Goal: Information Seeking & Learning: Learn about a topic

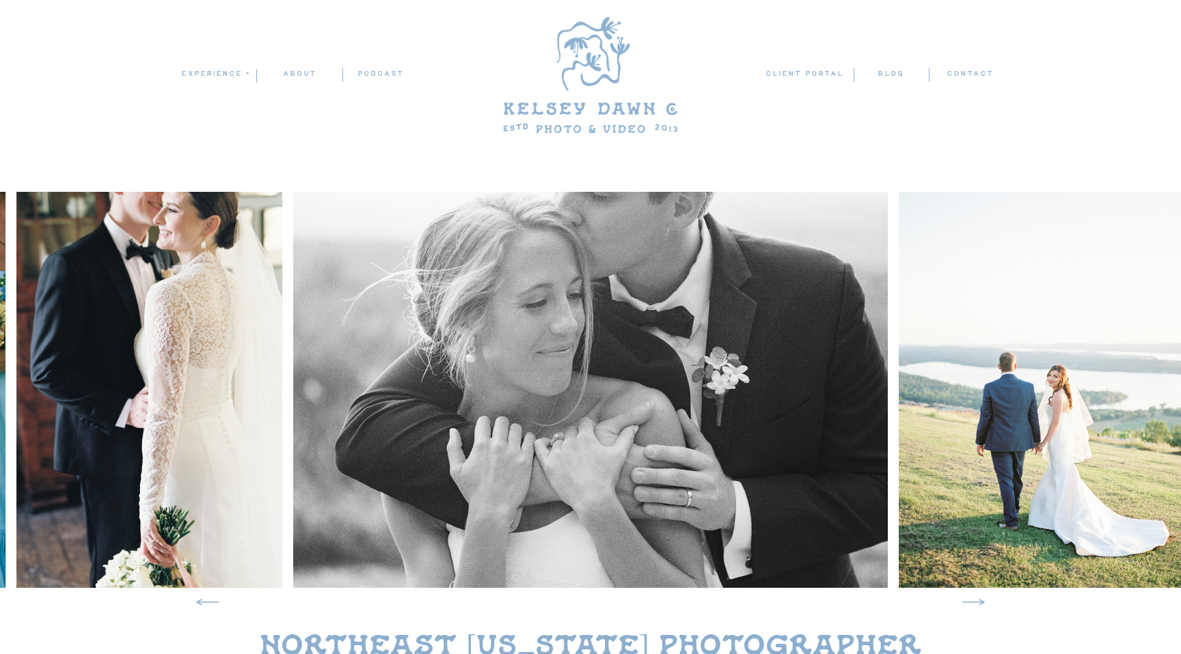
click at [977, 600] on icon at bounding box center [972, 602] width 29 height 29
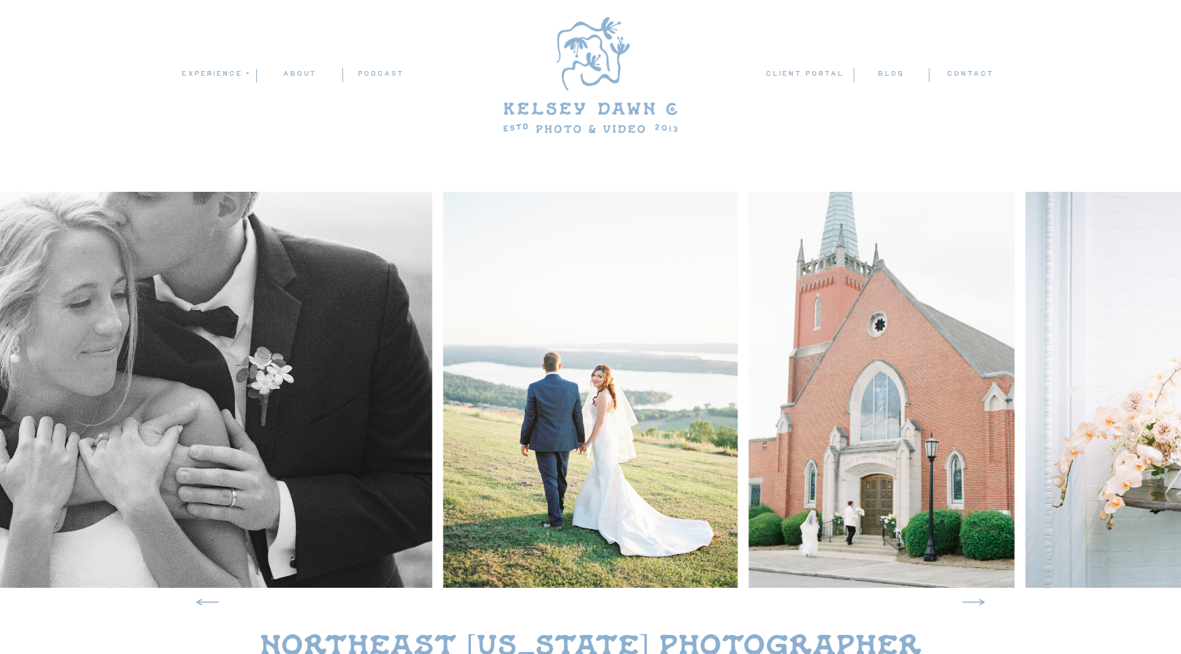
click at [977, 600] on icon at bounding box center [972, 602] width 29 height 29
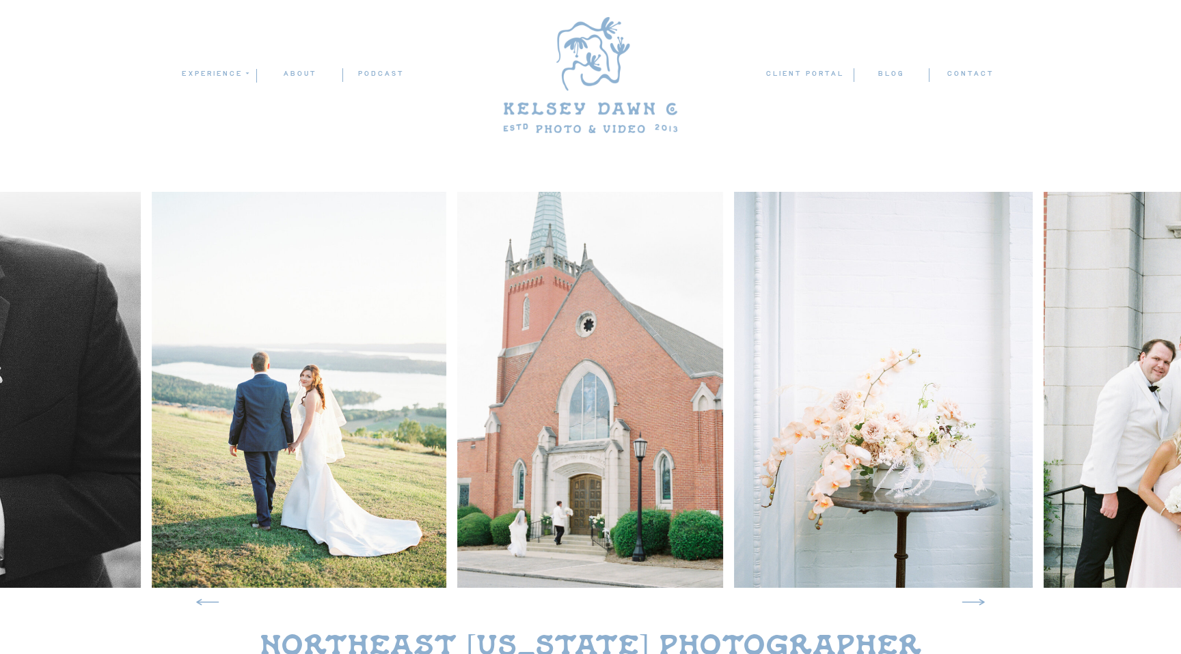
click at [977, 600] on icon at bounding box center [972, 602] width 29 height 29
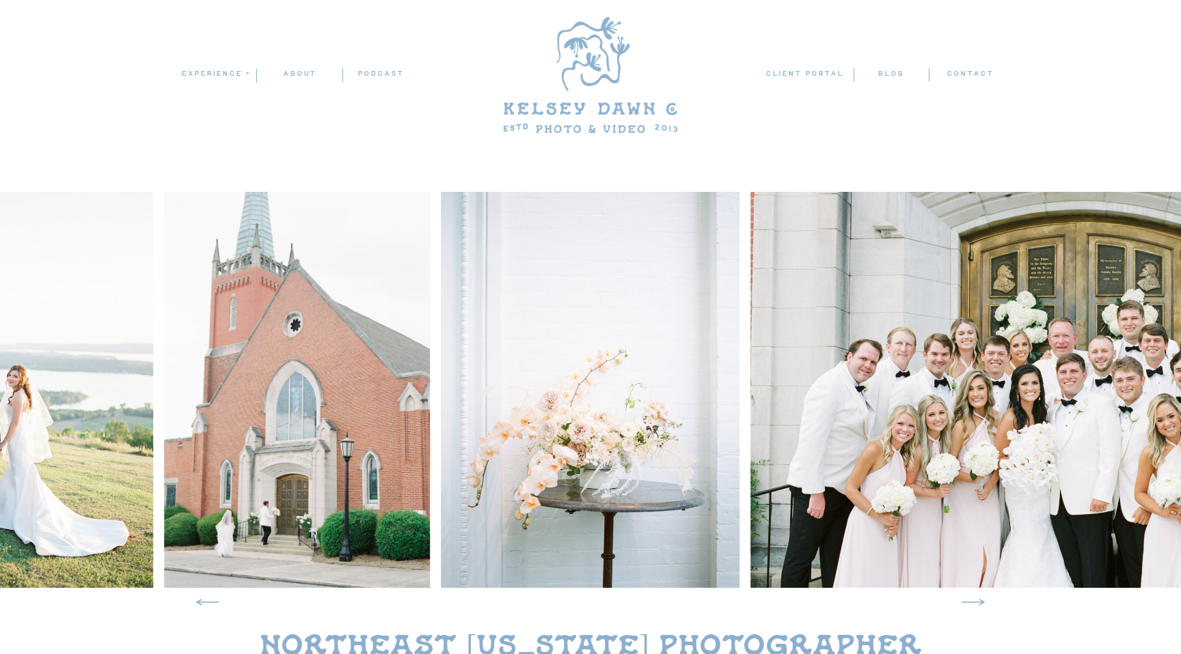
click at [977, 600] on icon at bounding box center [972, 602] width 29 height 29
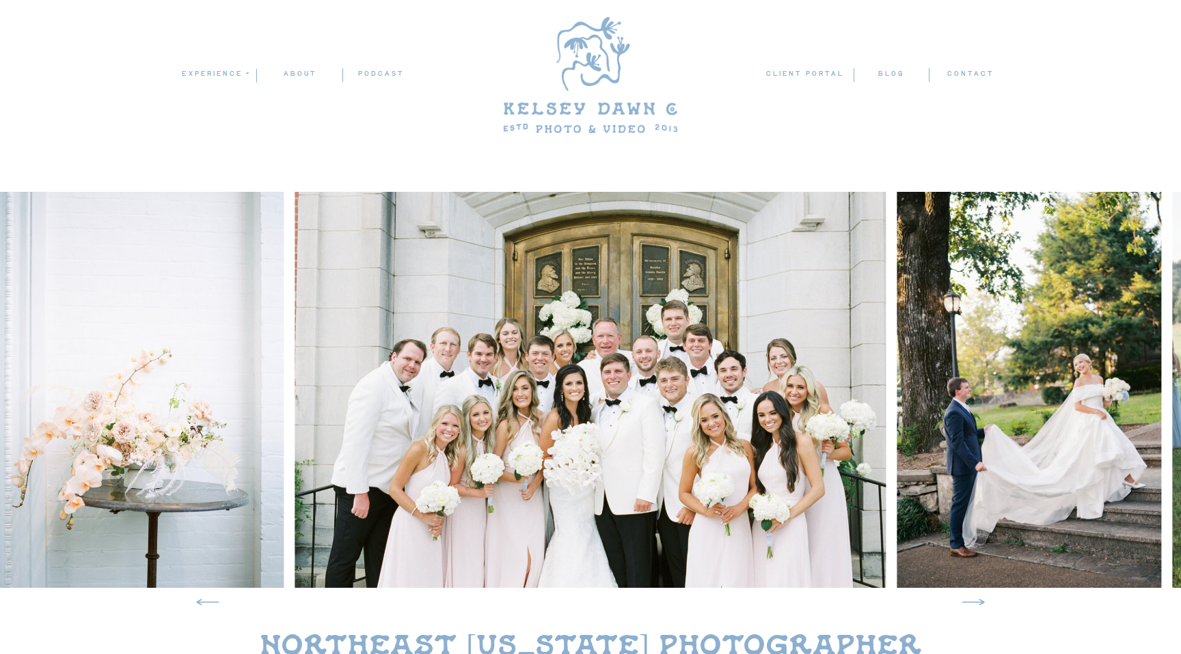
click at [977, 600] on icon at bounding box center [972, 602] width 29 height 29
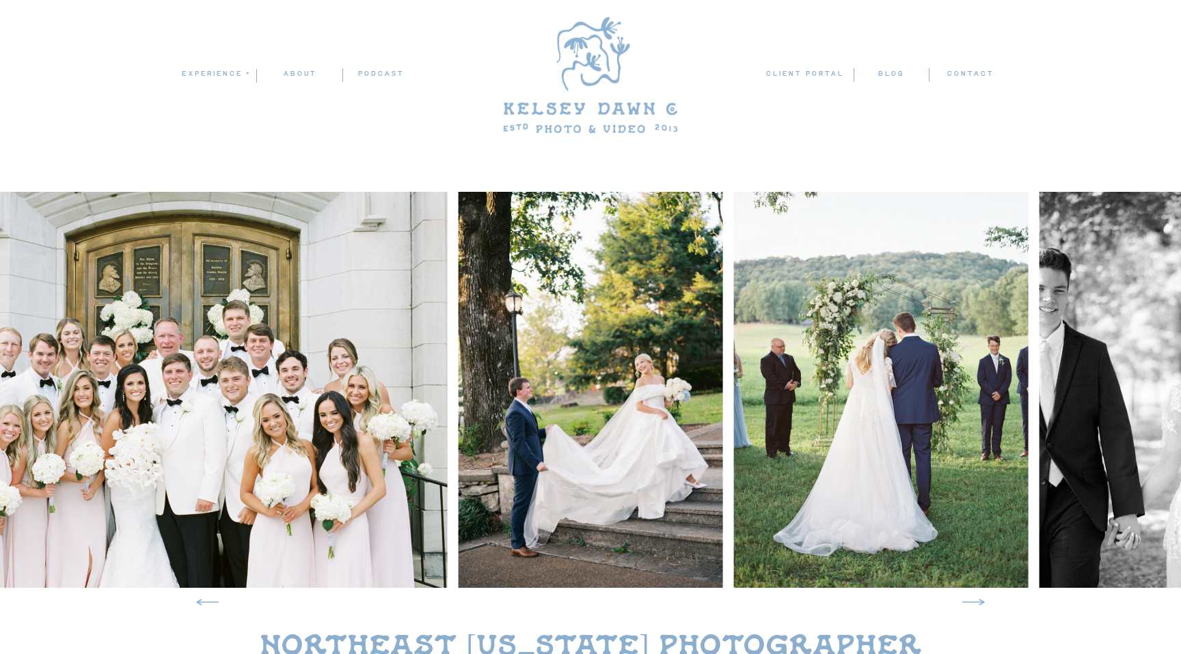
click at [977, 600] on icon at bounding box center [972, 602] width 29 height 29
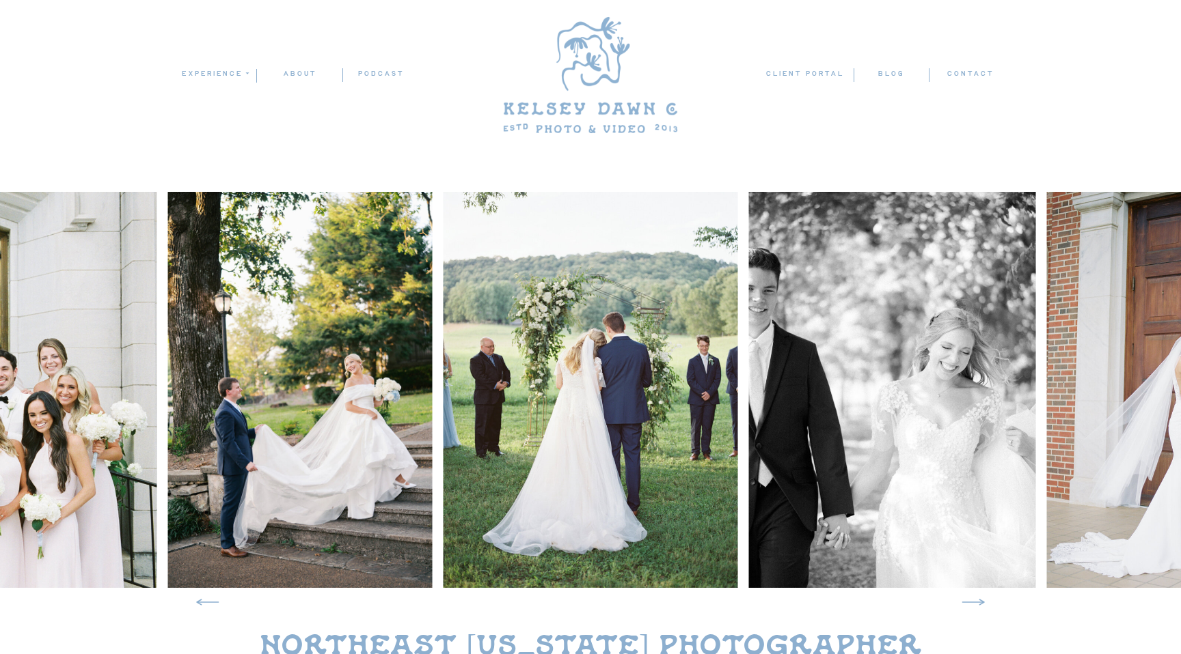
click at [977, 600] on icon at bounding box center [972, 602] width 29 height 29
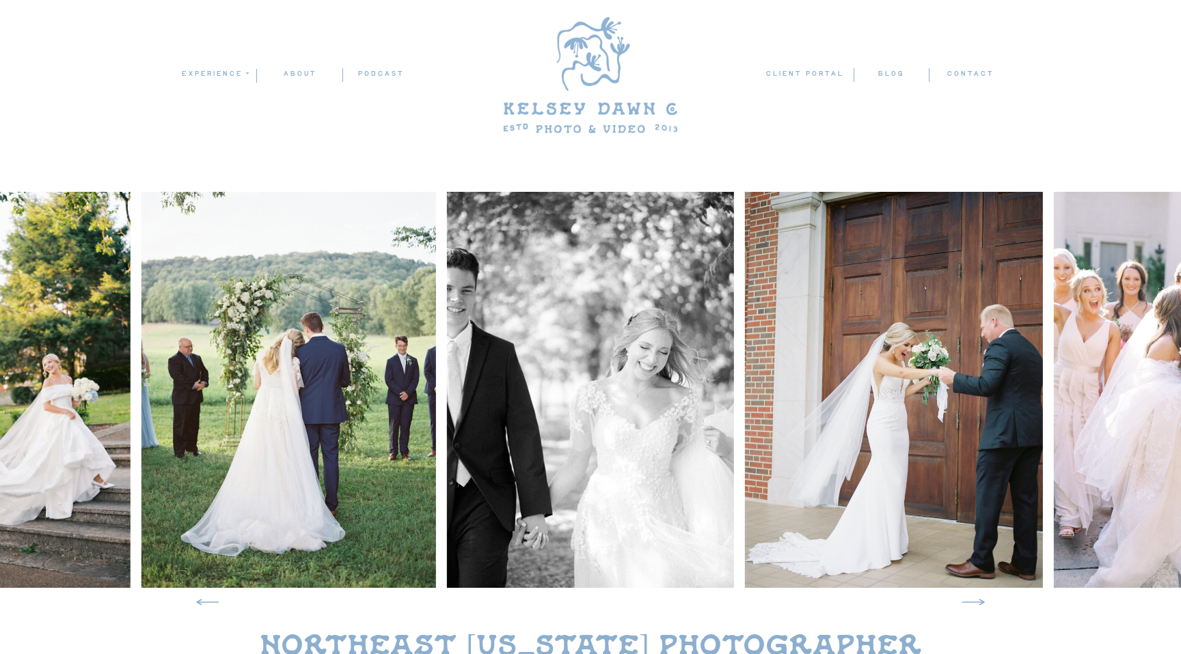
click at [977, 600] on icon at bounding box center [972, 602] width 29 height 29
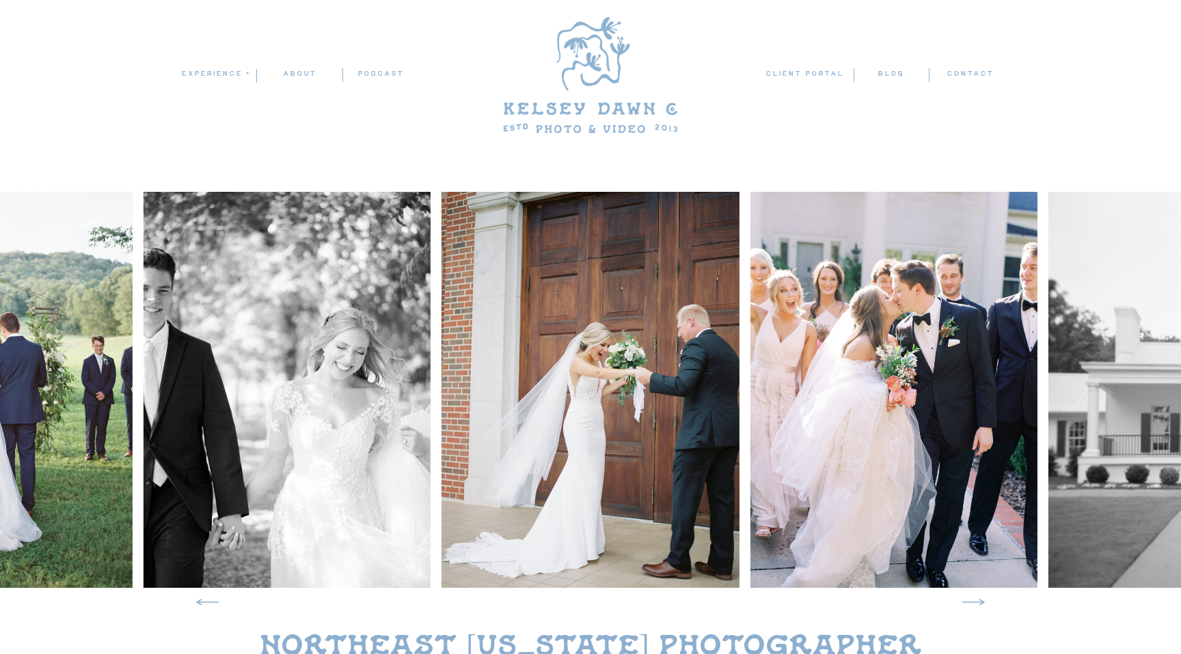
click at [977, 600] on icon at bounding box center [972, 602] width 29 height 29
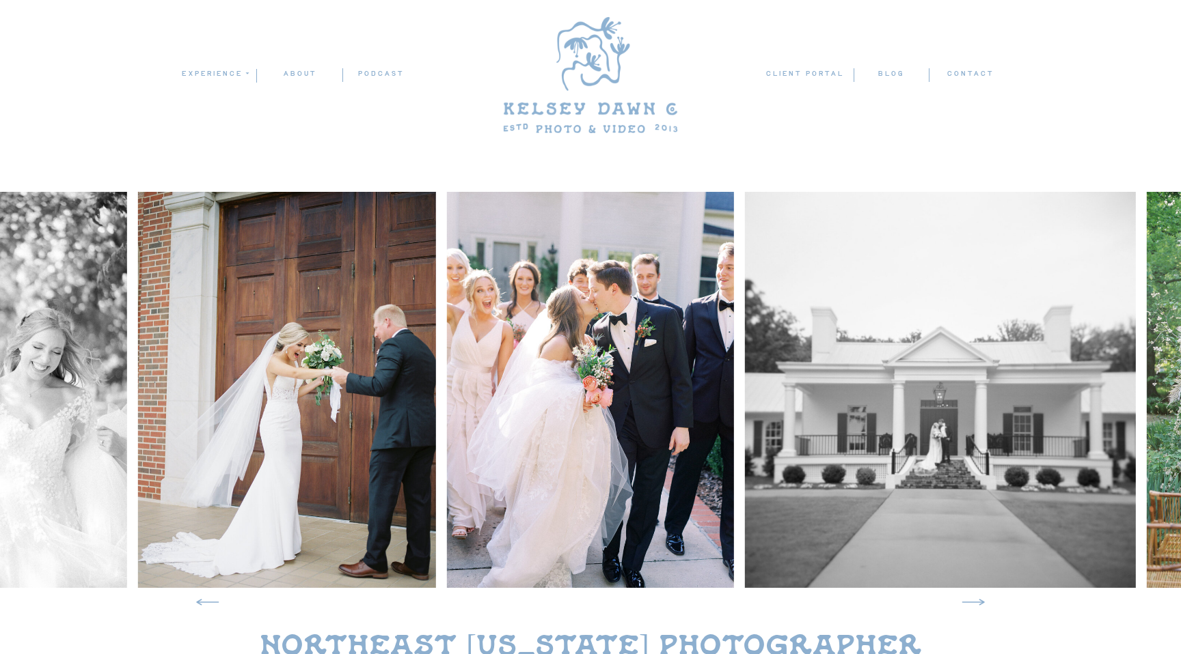
click at [977, 600] on icon at bounding box center [972, 602] width 29 height 29
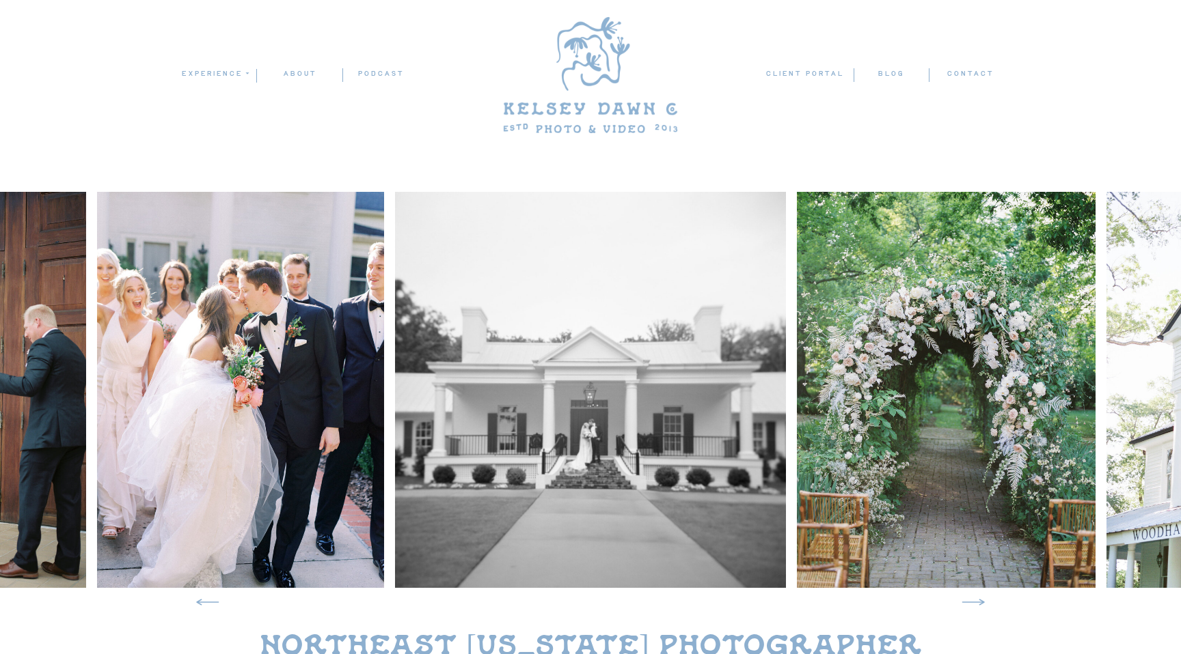
click at [977, 600] on icon at bounding box center [972, 602] width 29 height 29
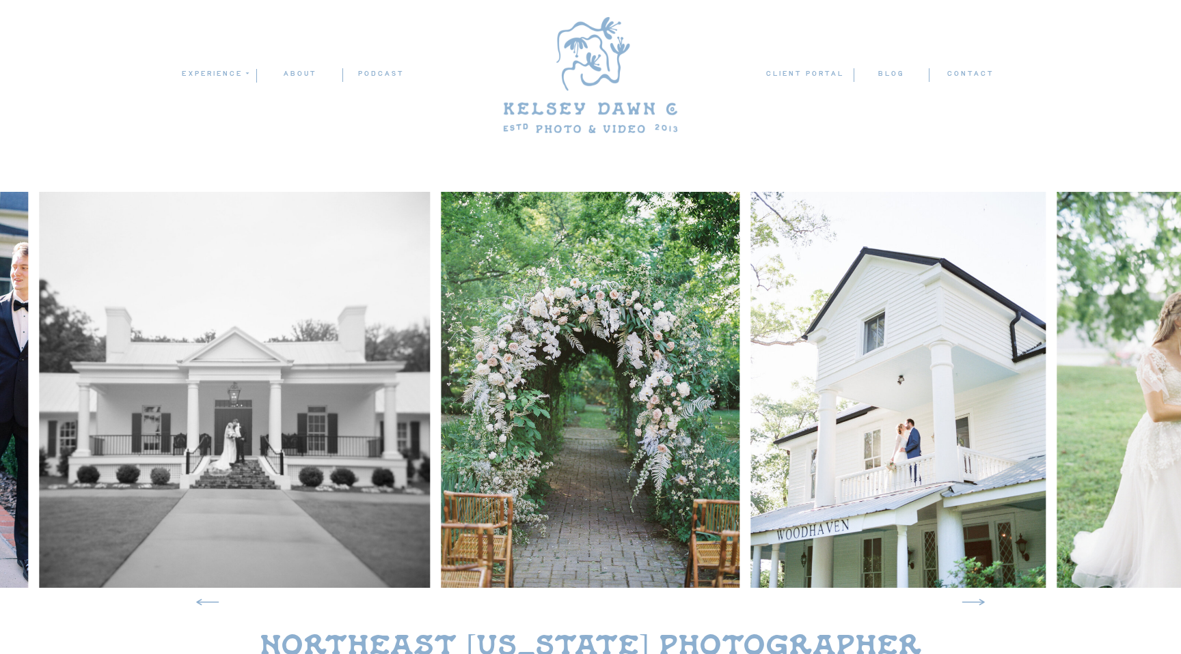
click at [977, 600] on icon at bounding box center [972, 602] width 29 height 29
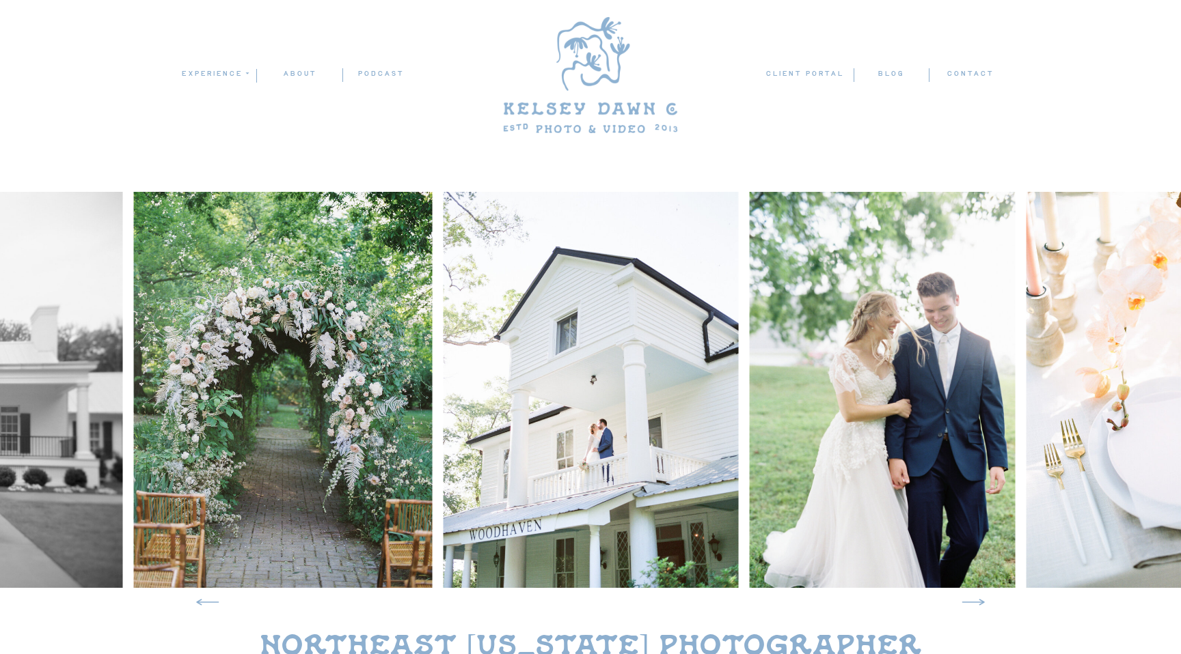
click at [977, 600] on icon at bounding box center [972, 602] width 29 height 29
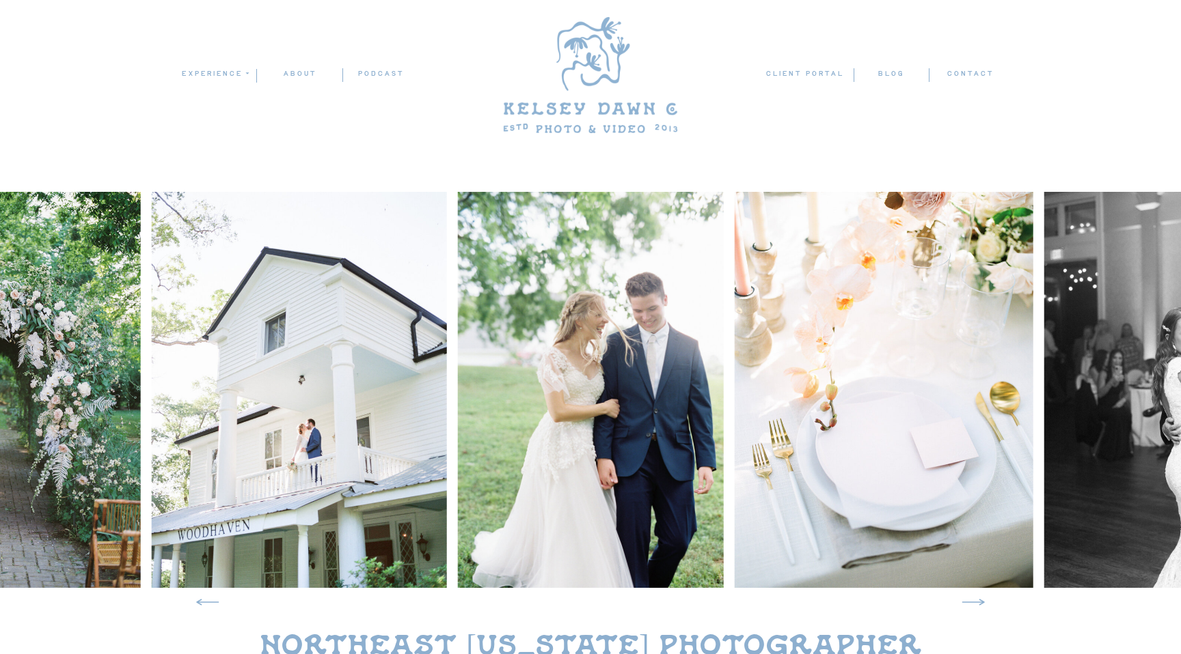
click at [977, 600] on icon at bounding box center [972, 602] width 29 height 29
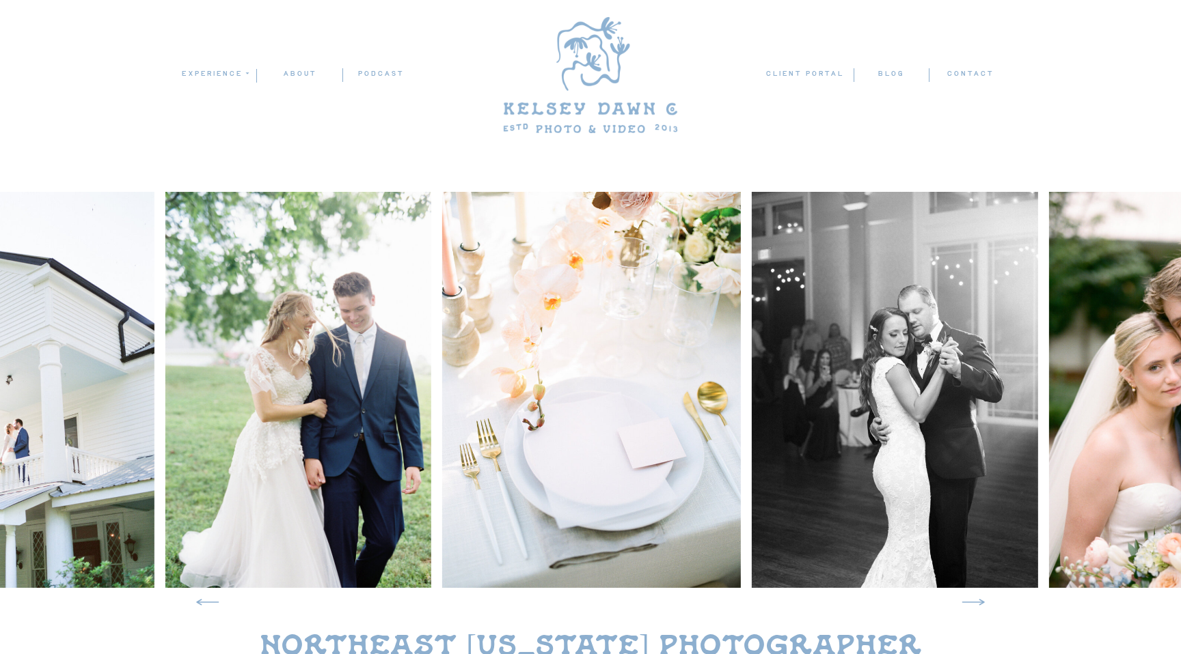
click at [977, 600] on icon at bounding box center [972, 602] width 29 height 29
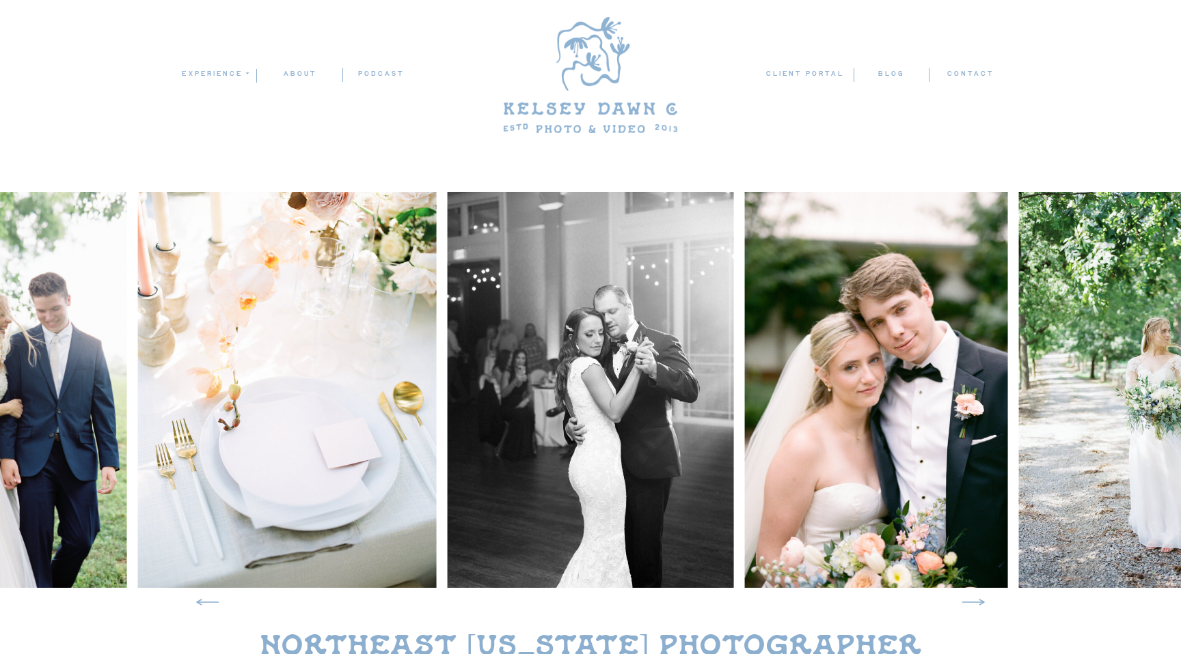
click at [977, 600] on icon at bounding box center [972, 602] width 29 height 29
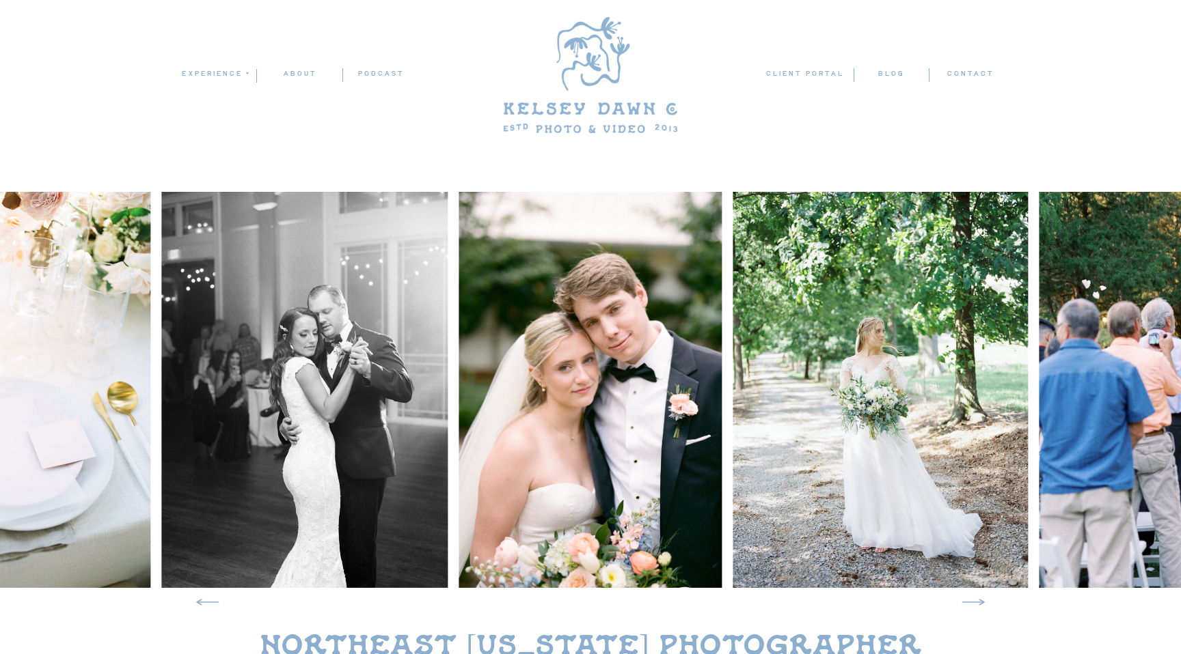
click at [977, 600] on icon at bounding box center [972, 602] width 29 height 29
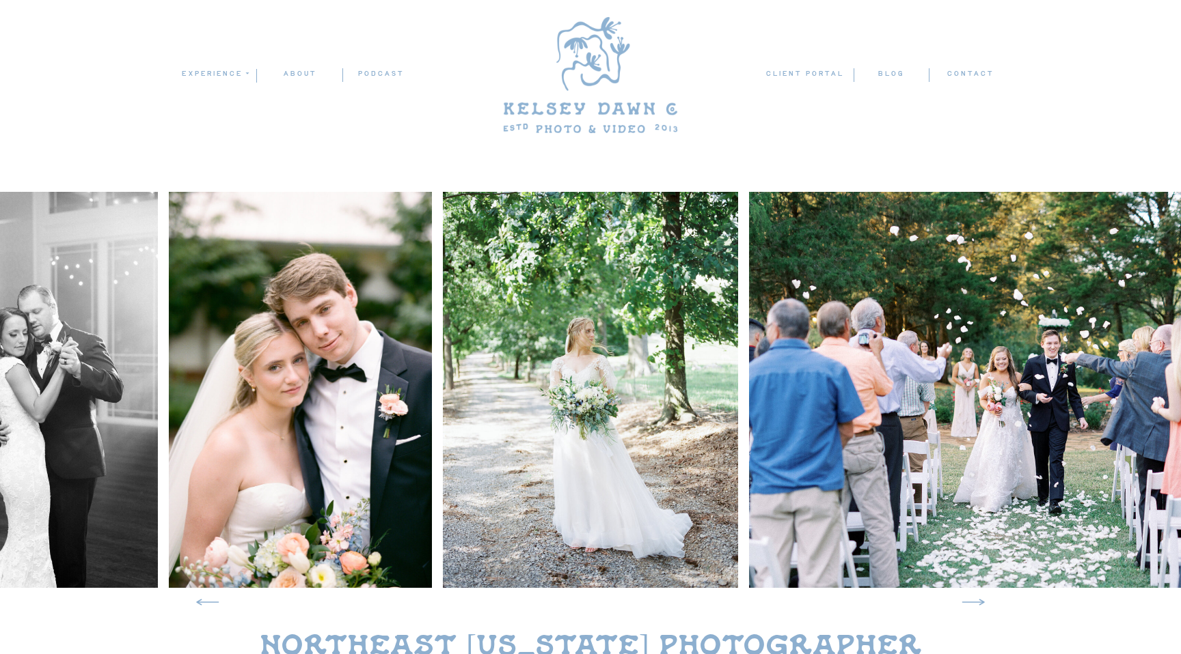
click at [977, 600] on icon at bounding box center [972, 602] width 29 height 29
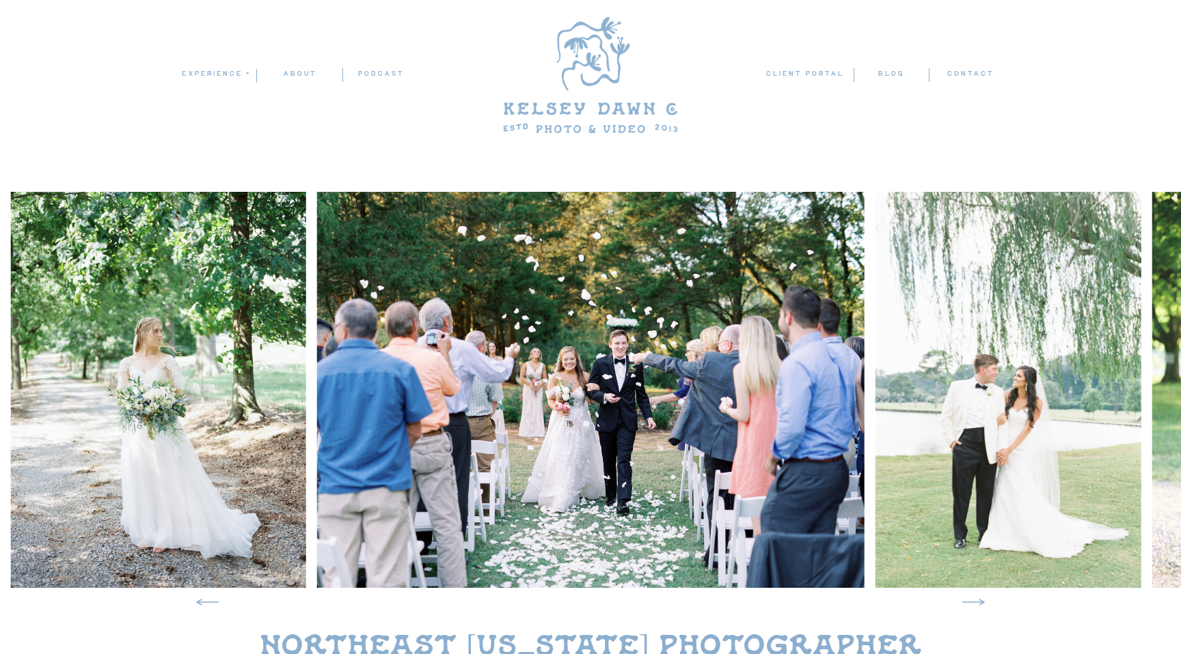
click at [977, 600] on icon at bounding box center [972, 602] width 29 height 29
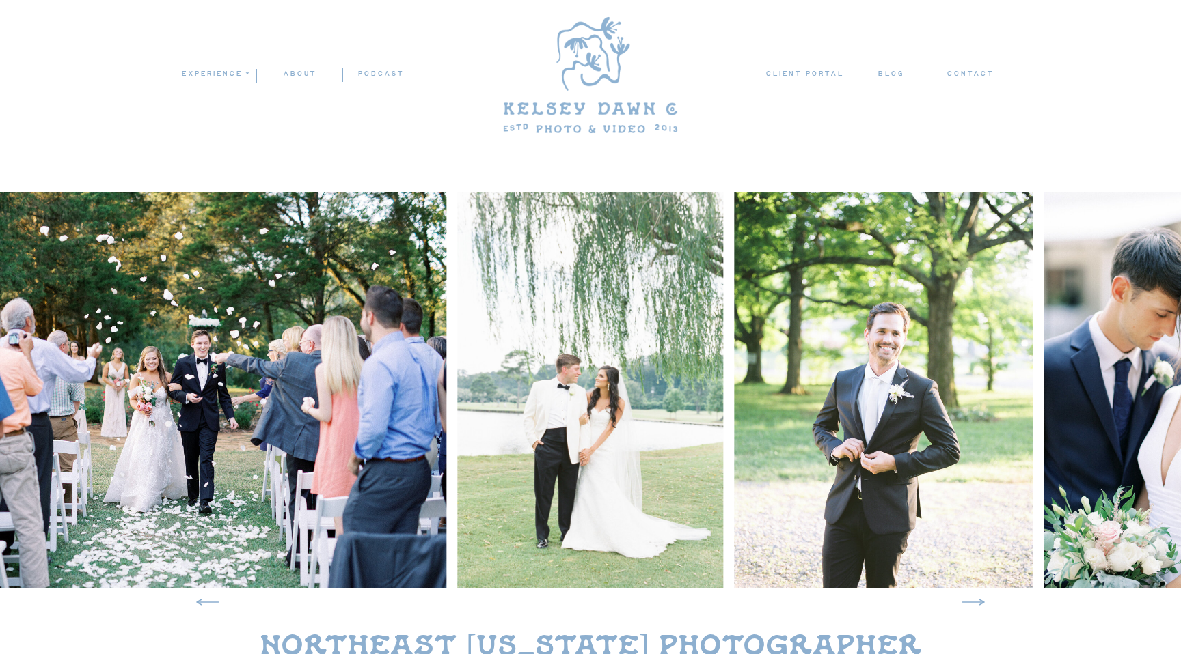
click at [977, 600] on icon at bounding box center [972, 602] width 29 height 29
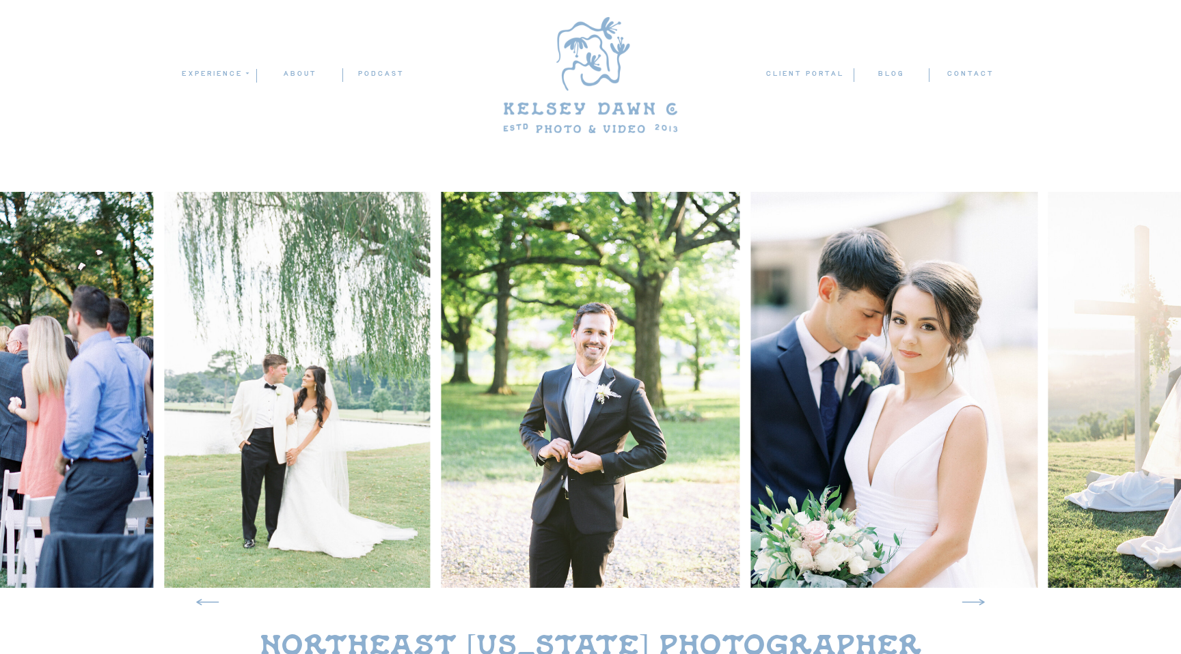
click at [977, 600] on icon at bounding box center [972, 602] width 29 height 29
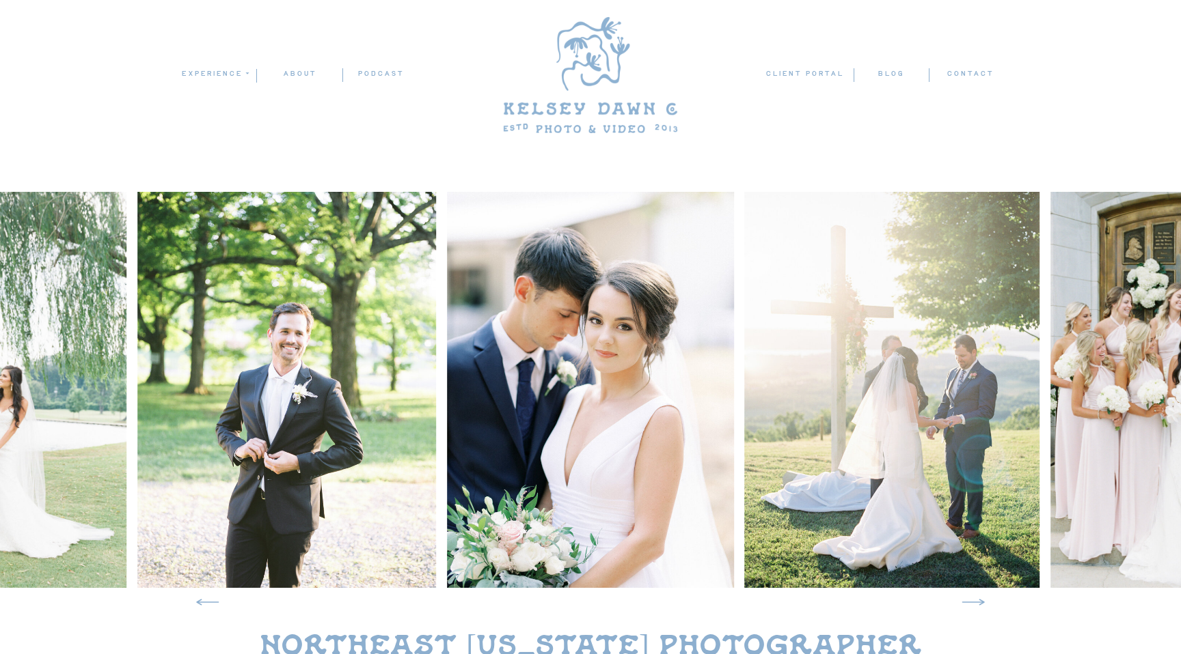
click at [977, 600] on icon at bounding box center [972, 602] width 29 height 29
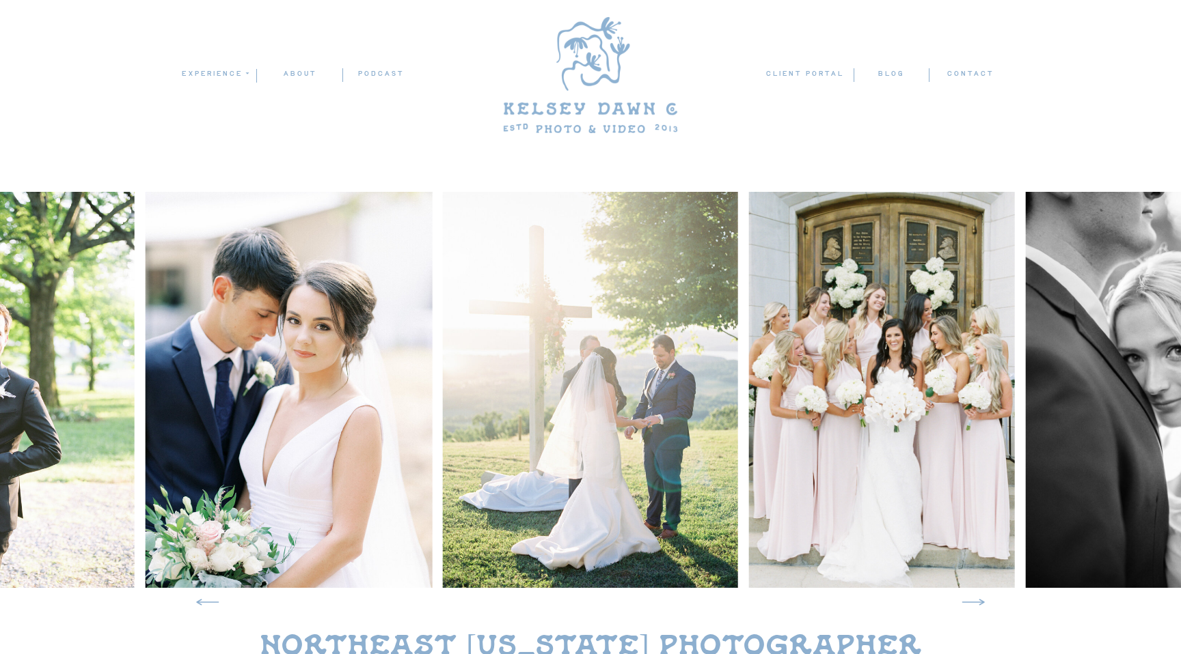
click at [977, 600] on icon at bounding box center [972, 602] width 29 height 29
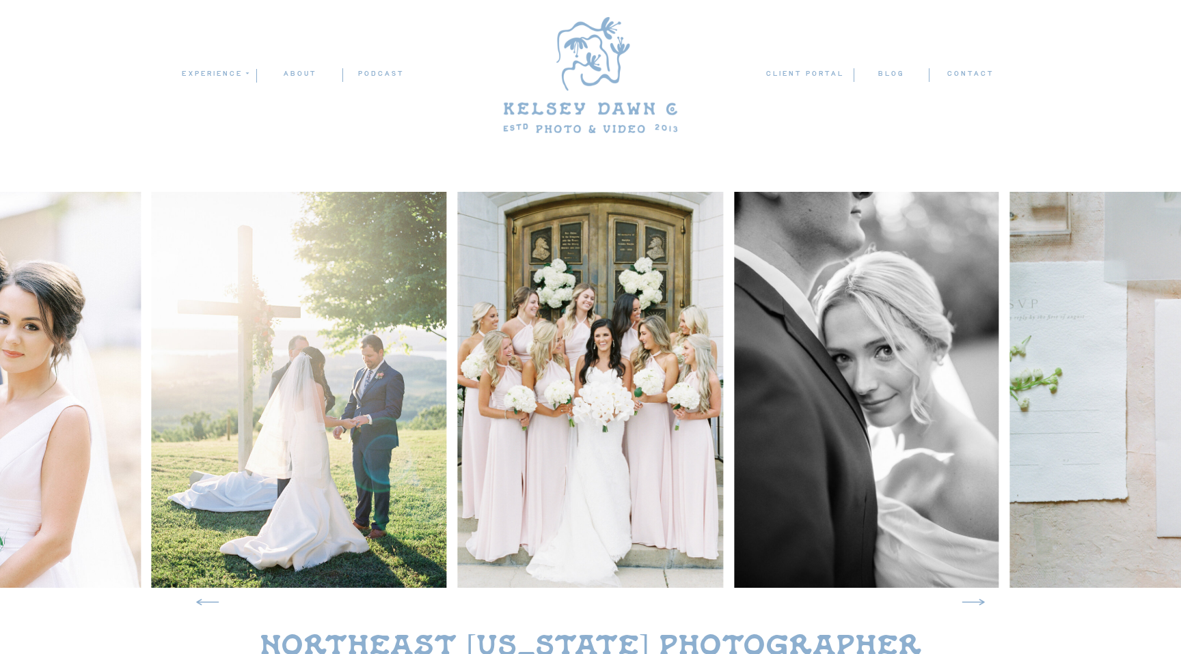
click at [977, 600] on icon at bounding box center [972, 602] width 29 height 29
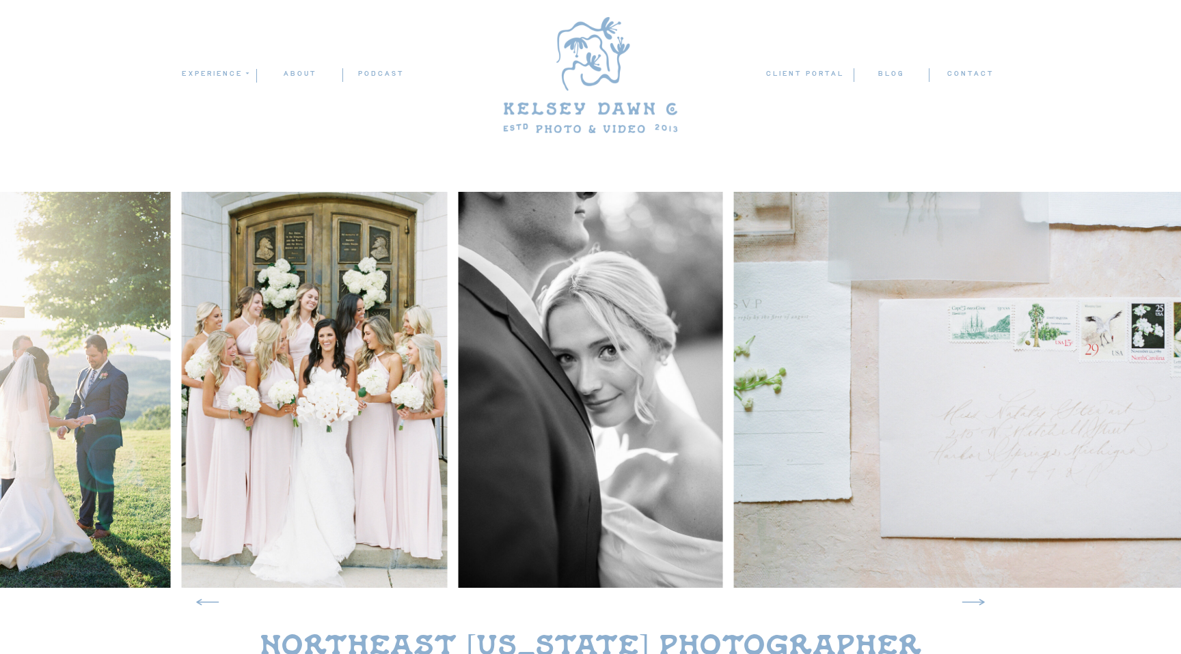
click at [977, 600] on icon at bounding box center [972, 602] width 29 height 29
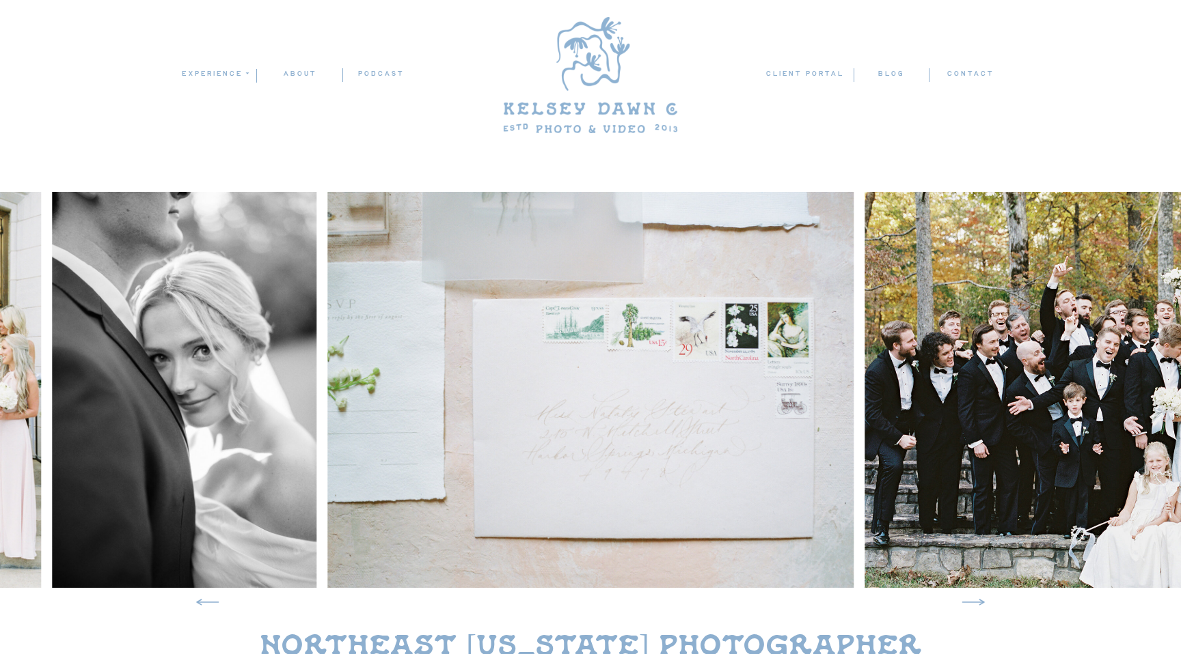
click at [977, 600] on icon at bounding box center [972, 602] width 29 height 29
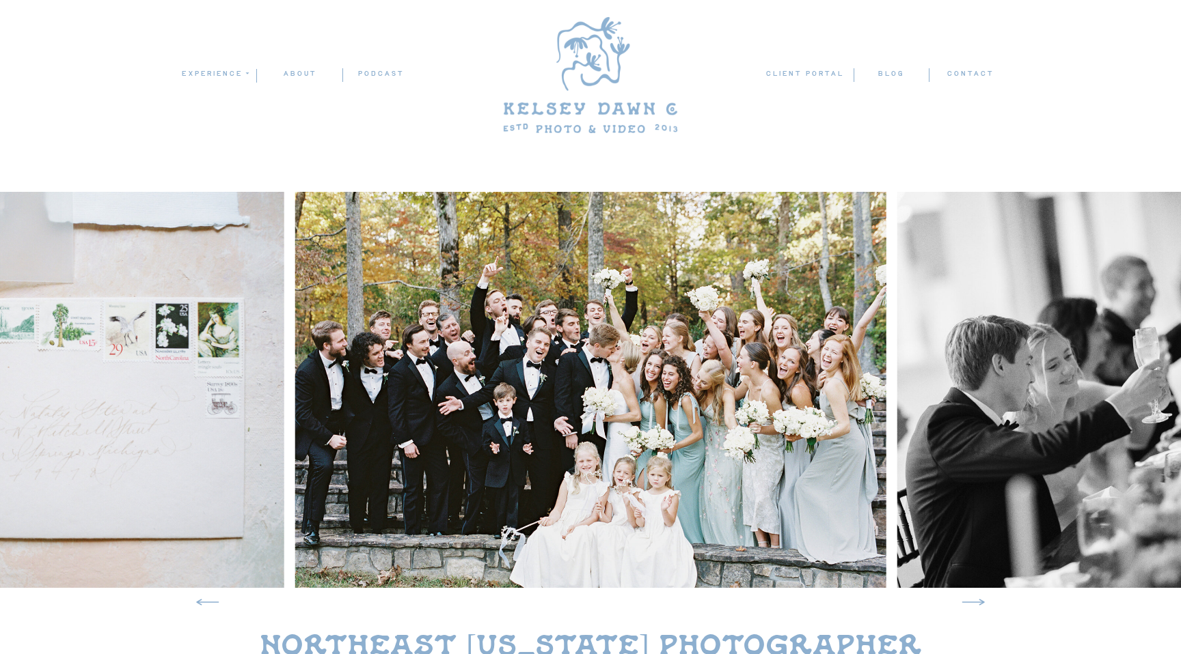
click at [977, 600] on icon at bounding box center [972, 602] width 29 height 29
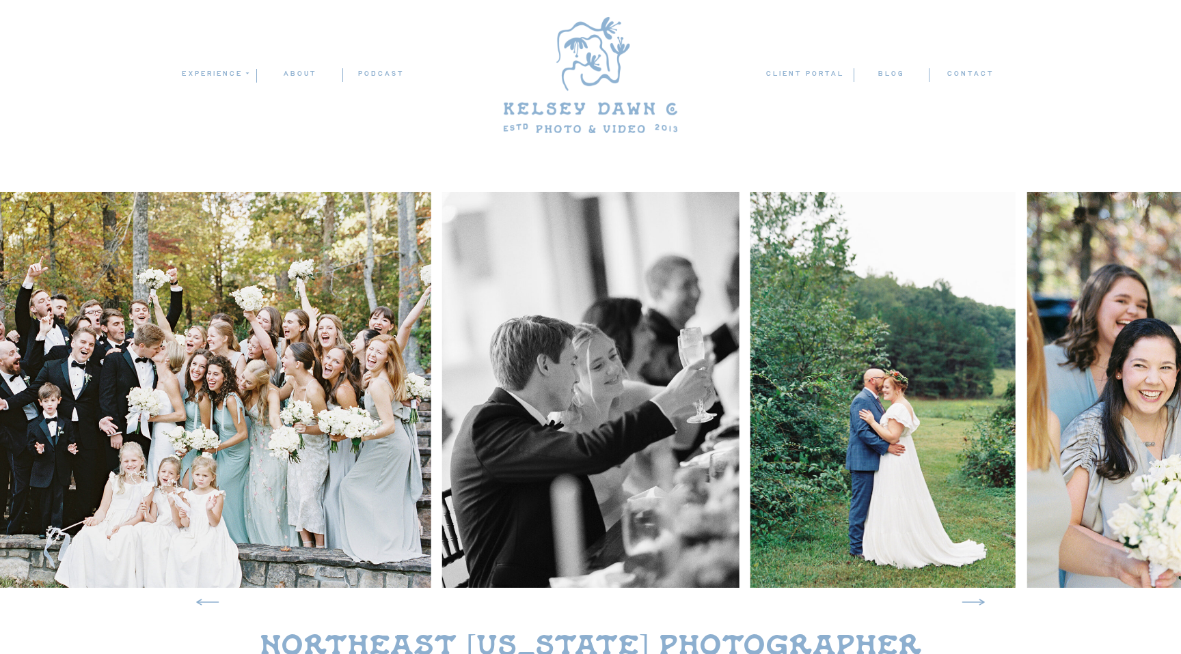
click at [977, 600] on icon at bounding box center [972, 602] width 29 height 29
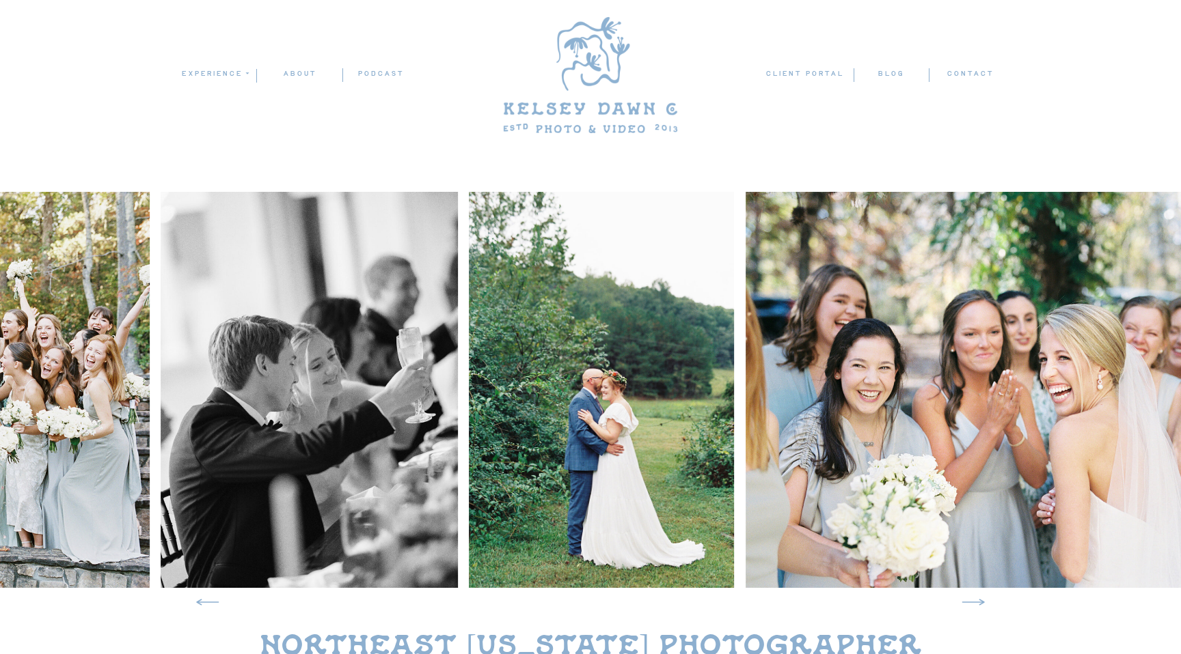
click at [977, 600] on icon at bounding box center [972, 602] width 29 height 29
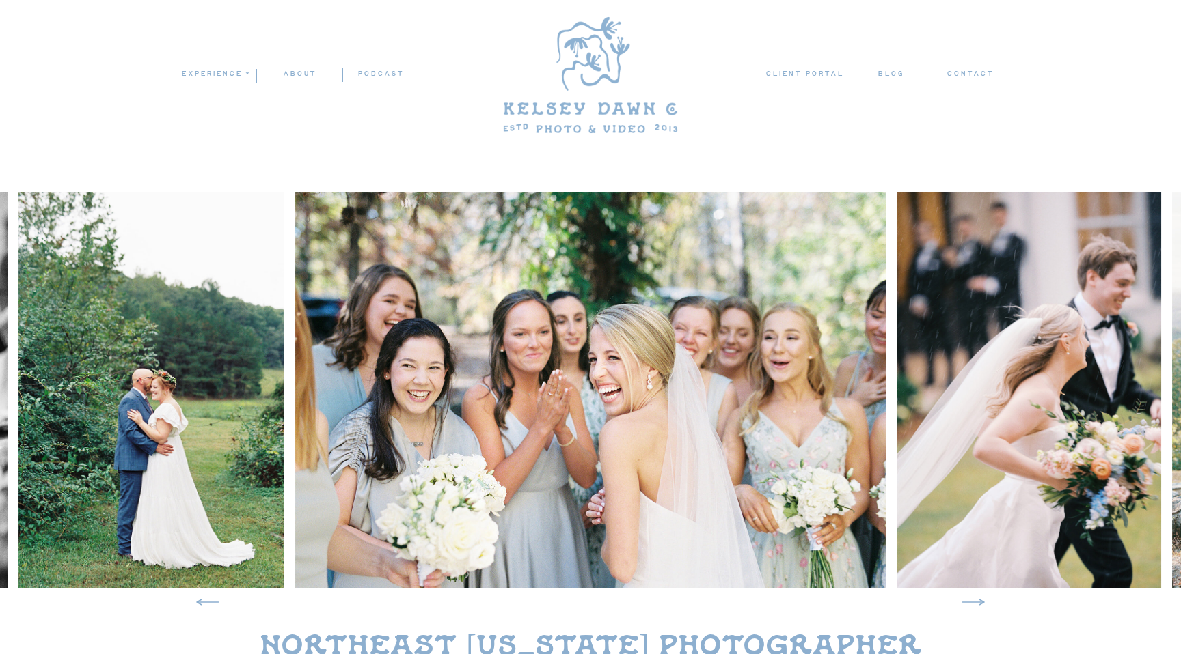
click at [977, 600] on icon at bounding box center [972, 602] width 29 height 29
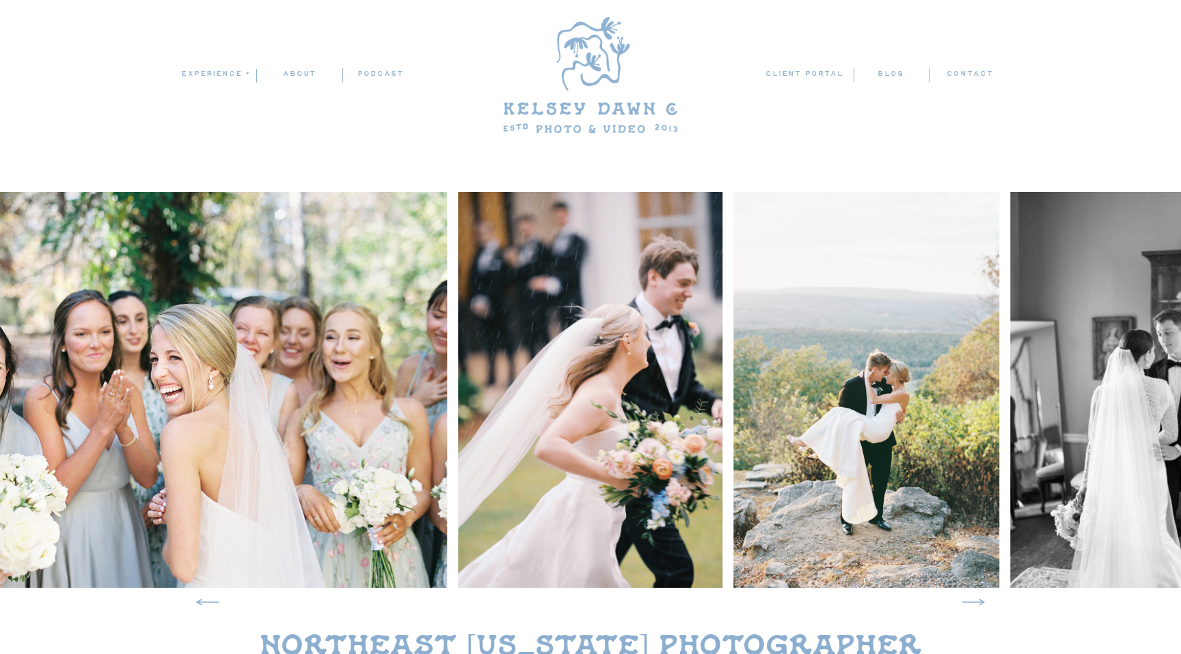
click at [977, 600] on icon at bounding box center [972, 602] width 29 height 29
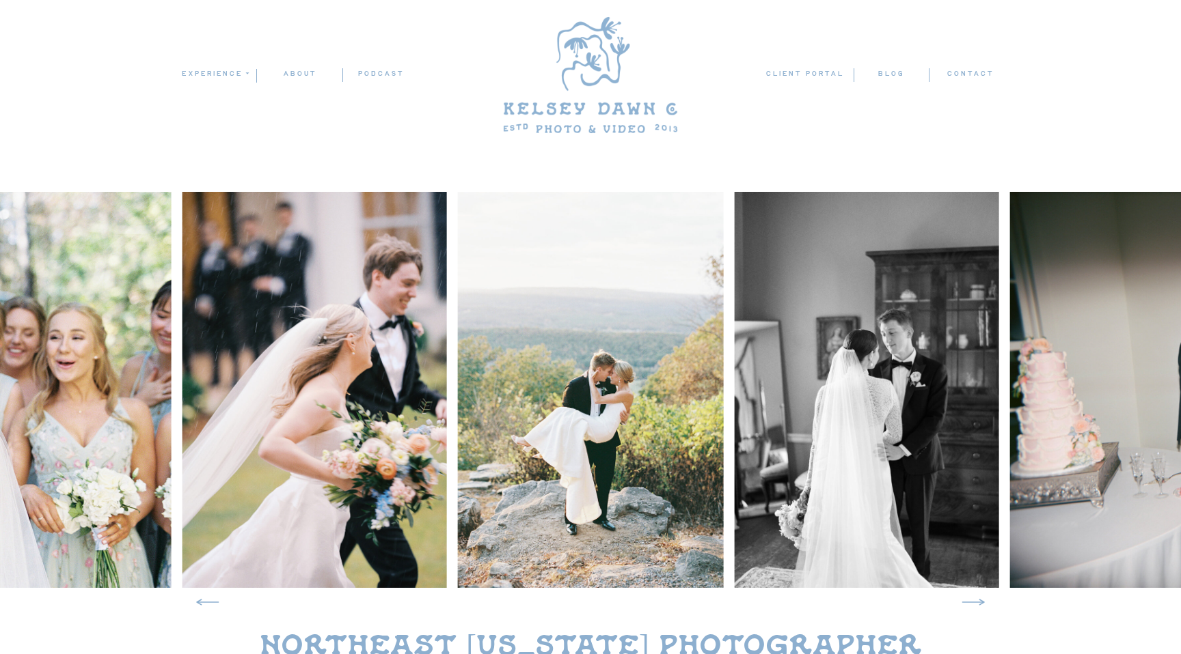
click at [977, 600] on icon at bounding box center [972, 602] width 29 height 29
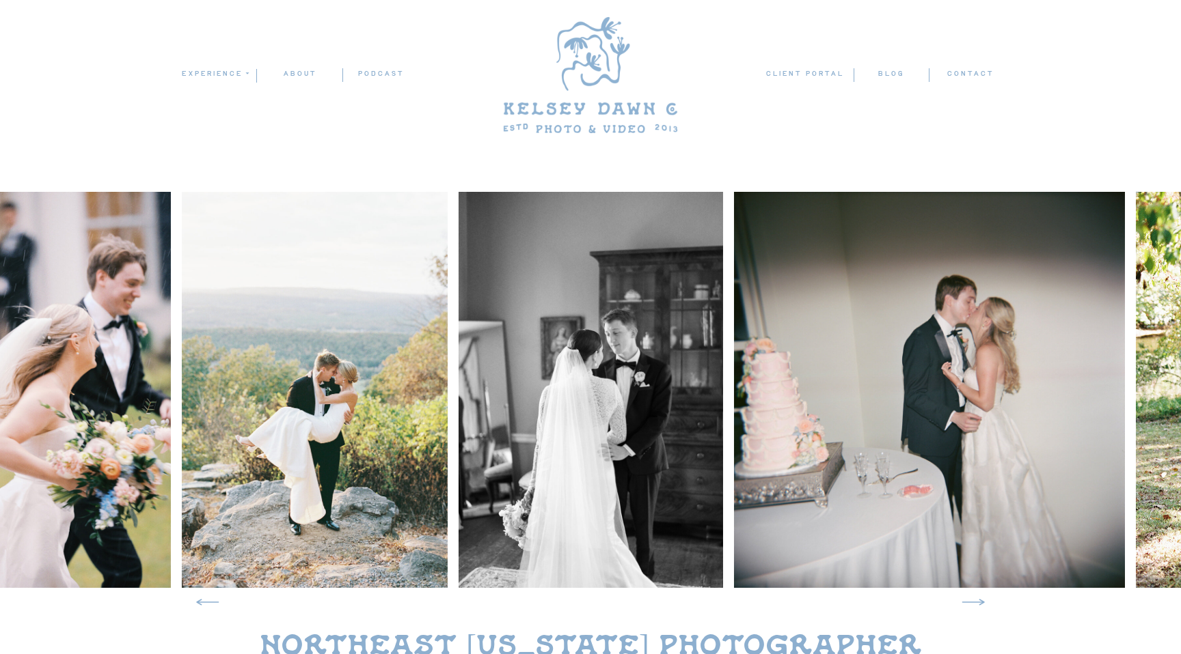
click at [977, 600] on icon at bounding box center [972, 602] width 29 height 29
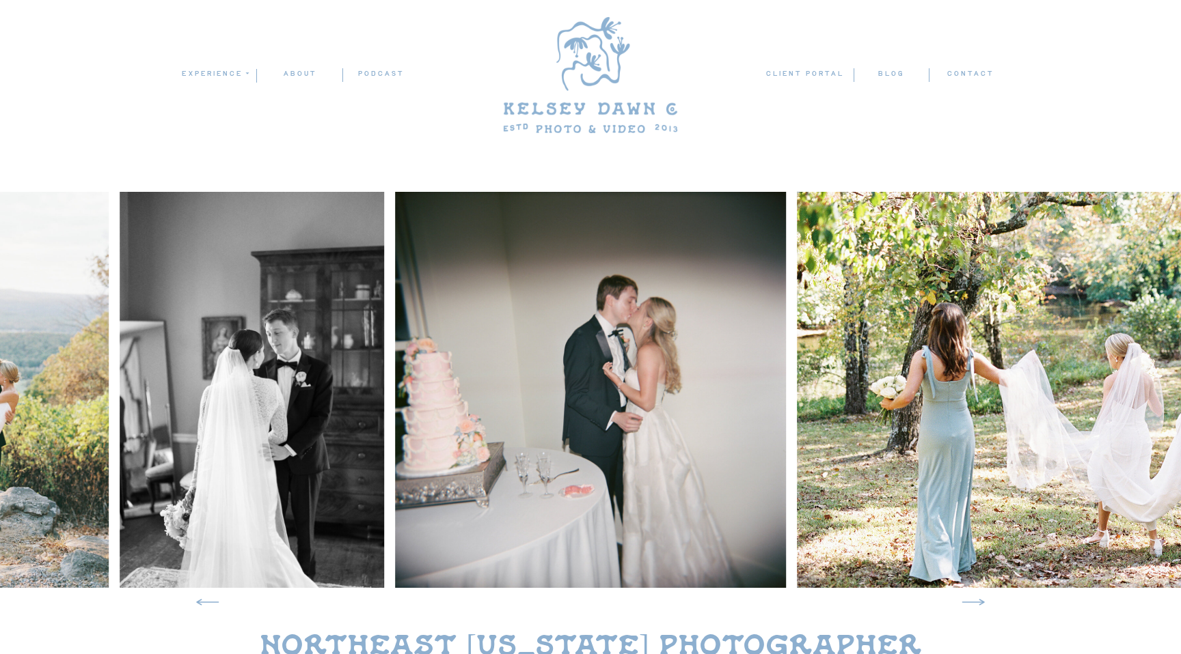
click at [977, 600] on icon at bounding box center [972, 602] width 29 height 29
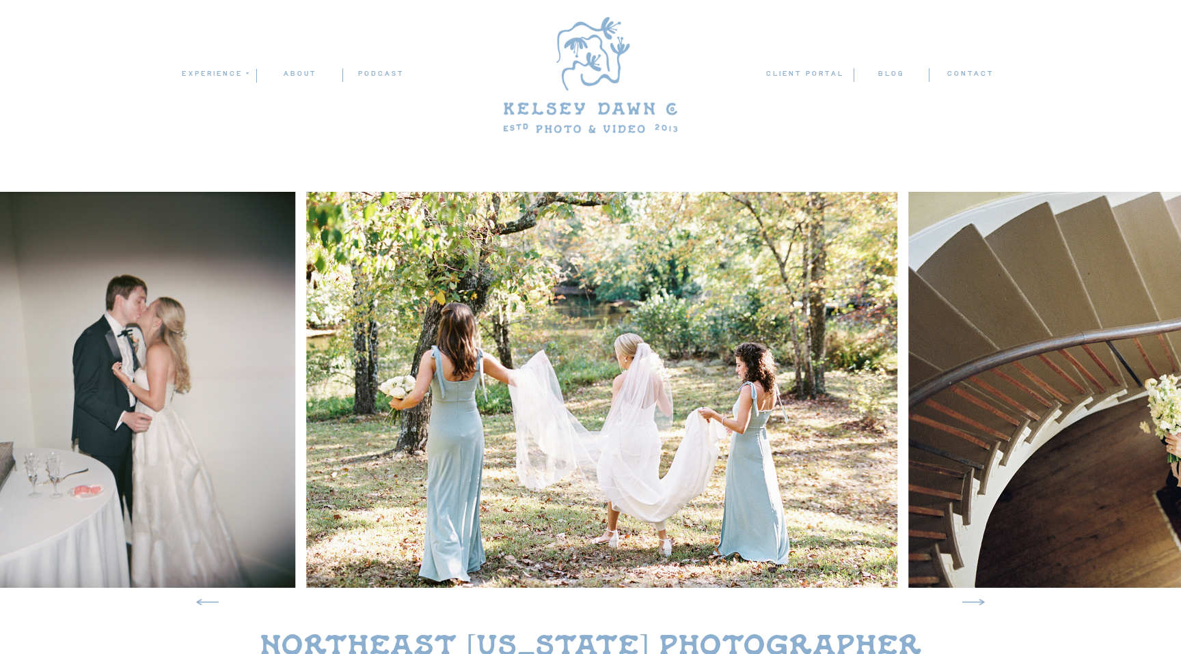
click at [977, 600] on icon at bounding box center [972, 602] width 29 height 29
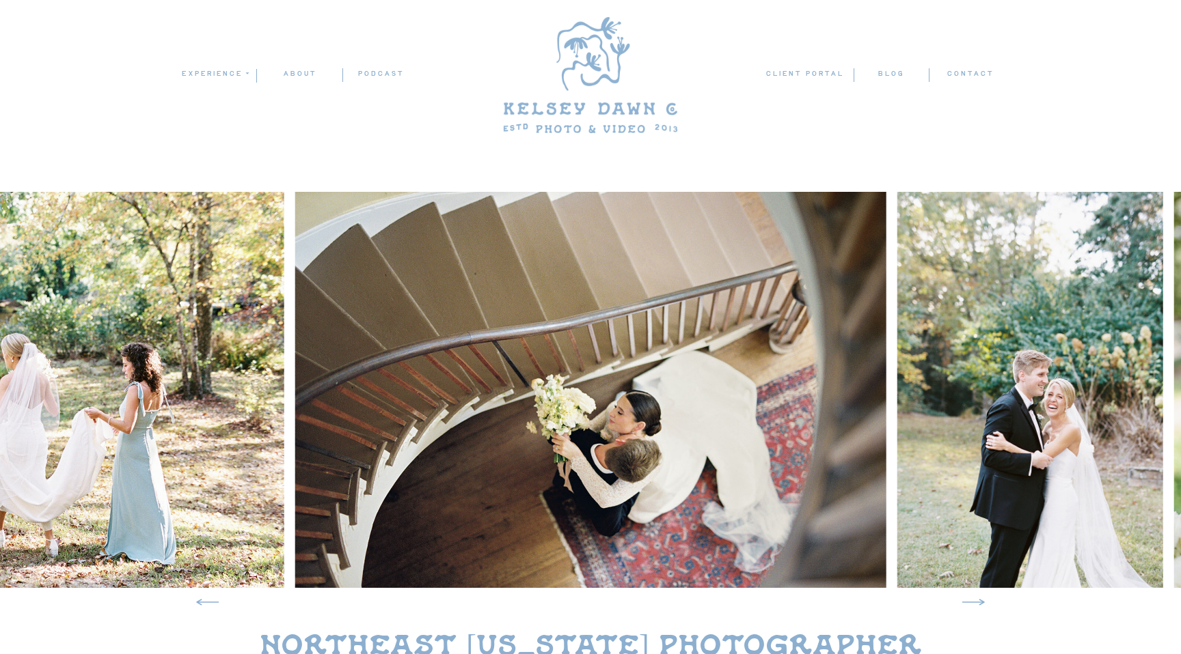
click at [977, 600] on icon at bounding box center [972, 602] width 29 height 29
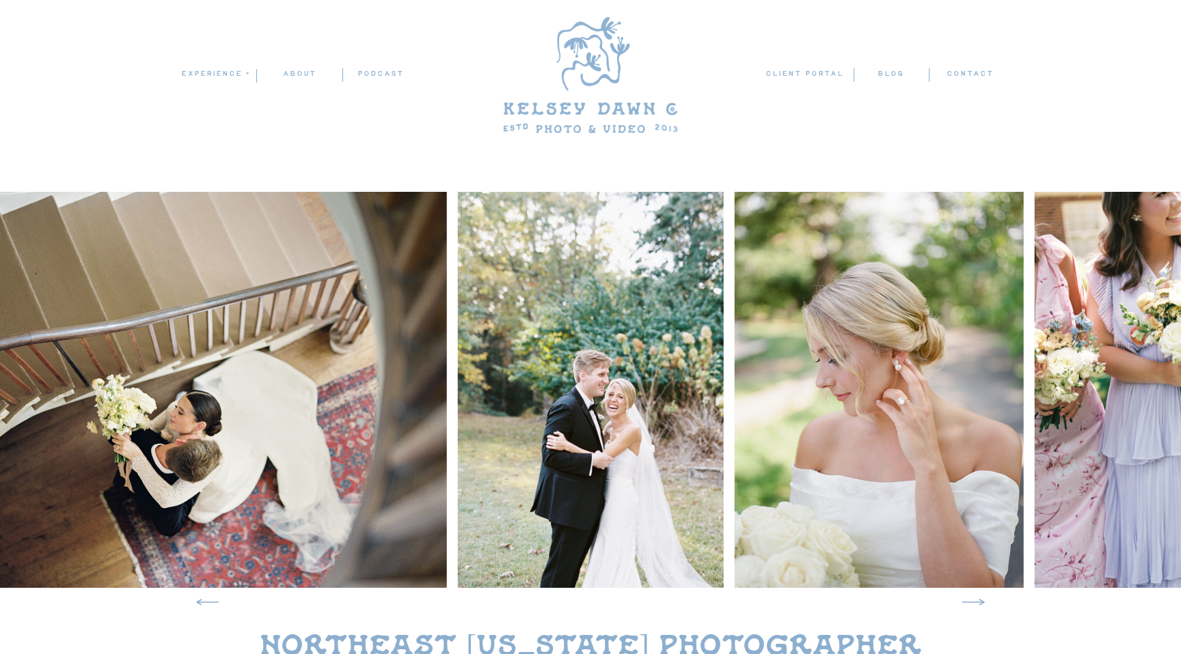
click at [977, 600] on icon at bounding box center [972, 602] width 29 height 29
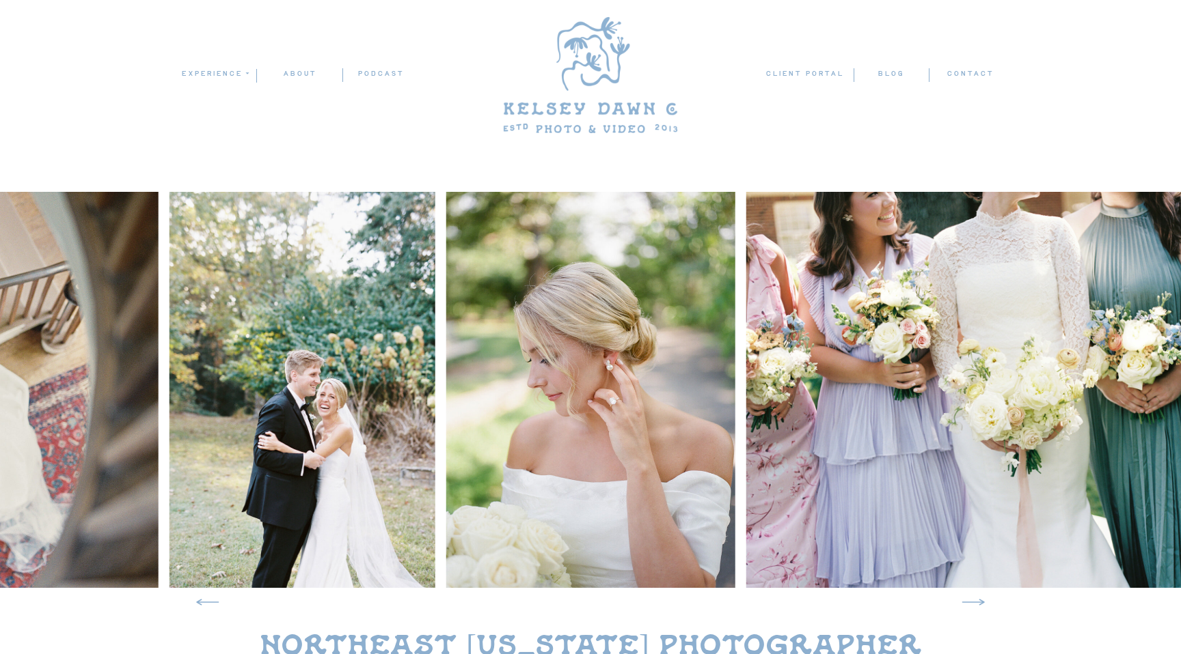
click at [977, 600] on icon at bounding box center [972, 602] width 29 height 29
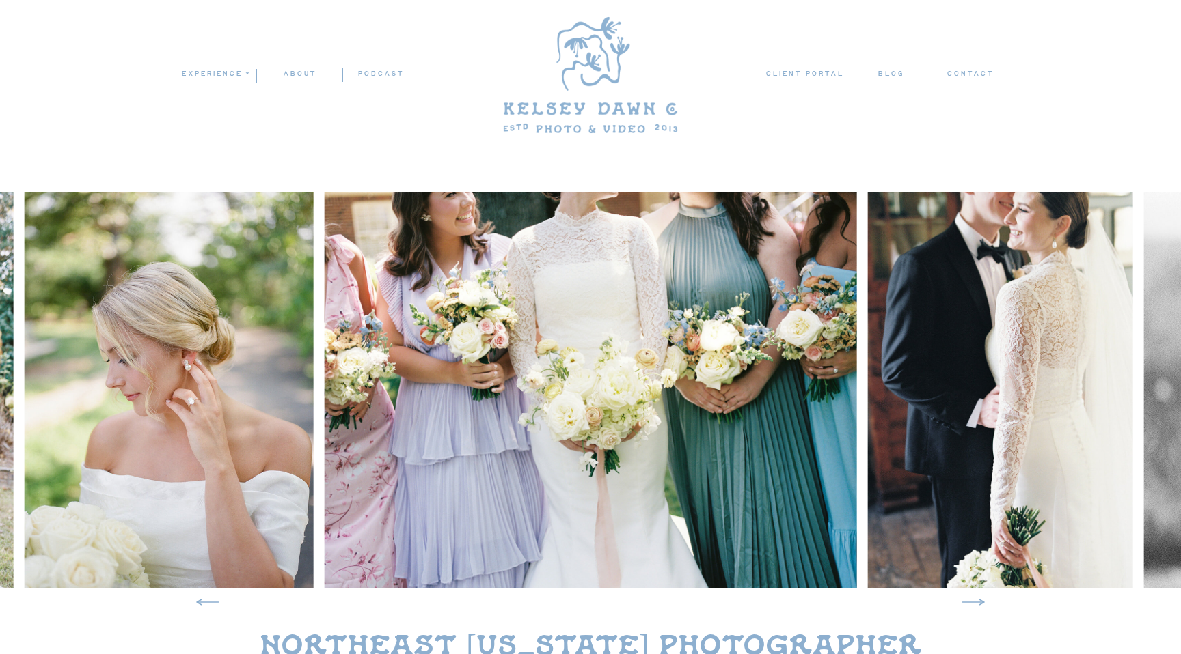
click at [977, 600] on icon at bounding box center [972, 602] width 29 height 29
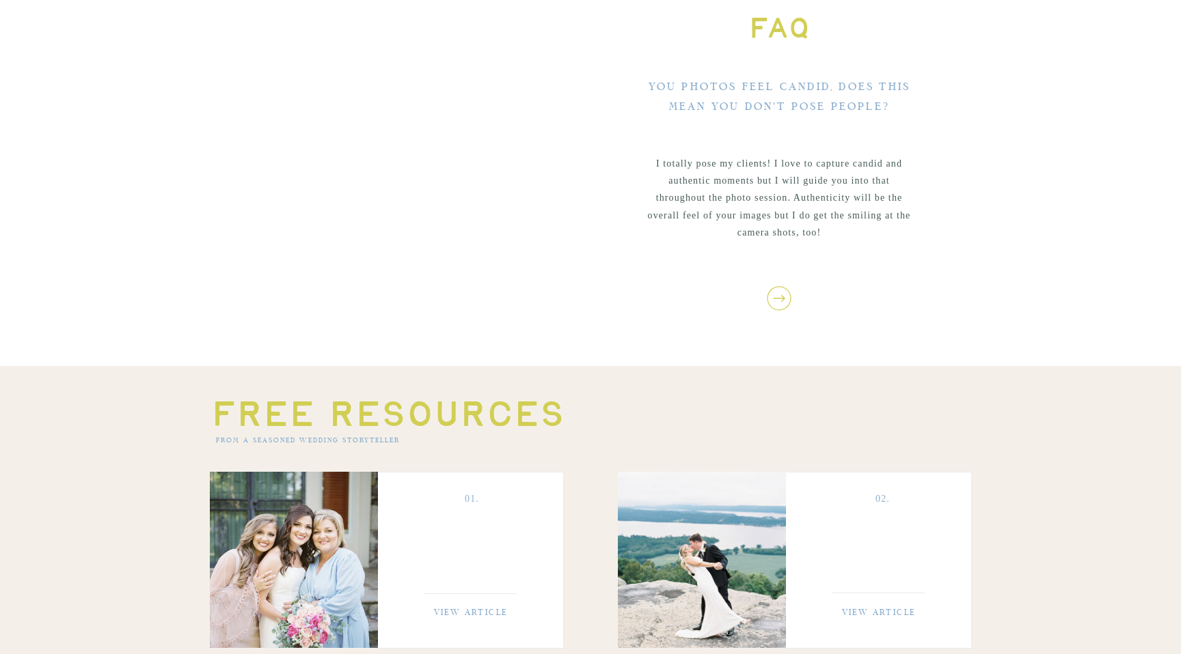
scroll to position [4472, 0]
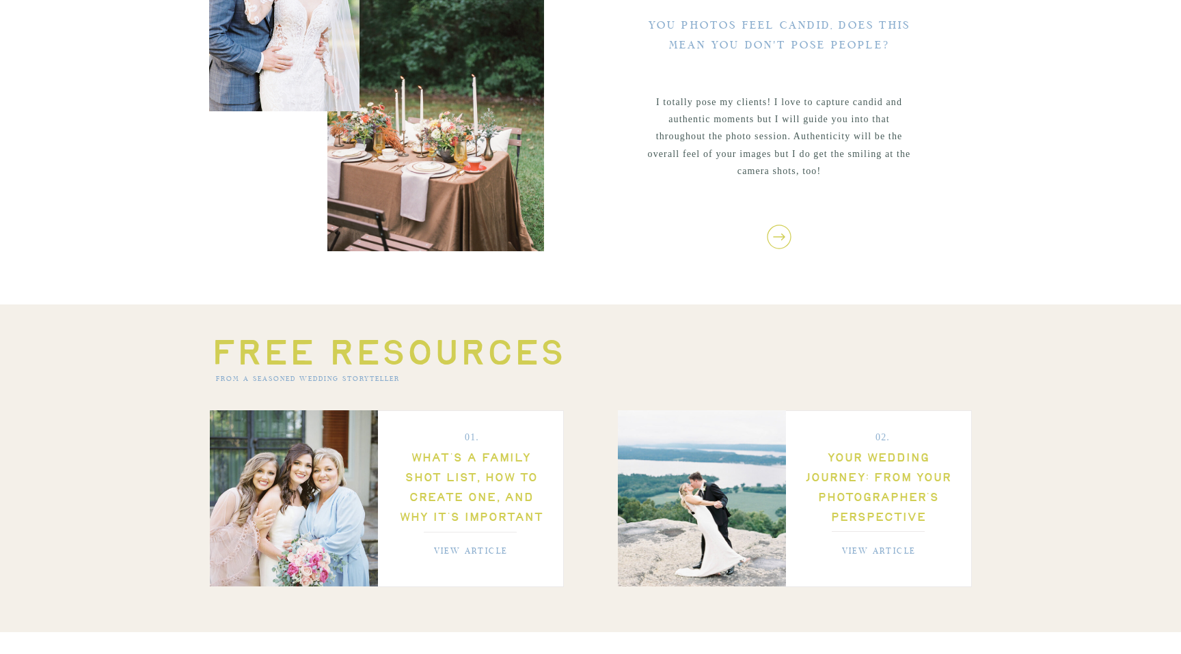
click at [777, 238] on icon at bounding box center [778, 237] width 29 height 29
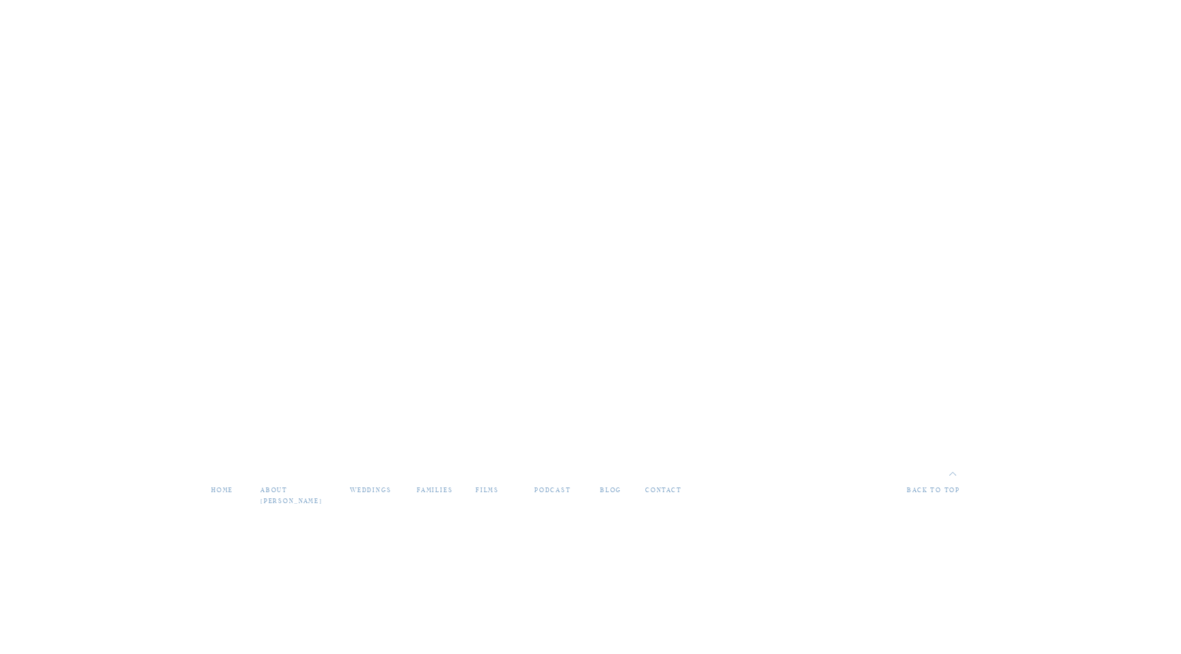
scroll to position [5891, 0]
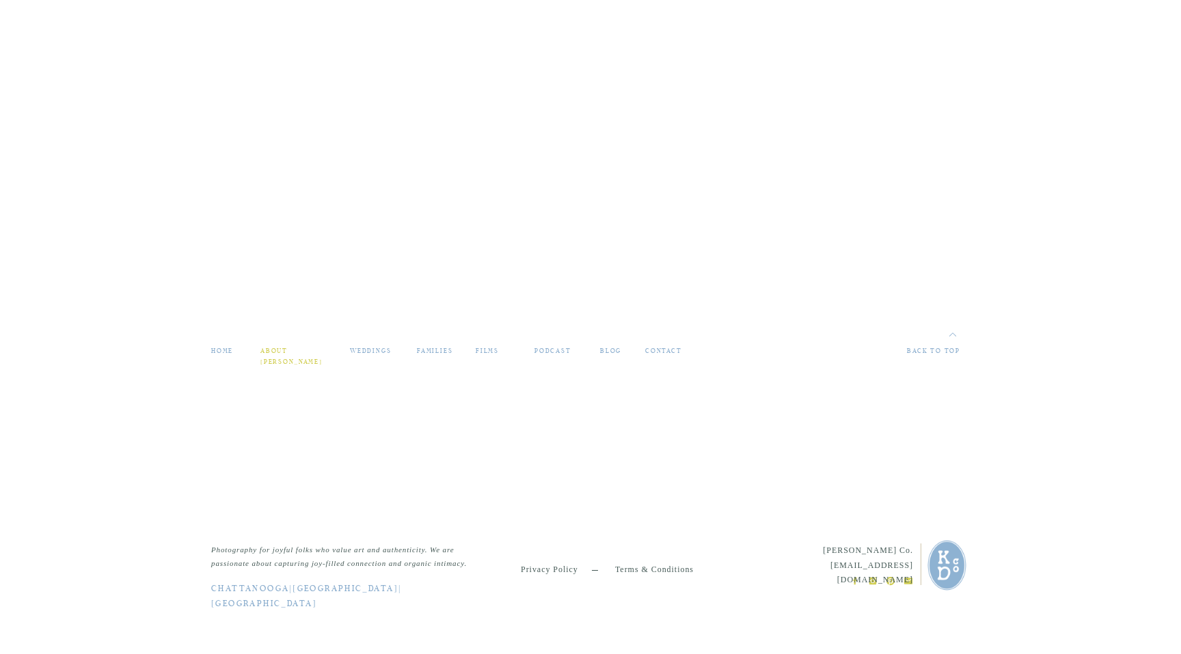
click at [279, 353] on nav "about [PERSON_NAME]" at bounding box center [294, 352] width 68 height 12
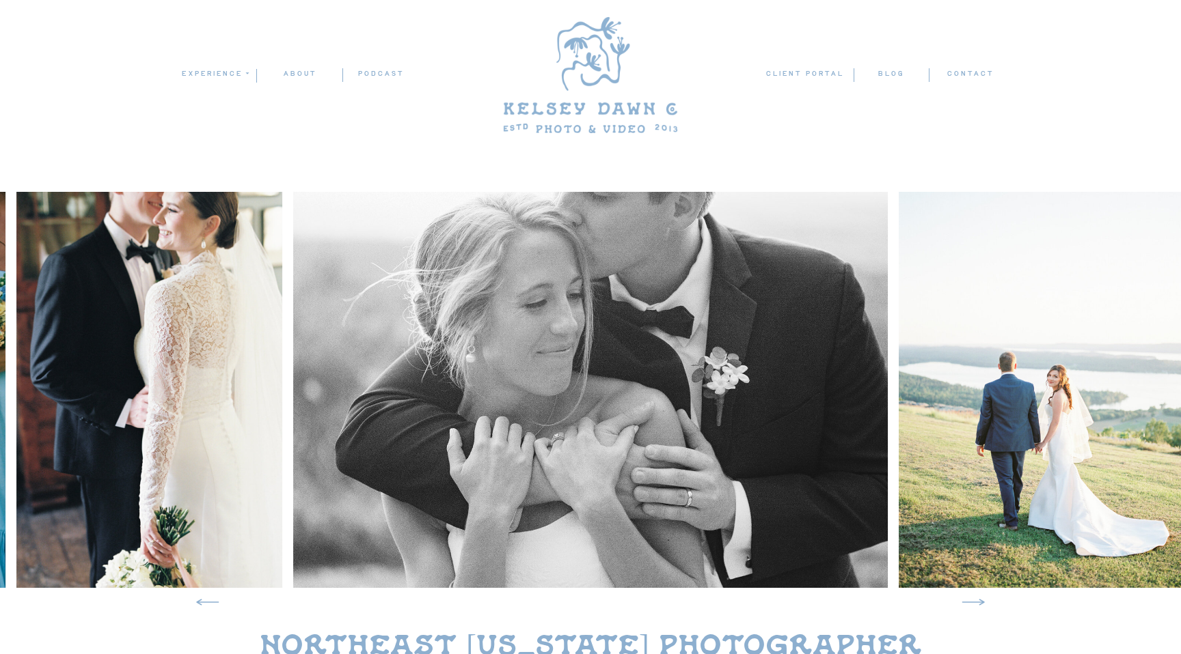
scroll to position [786, 0]
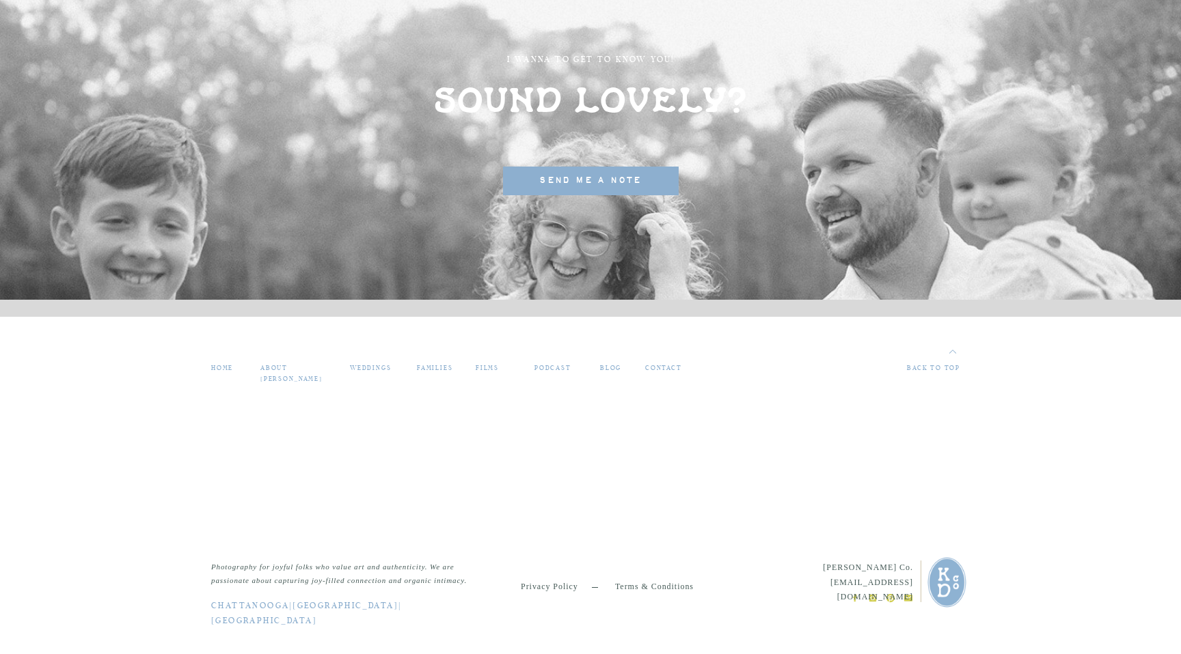
scroll to position [3663, 0]
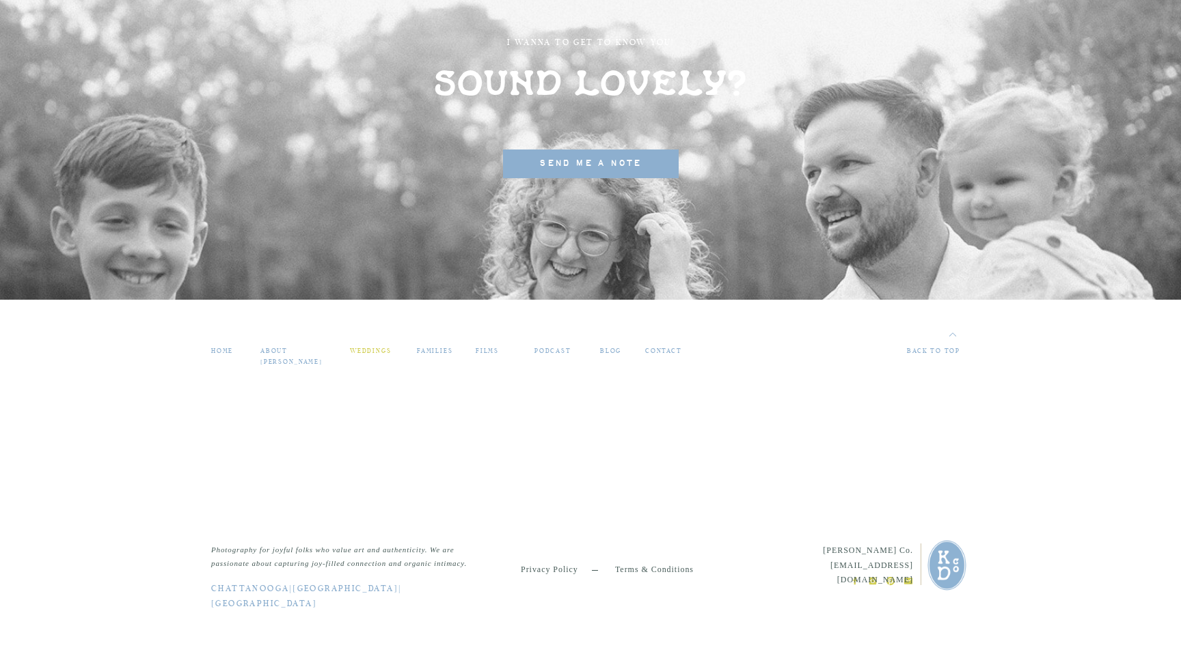
click at [370, 357] on nav "weddings" at bounding box center [373, 352] width 46 height 12
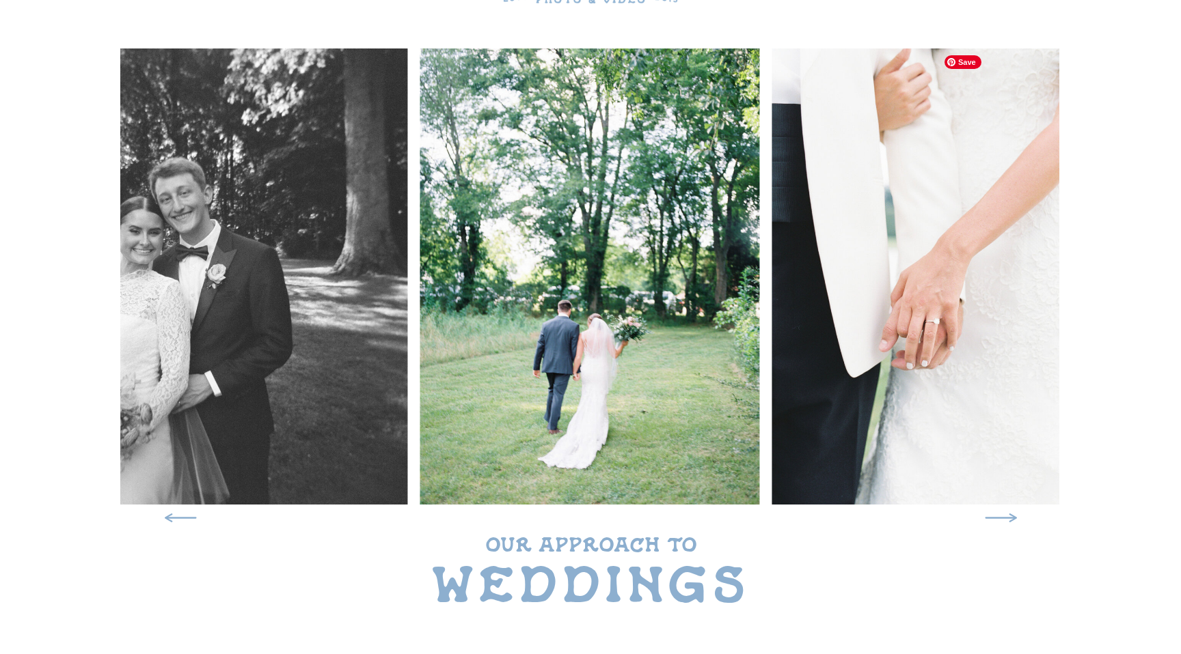
scroll to position [133, 0]
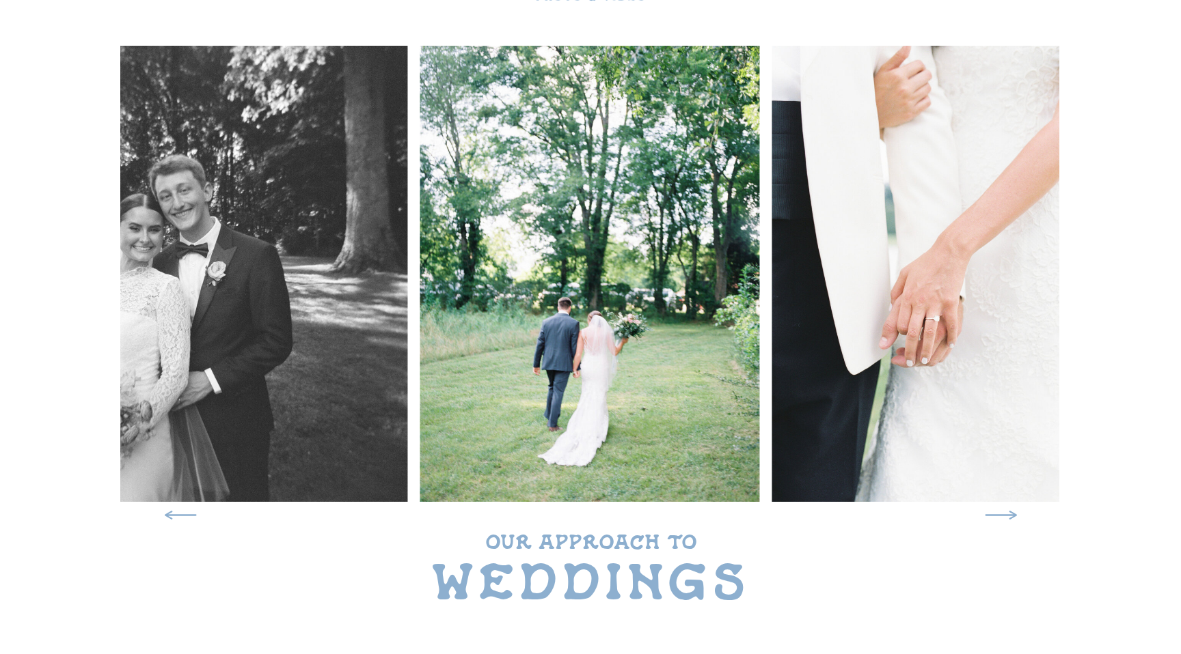
click at [1006, 518] on icon at bounding box center [1000, 515] width 43 height 40
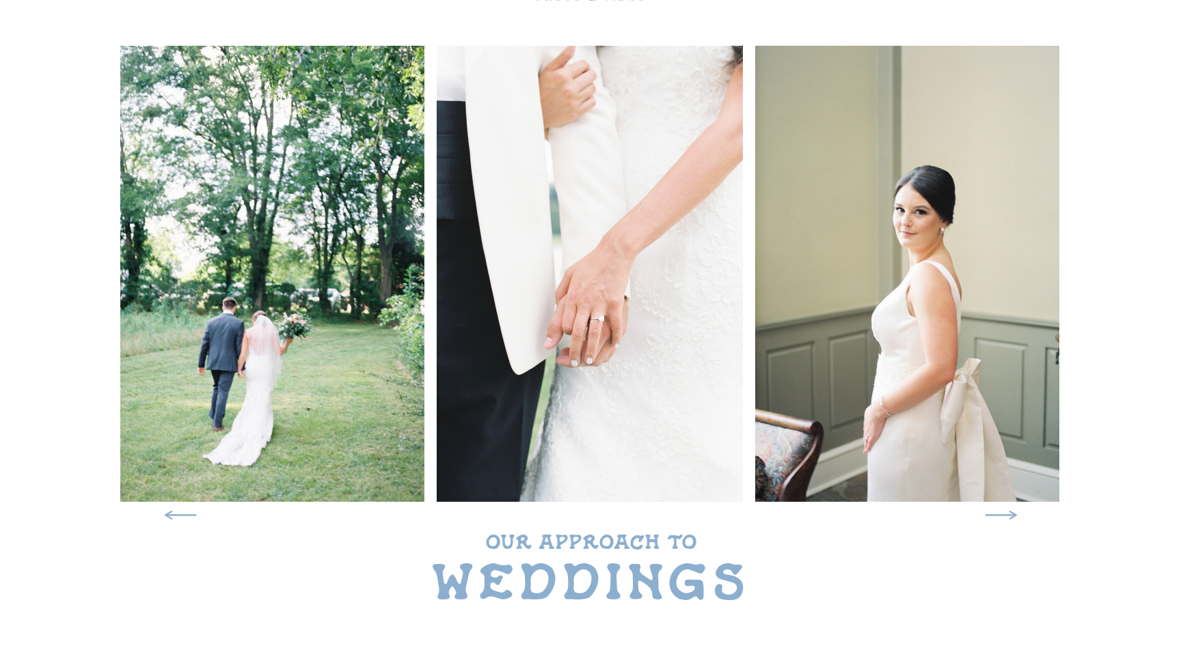
click at [1006, 518] on icon at bounding box center [1000, 515] width 43 height 40
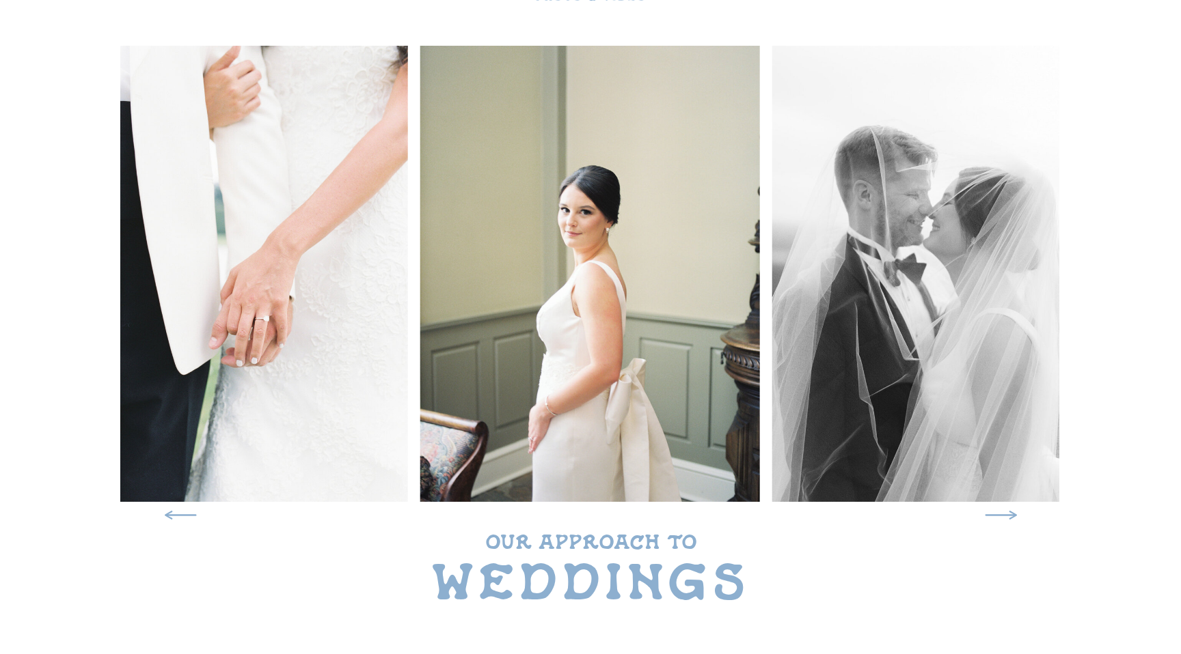
click at [1006, 518] on icon at bounding box center [1000, 515] width 43 height 40
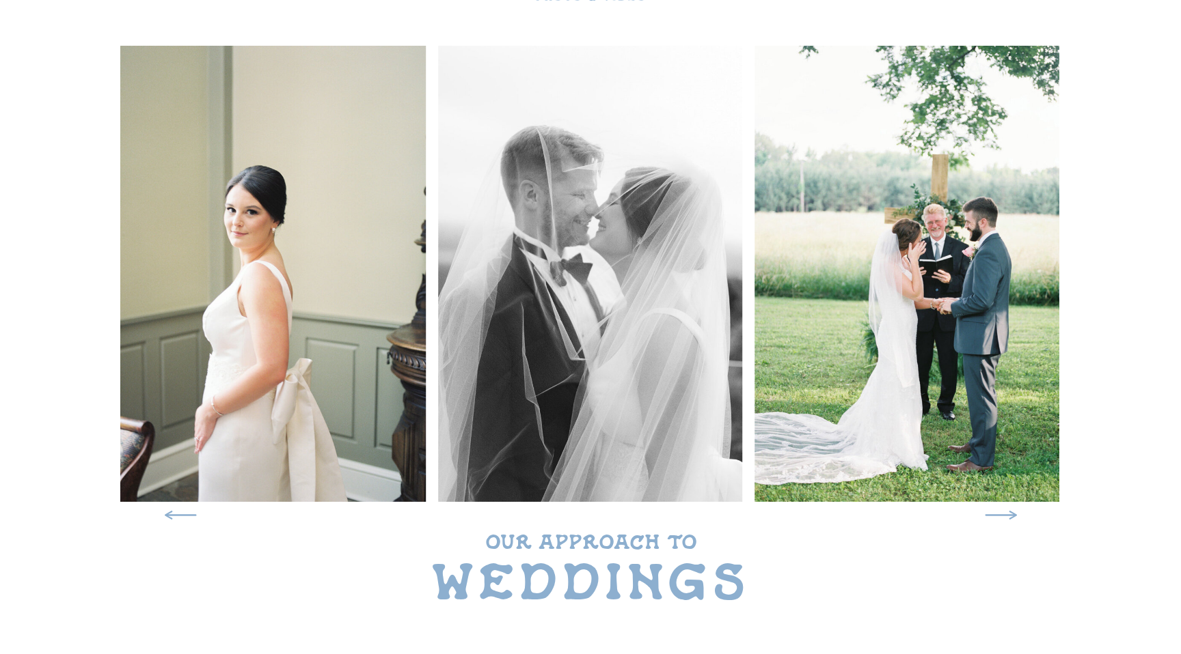
click at [1006, 518] on icon at bounding box center [1000, 515] width 43 height 40
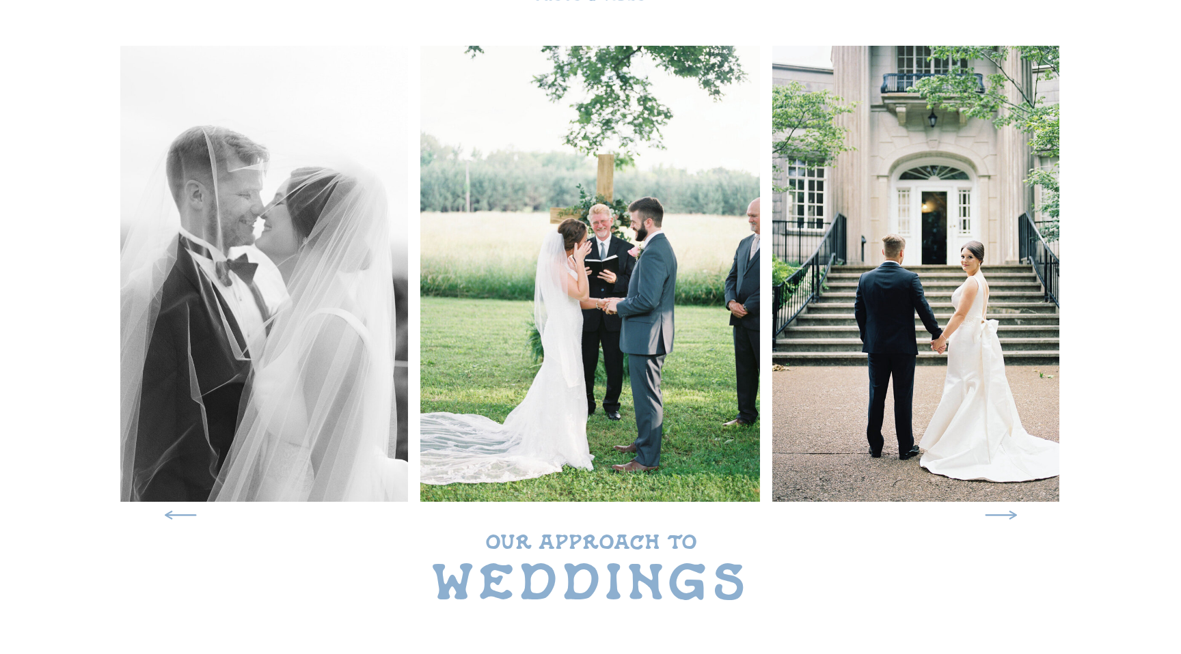
click at [1006, 518] on icon at bounding box center [1000, 515] width 43 height 40
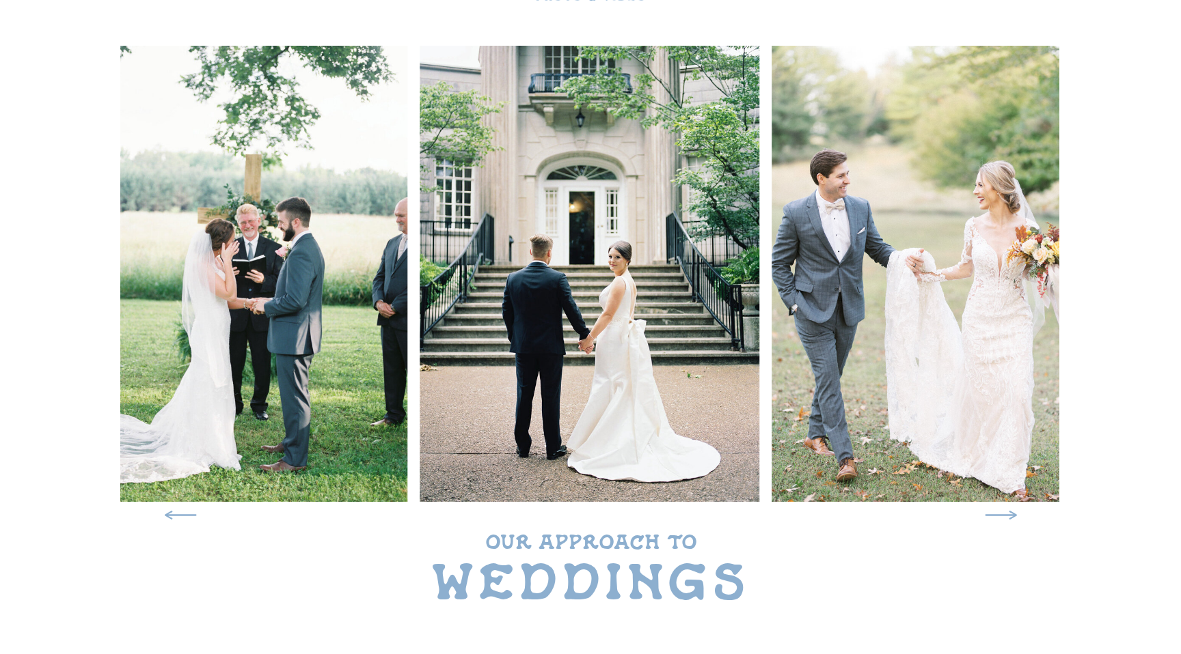
click at [1006, 518] on icon at bounding box center [1000, 515] width 43 height 40
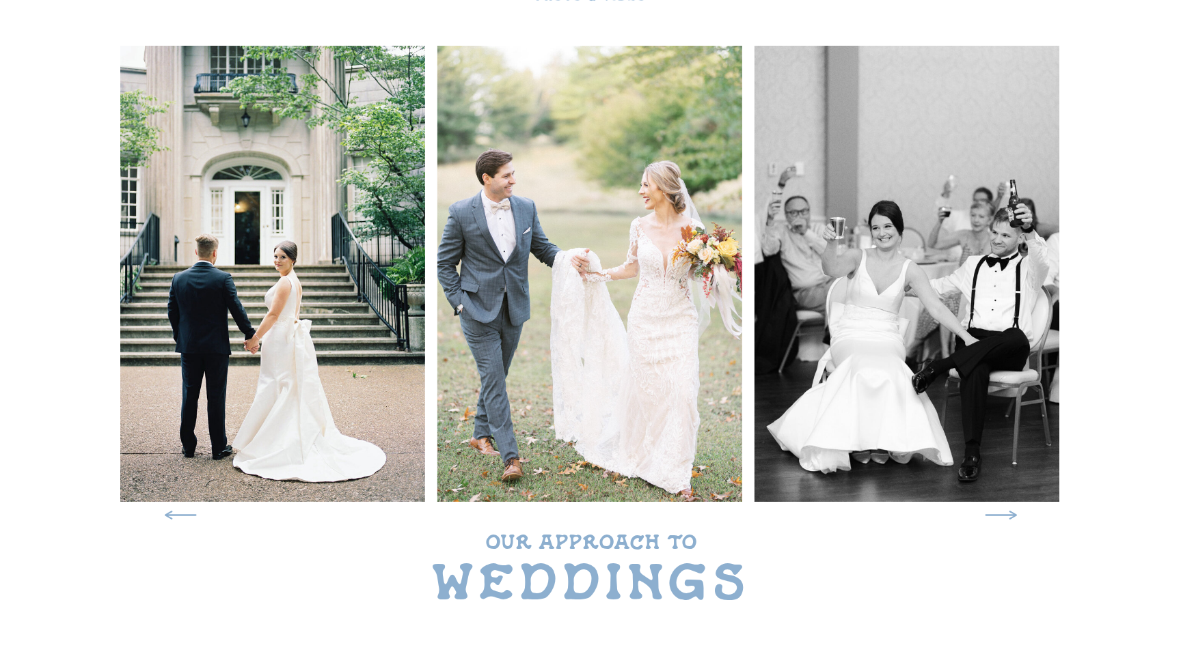
click at [1006, 518] on icon at bounding box center [1000, 515] width 43 height 40
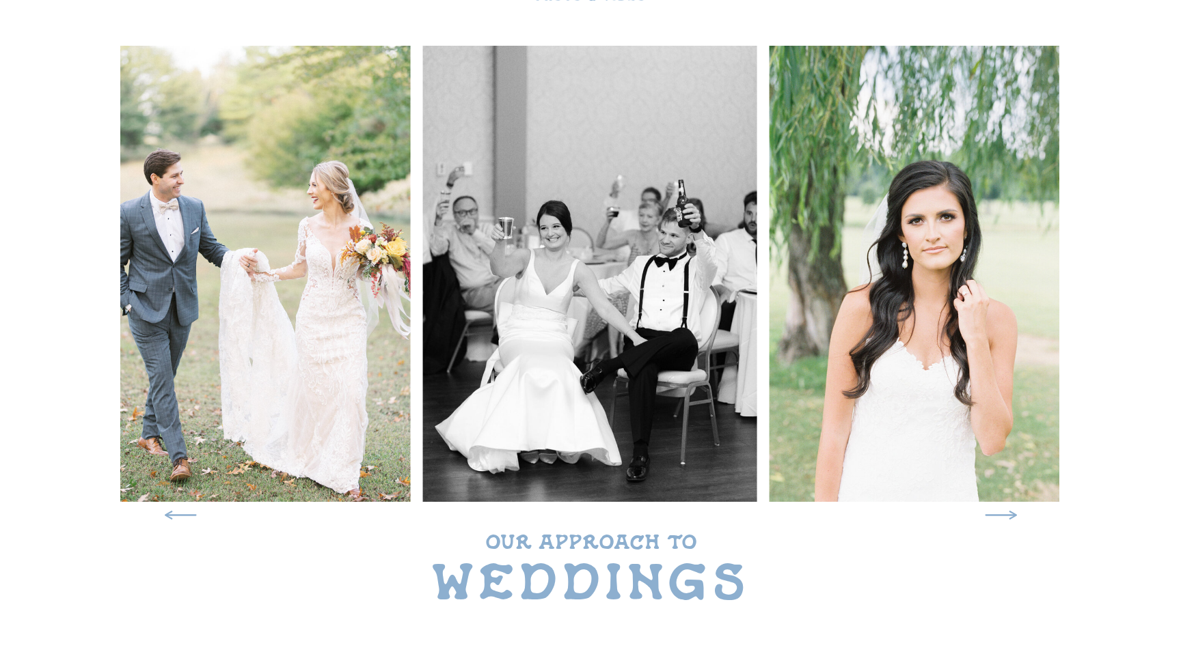
click at [1006, 518] on icon at bounding box center [1000, 515] width 43 height 40
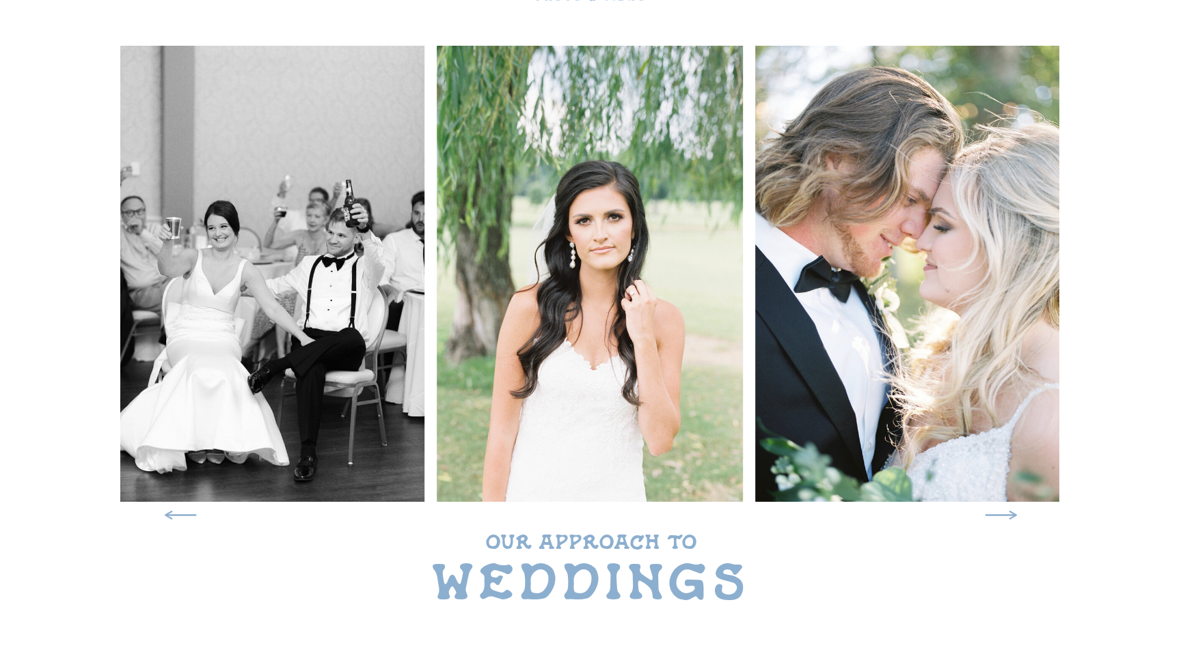
click at [1006, 518] on icon at bounding box center [1000, 515] width 43 height 40
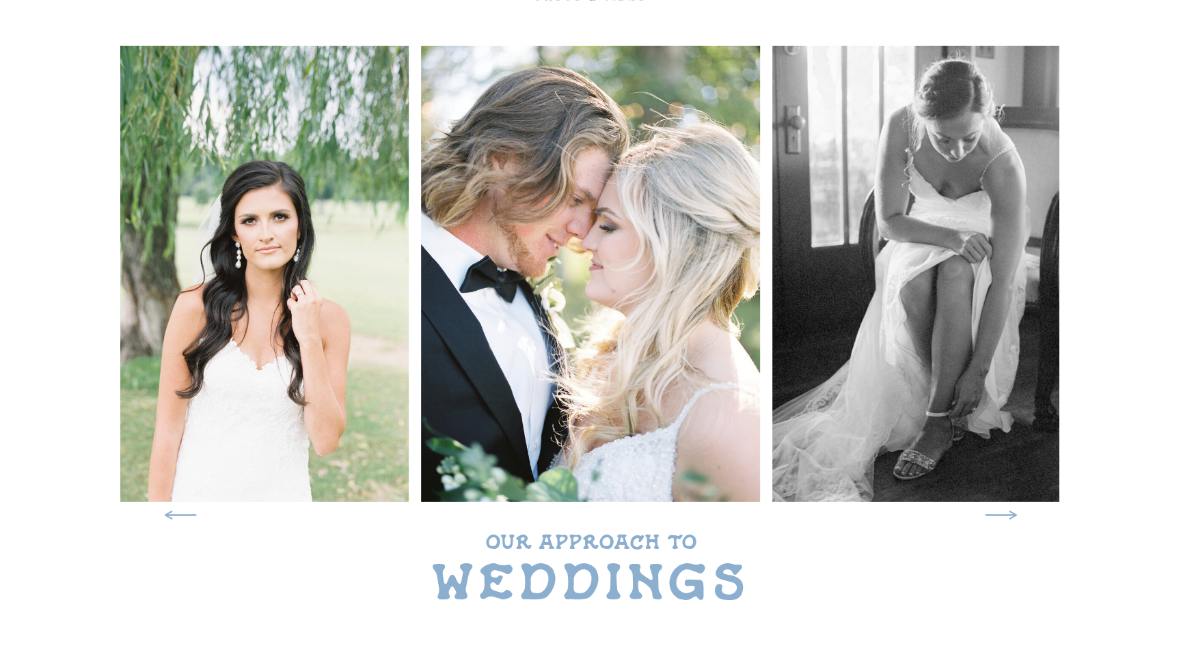
click at [1006, 518] on icon at bounding box center [1000, 515] width 43 height 40
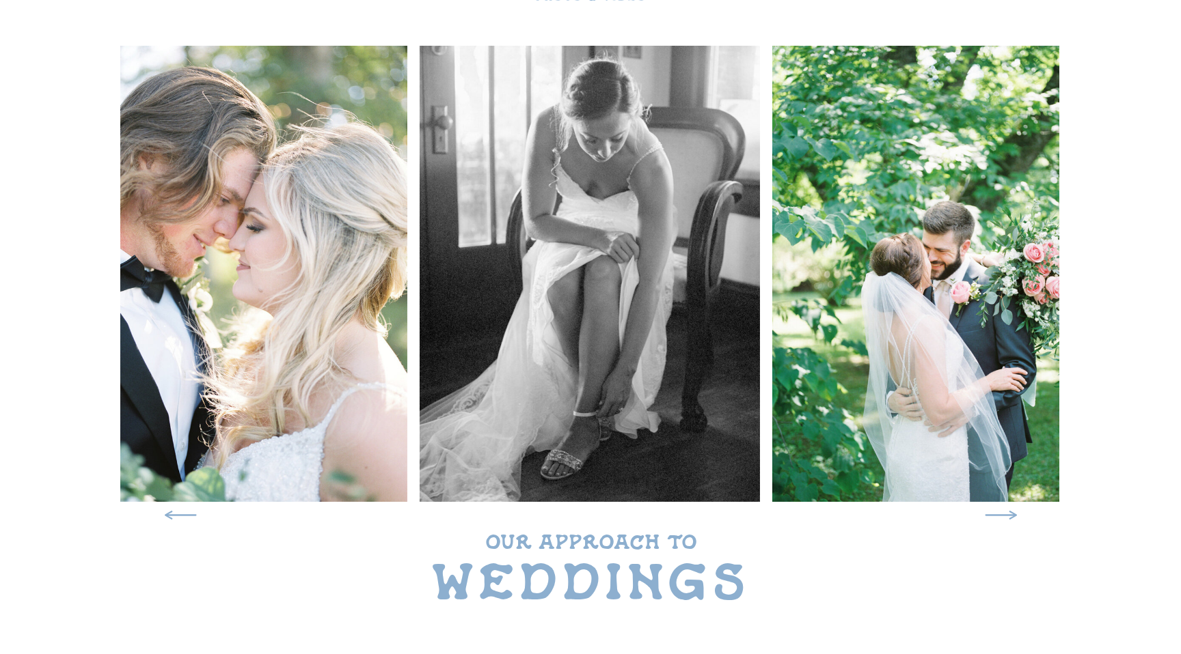
click at [1006, 518] on icon at bounding box center [1000, 515] width 43 height 40
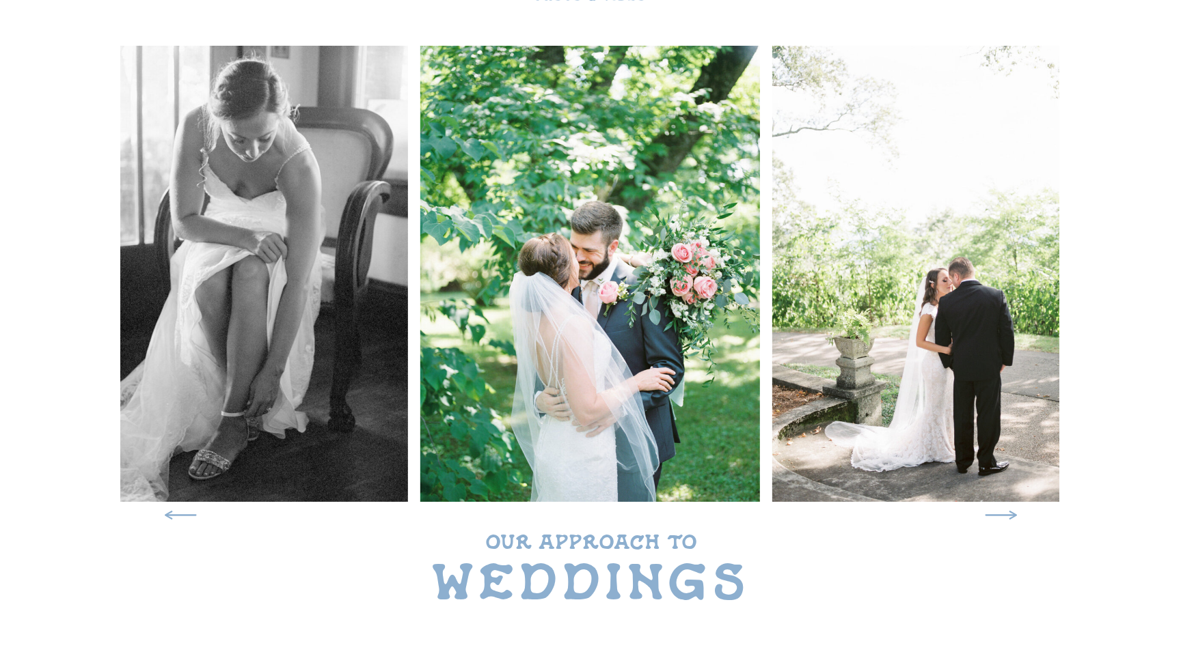
click at [1006, 518] on icon at bounding box center [1000, 515] width 43 height 40
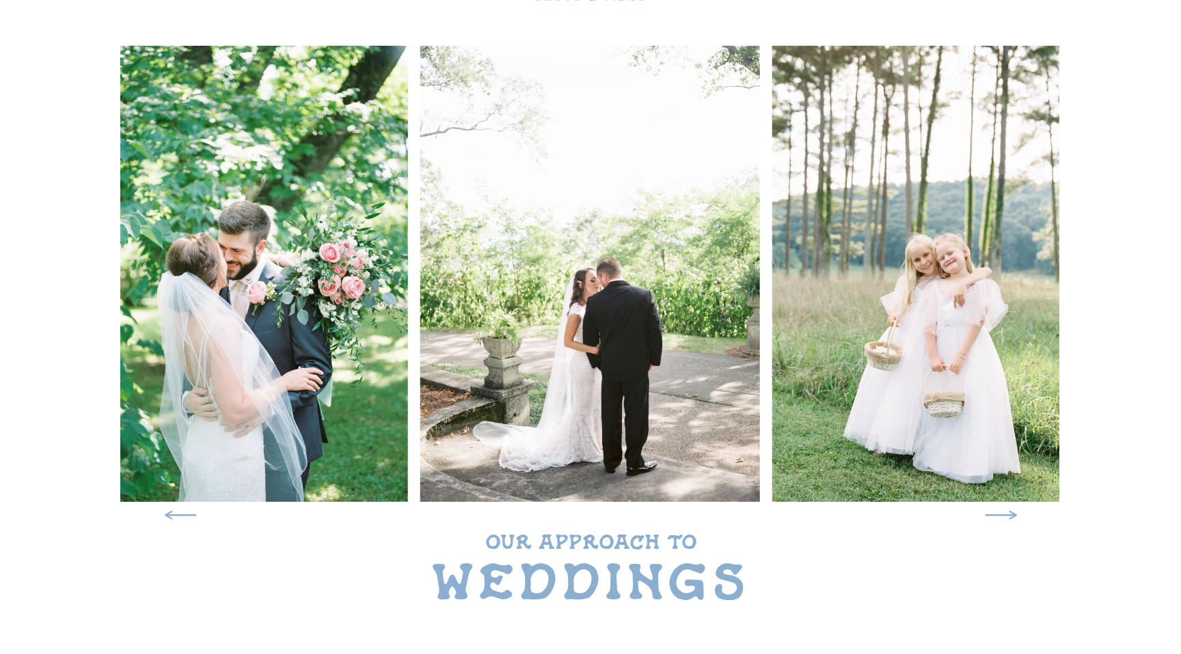
click at [1006, 518] on icon at bounding box center [1000, 515] width 43 height 40
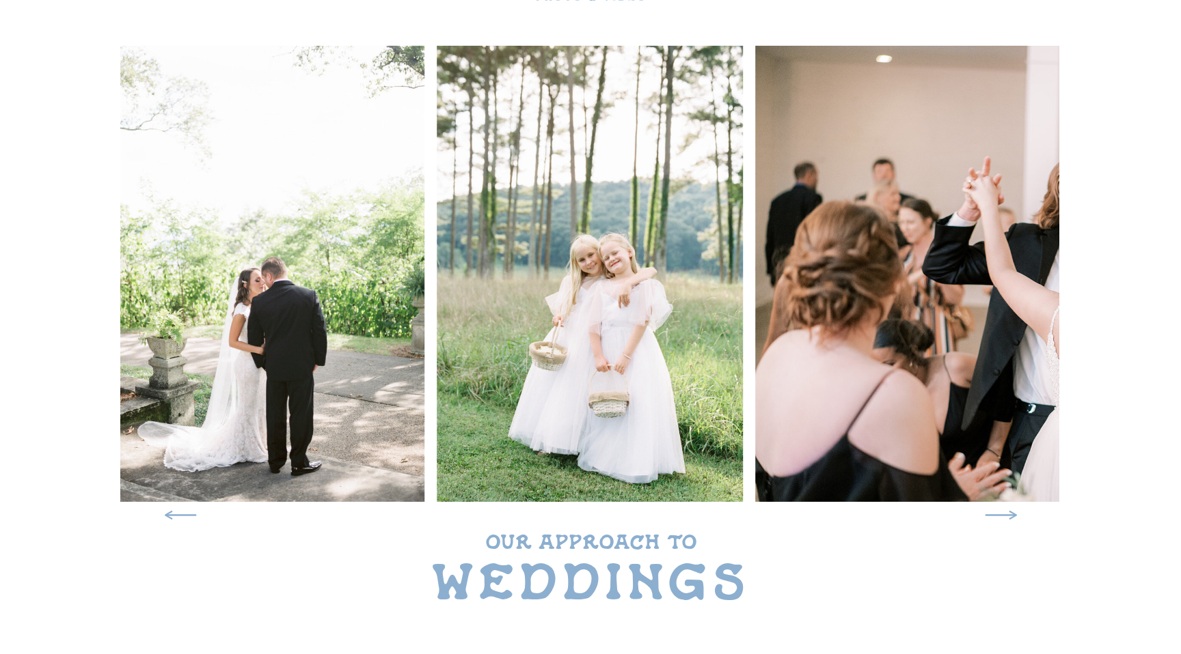
click at [1006, 518] on icon at bounding box center [1000, 515] width 43 height 40
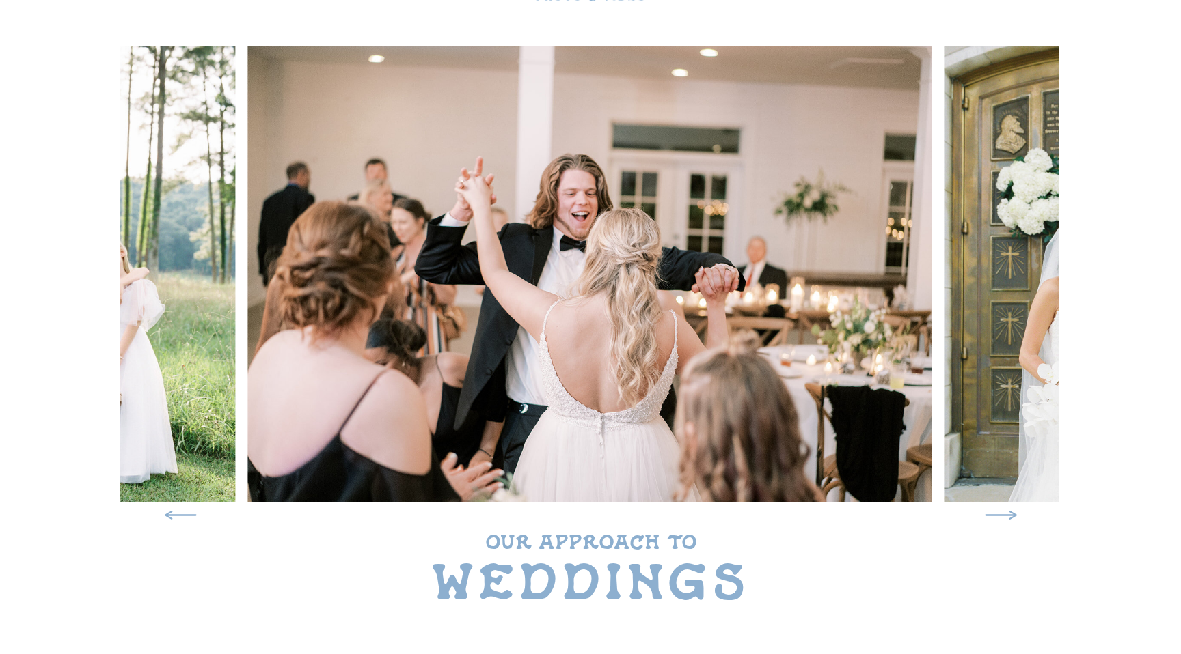
click at [1006, 518] on icon at bounding box center [1000, 515] width 43 height 40
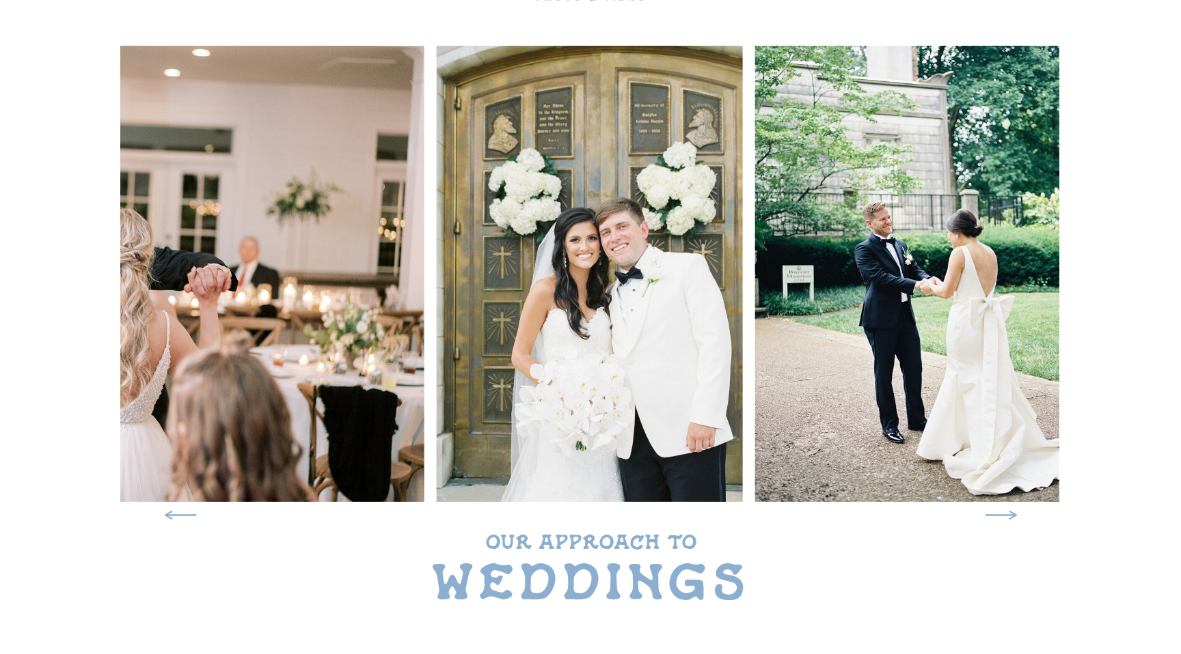
click at [1006, 518] on icon at bounding box center [1000, 515] width 43 height 40
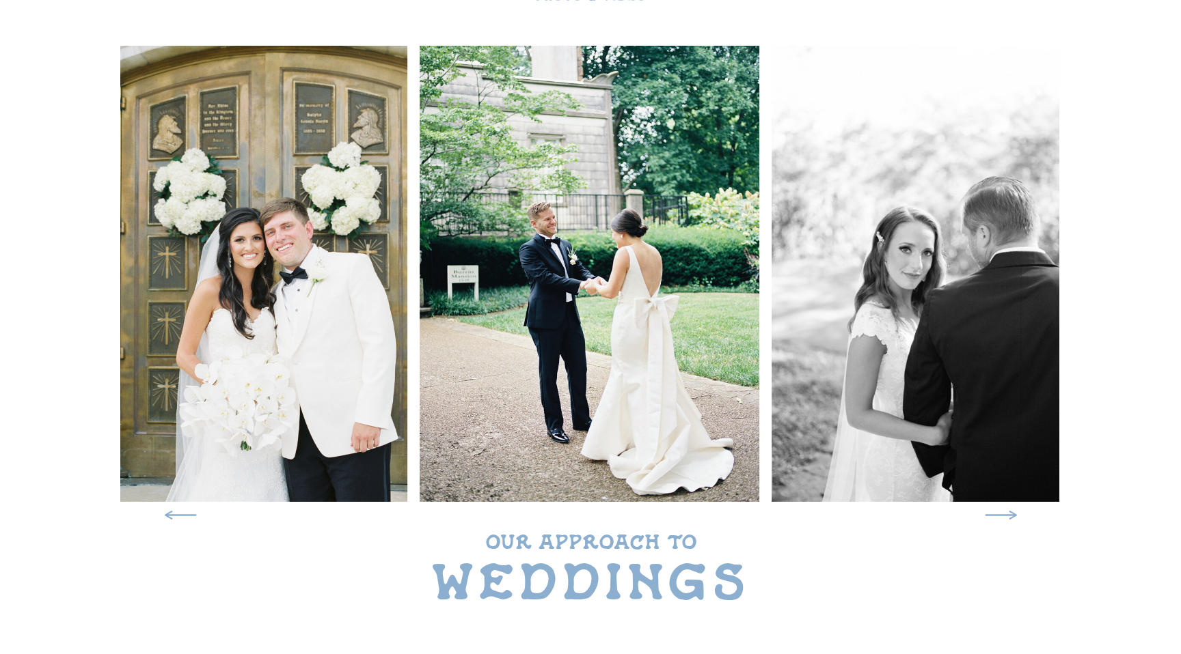
click at [1006, 518] on icon at bounding box center [1000, 515] width 43 height 40
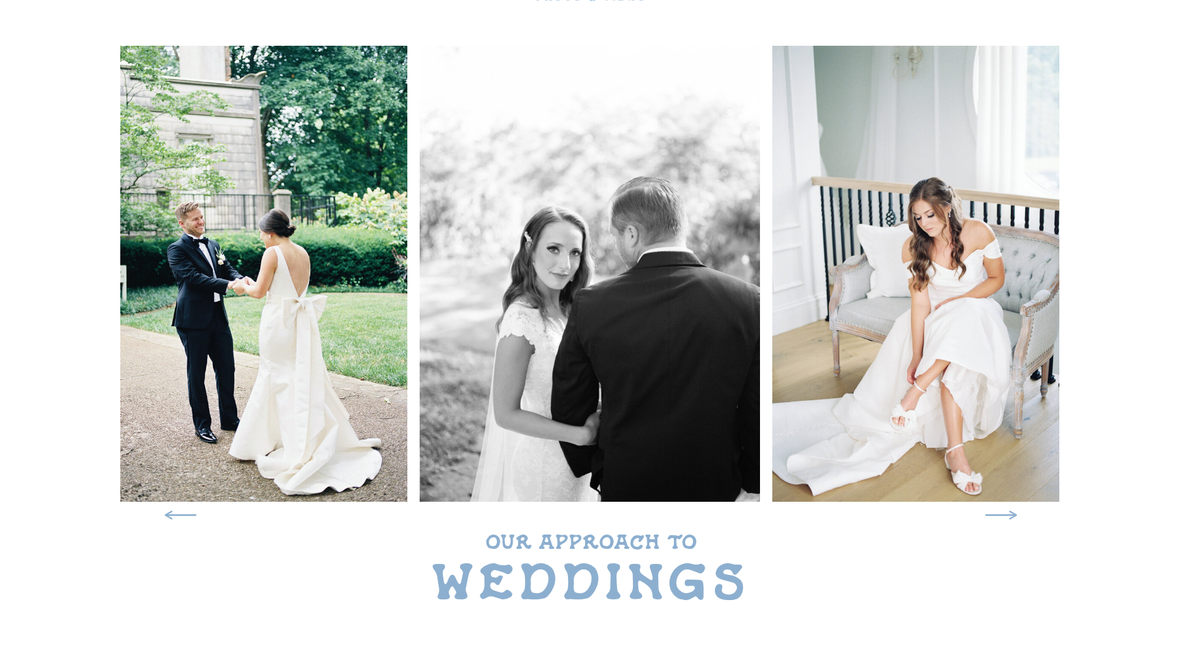
click at [1006, 518] on icon at bounding box center [1000, 515] width 43 height 40
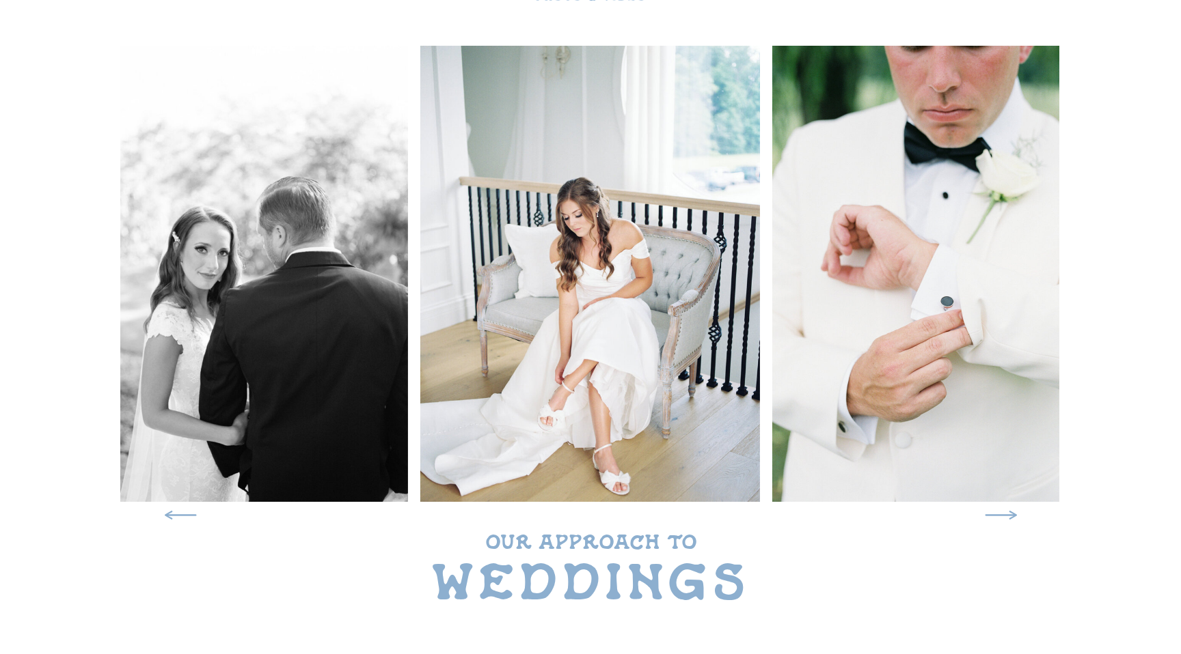
click at [1006, 518] on icon at bounding box center [1000, 515] width 43 height 40
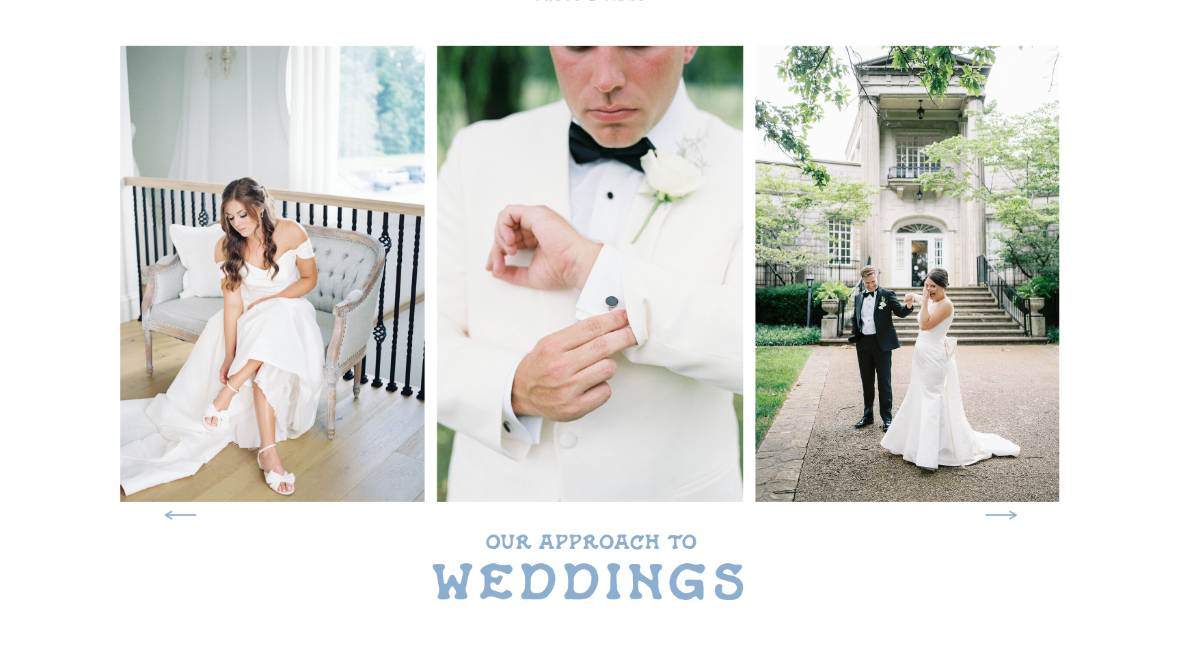
click at [1006, 518] on icon at bounding box center [1000, 515] width 43 height 40
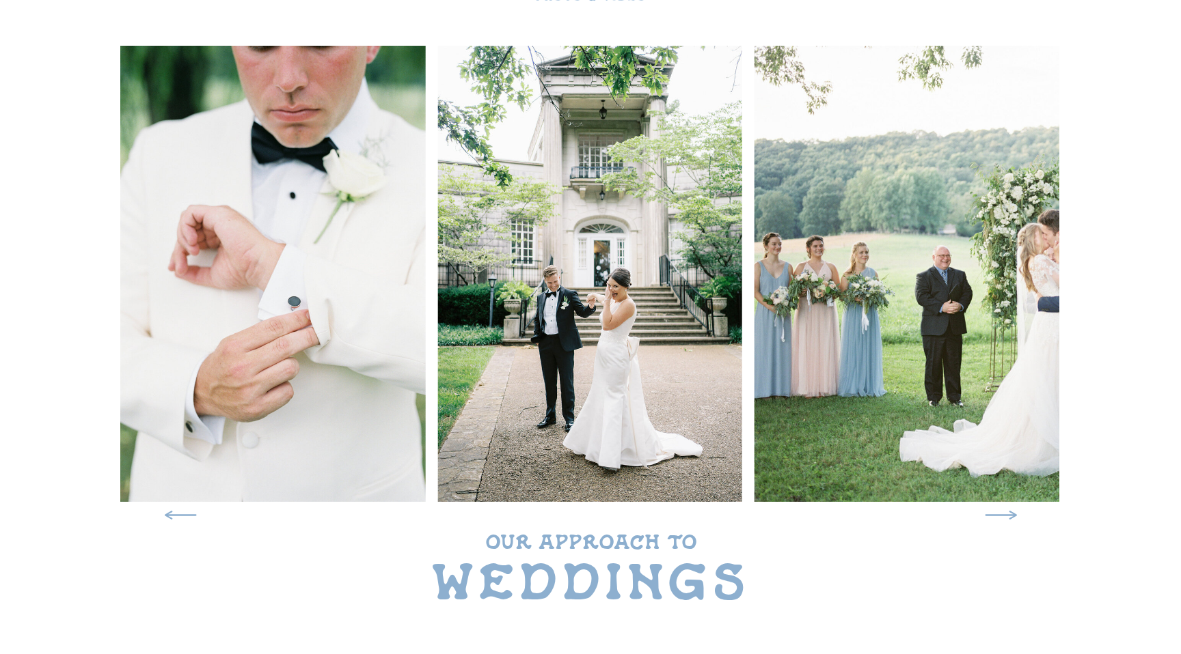
click at [1006, 518] on icon at bounding box center [1000, 515] width 43 height 40
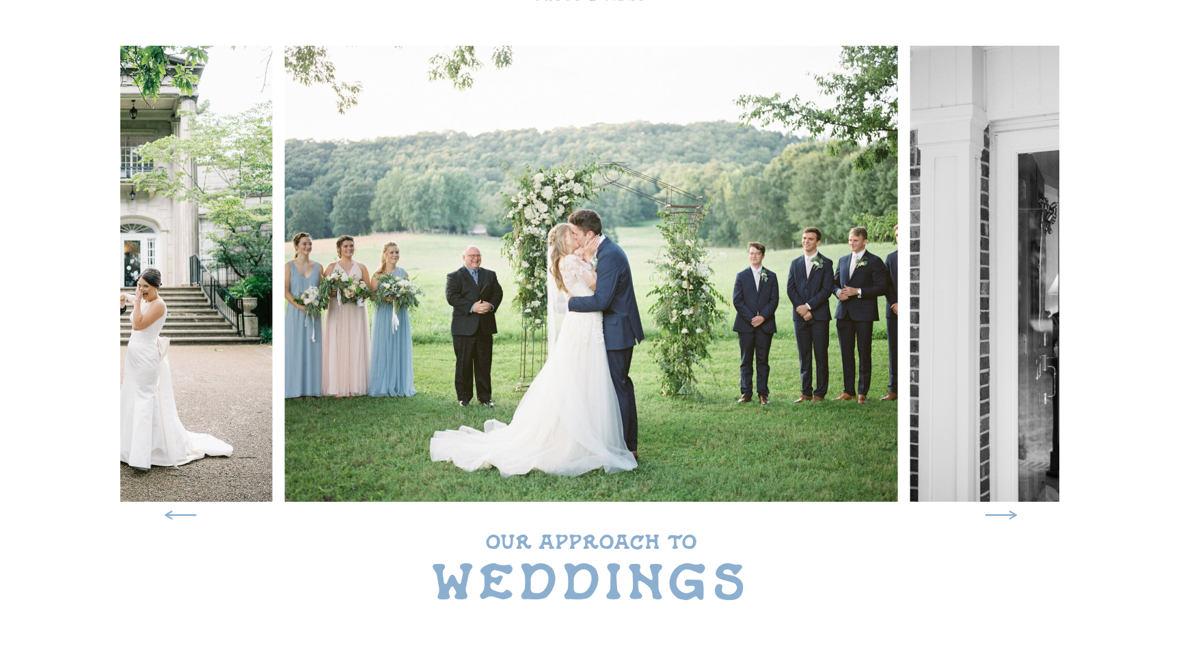
click at [1006, 518] on icon at bounding box center [1000, 515] width 43 height 40
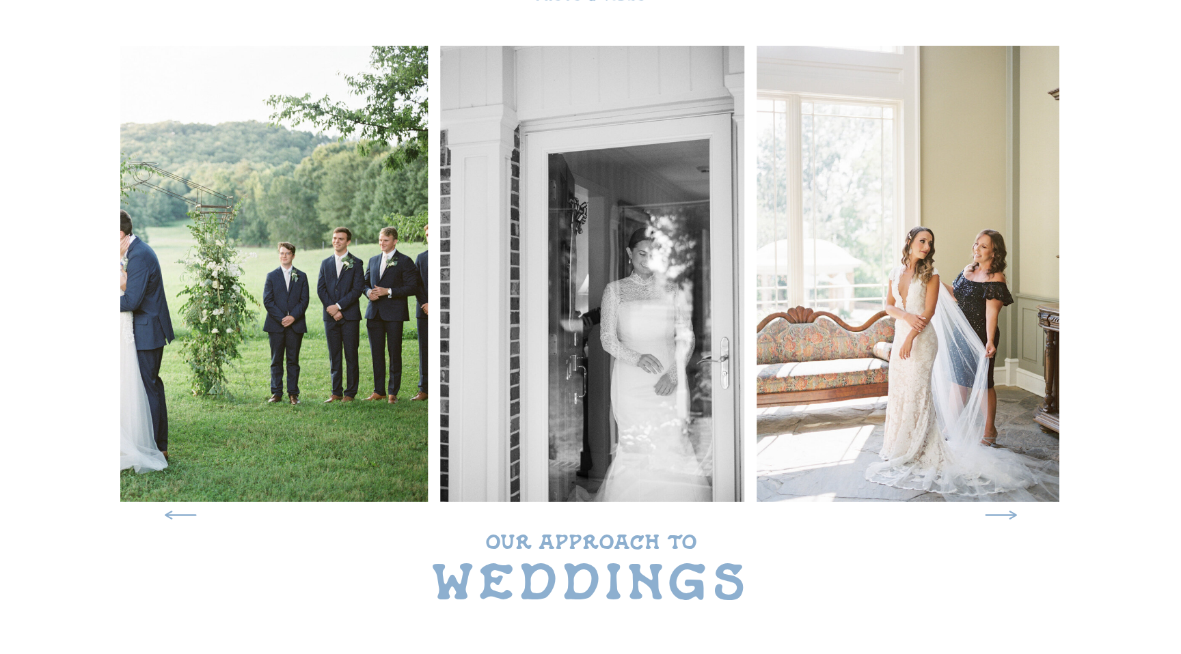
click at [1006, 518] on icon at bounding box center [1000, 515] width 43 height 40
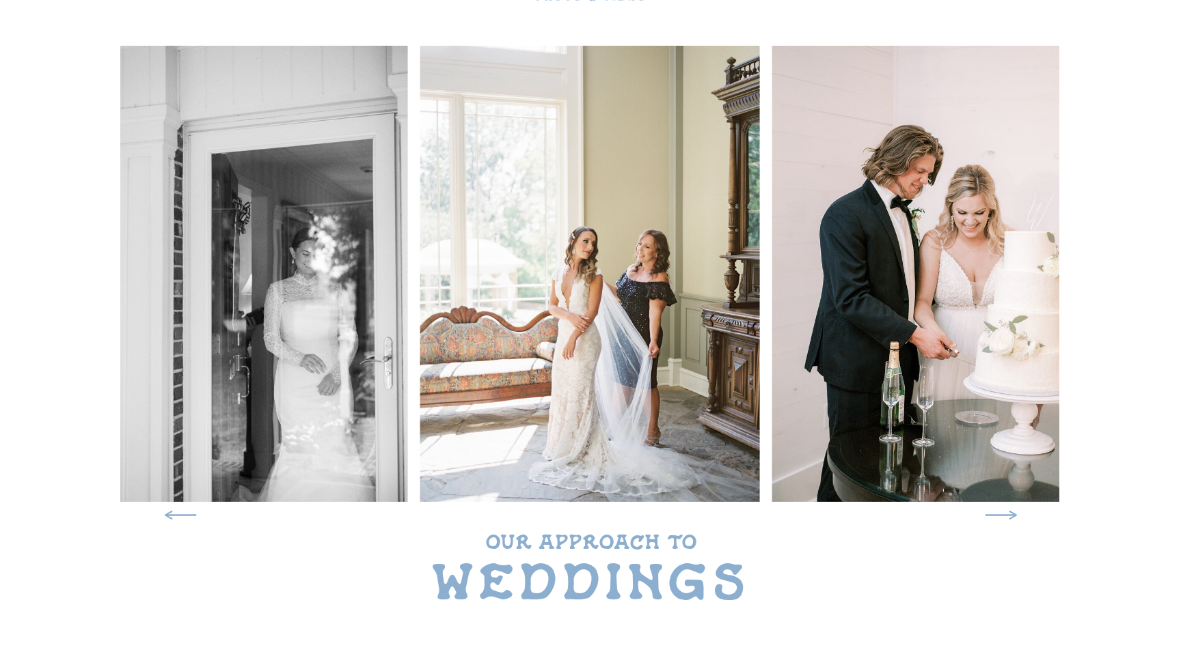
click at [1006, 518] on icon at bounding box center [1000, 515] width 43 height 40
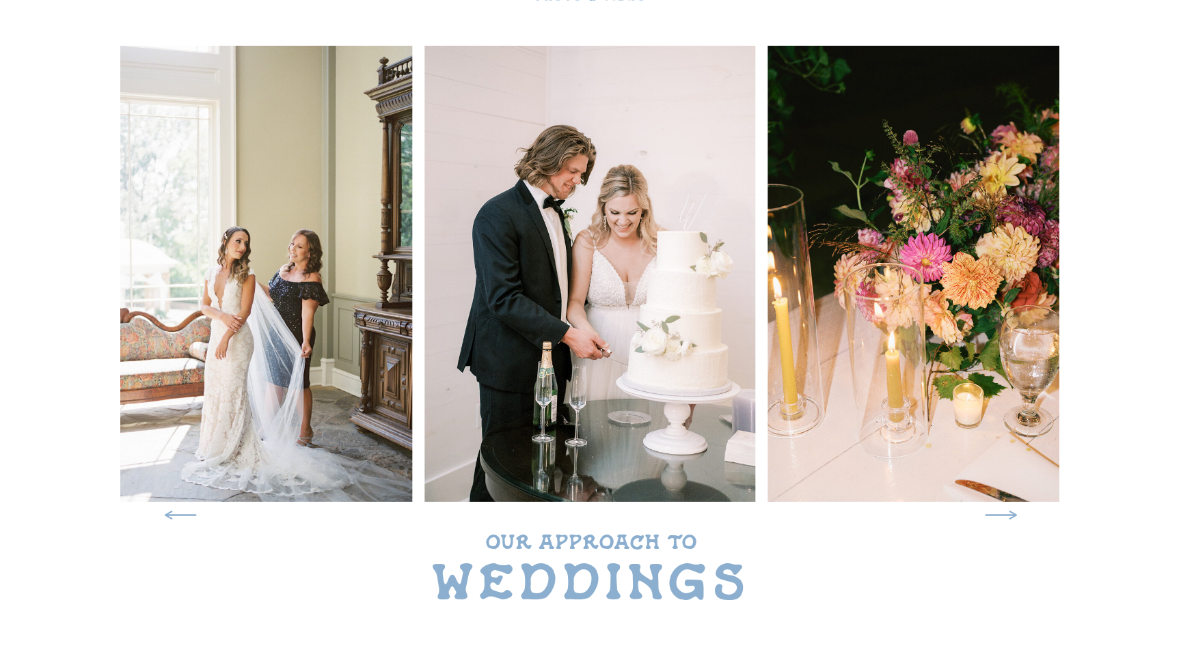
click at [1006, 518] on icon at bounding box center [1000, 515] width 43 height 40
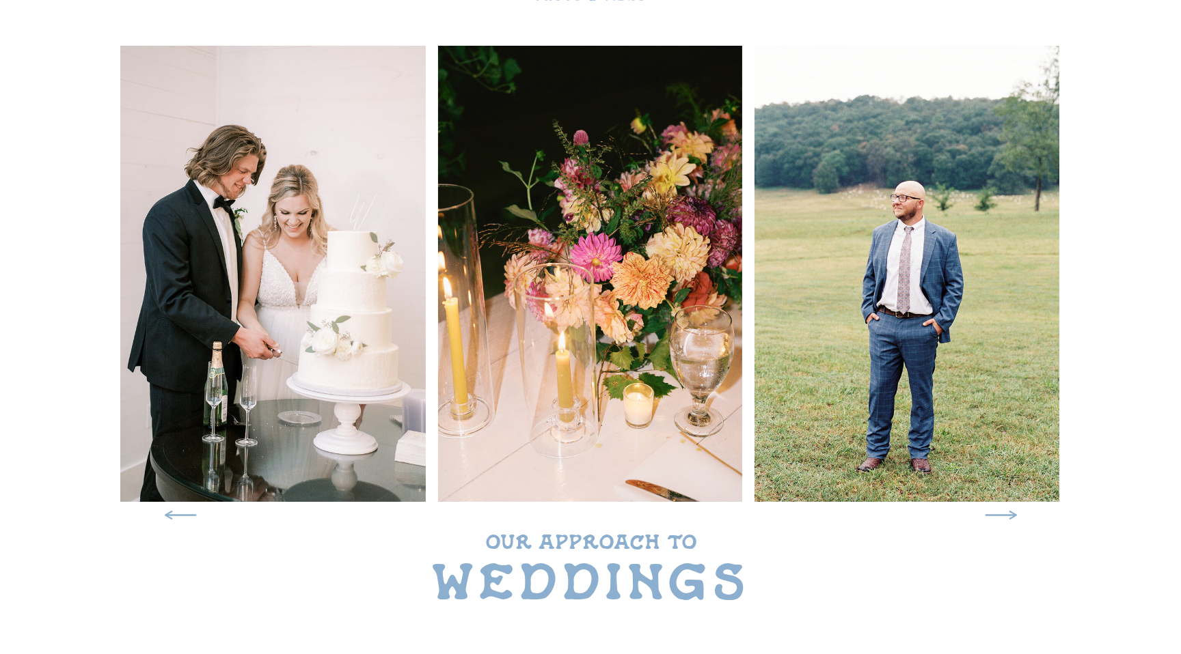
click at [1006, 518] on icon at bounding box center [1000, 515] width 43 height 40
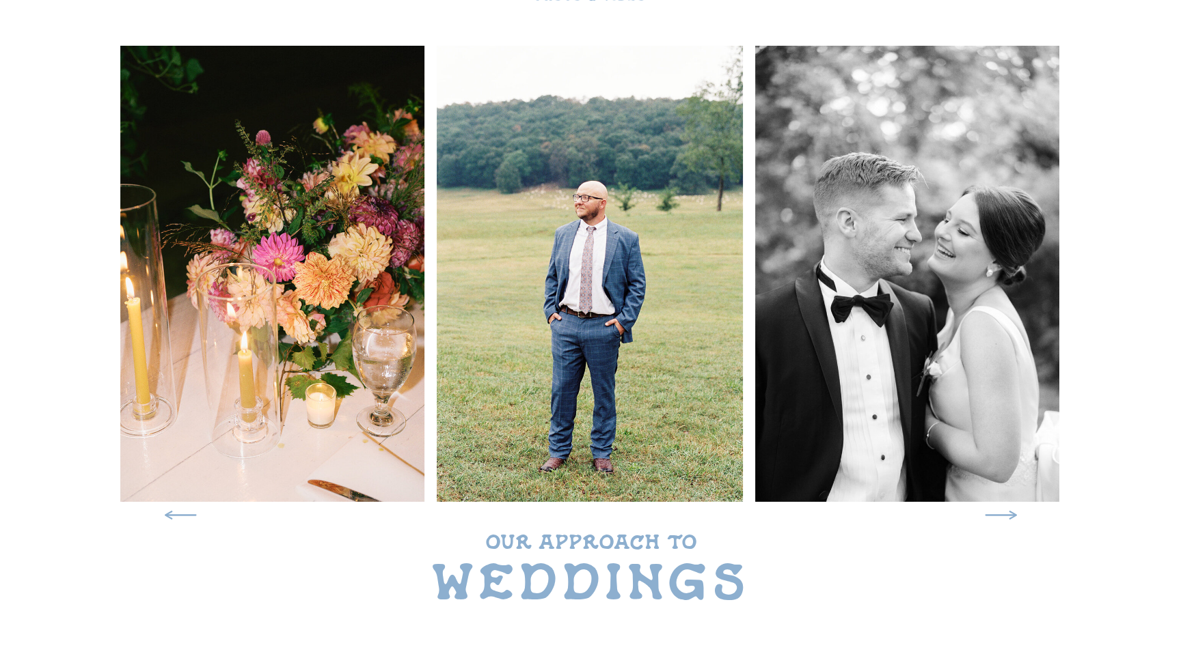
click at [1006, 518] on icon at bounding box center [1000, 515] width 43 height 40
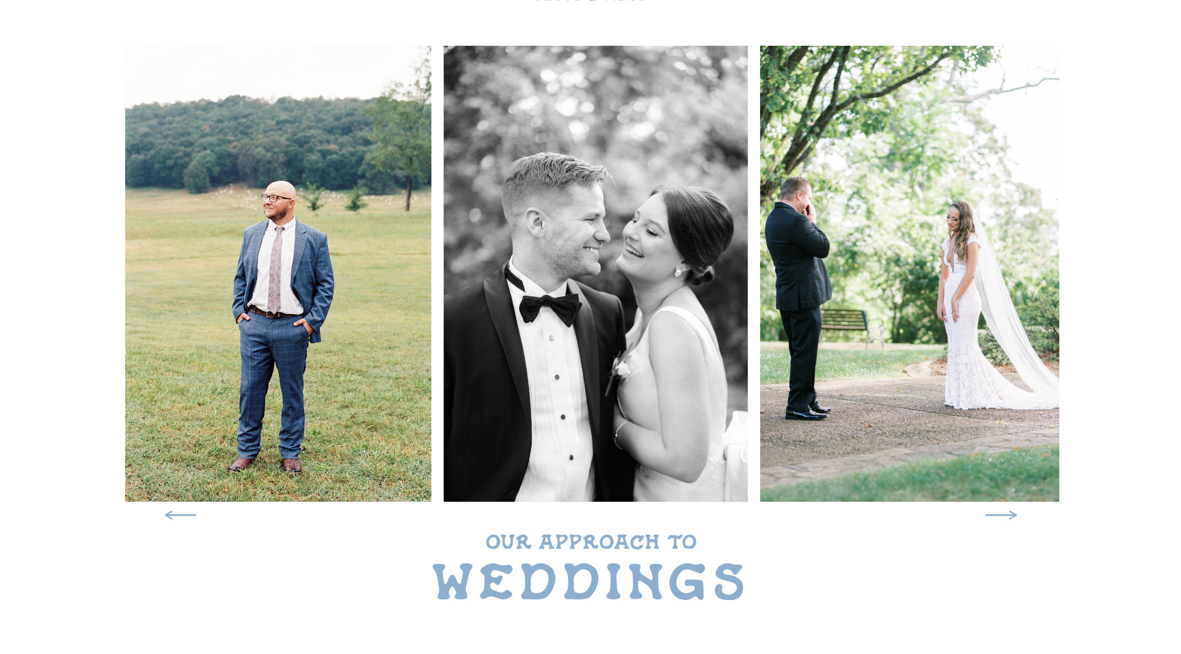
click at [1006, 518] on icon at bounding box center [1000, 515] width 43 height 40
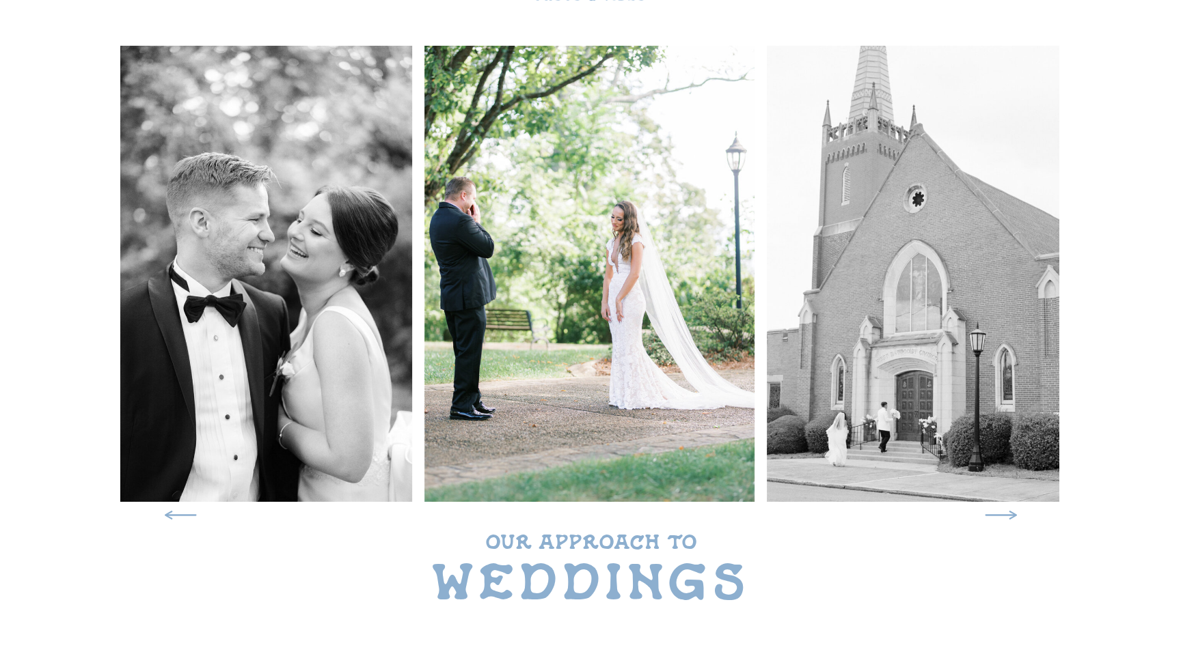
click at [1006, 518] on icon at bounding box center [1000, 515] width 43 height 40
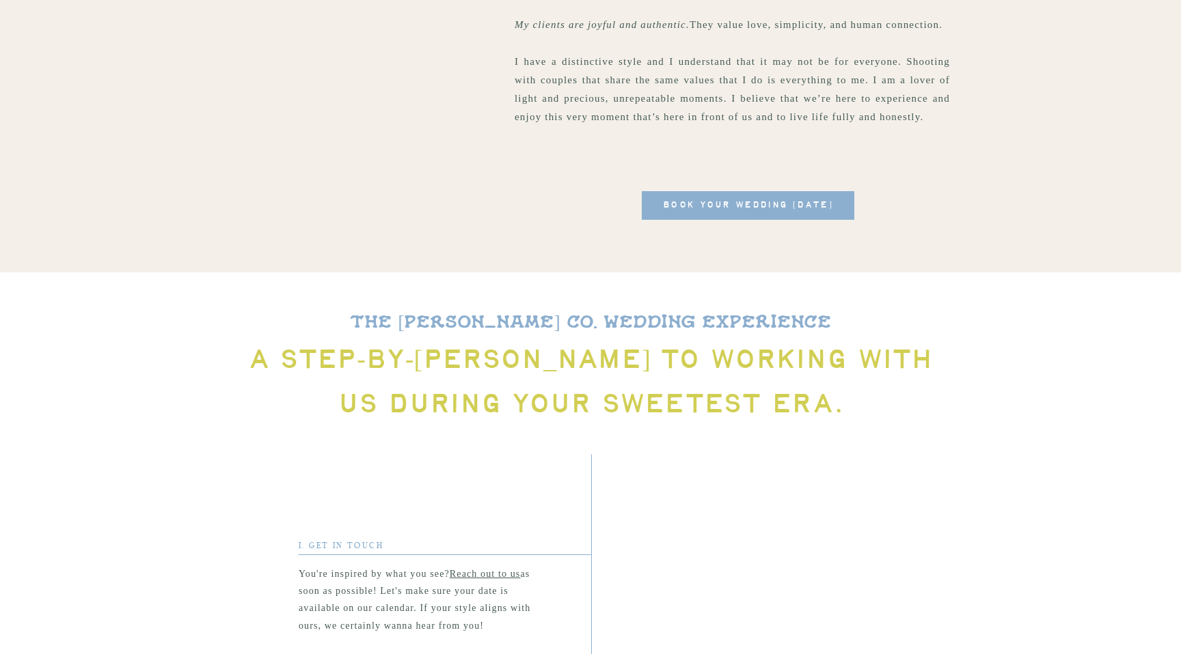
scroll to position [1753, 0]
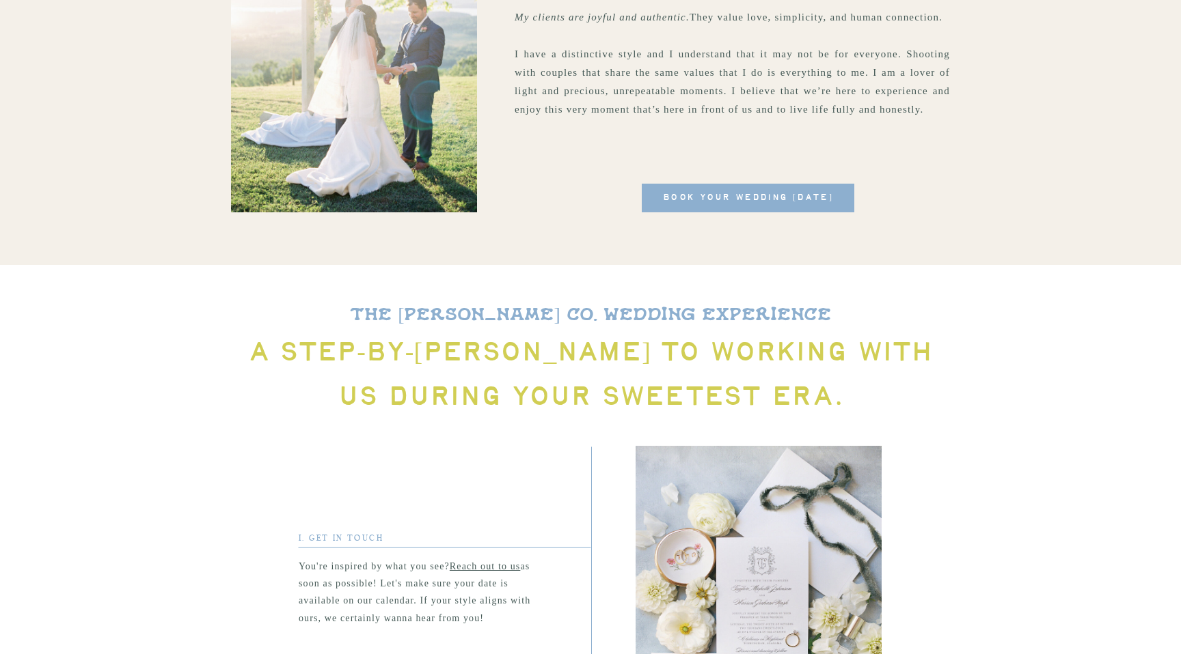
click at [786, 193] on span "book your wedding today" at bounding box center [748, 198] width 171 height 15
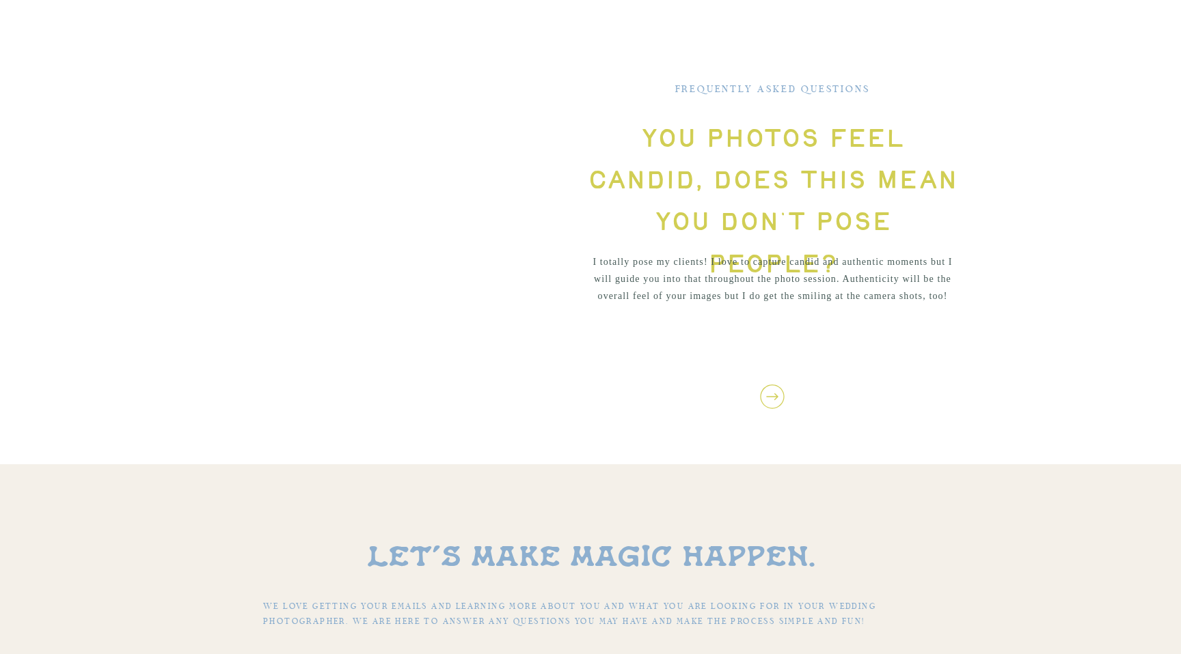
scroll to position [5017, 0]
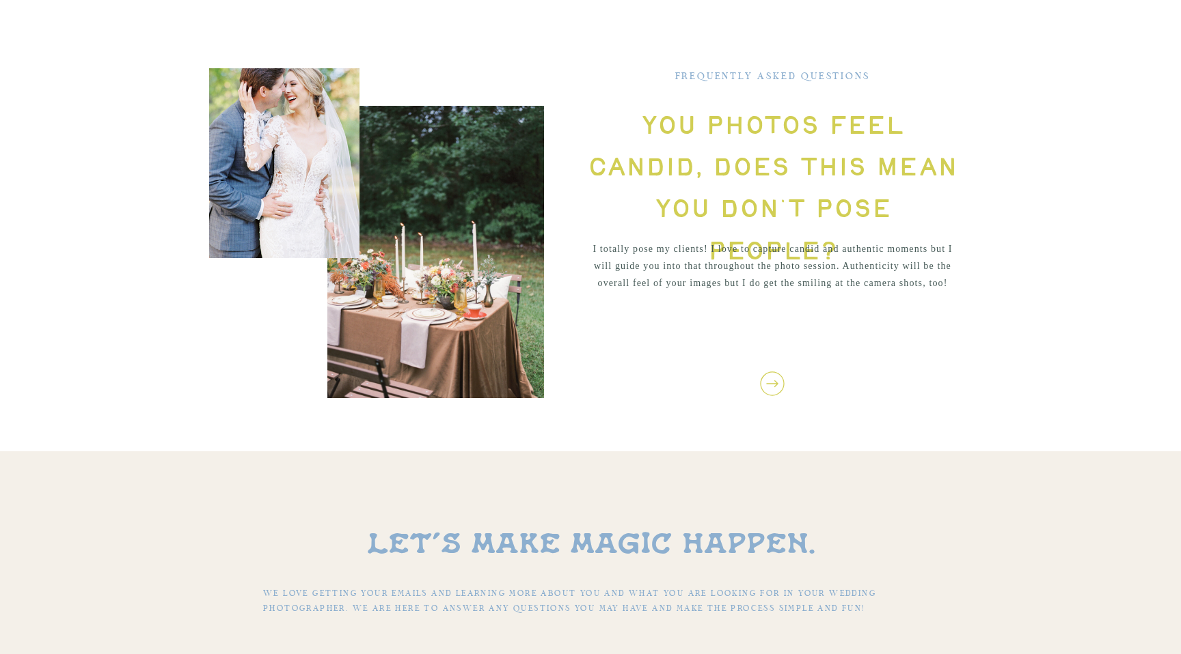
click at [762, 376] on icon at bounding box center [772, 384] width 29 height 29
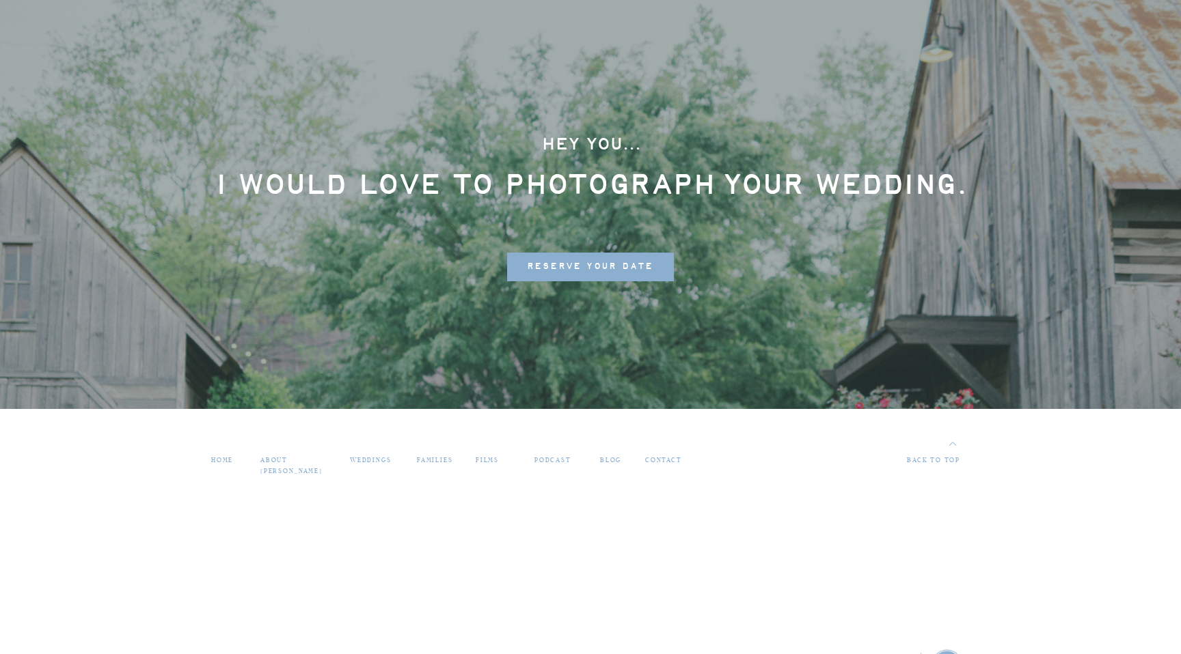
scroll to position [7355, 0]
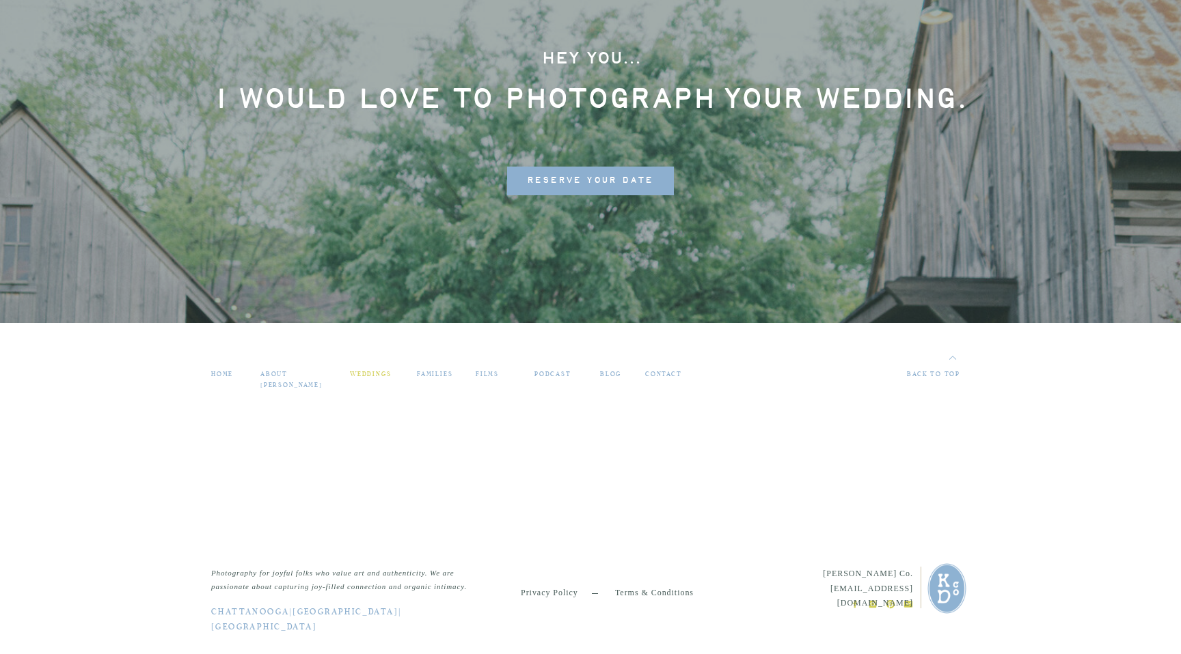
click at [375, 371] on nav "weddings" at bounding box center [373, 376] width 46 height 12
click at [432, 373] on nav "families" at bounding box center [436, 376] width 38 height 12
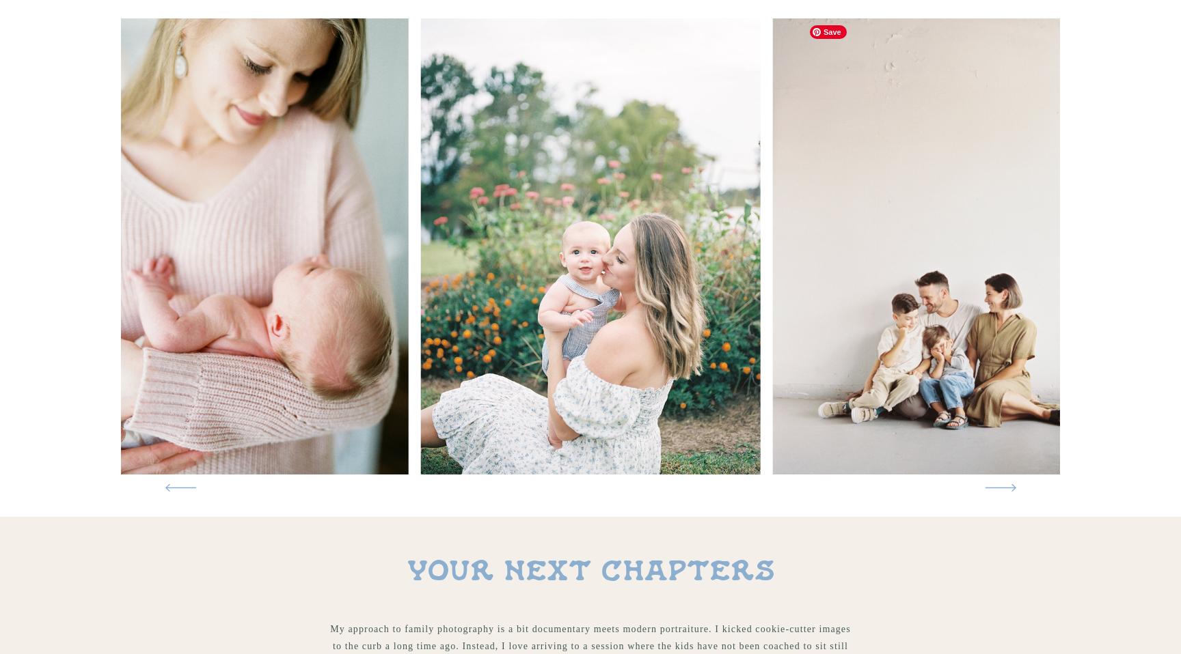
scroll to position [168, 0]
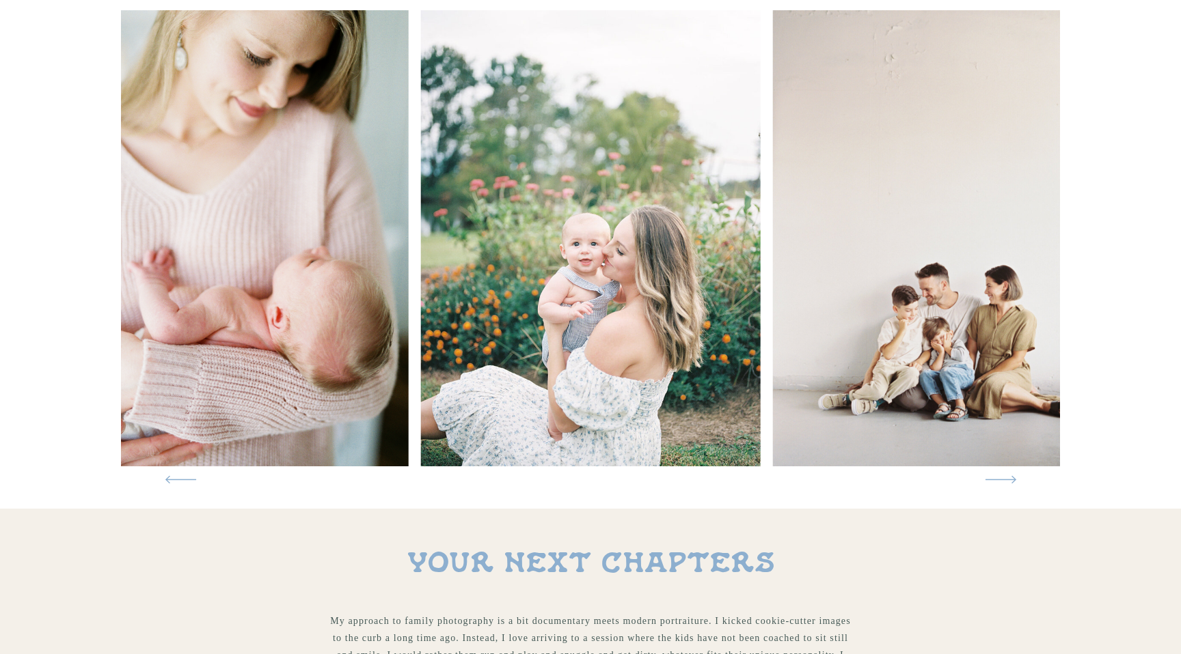
click at [1008, 481] on icon at bounding box center [1000, 480] width 43 height 40
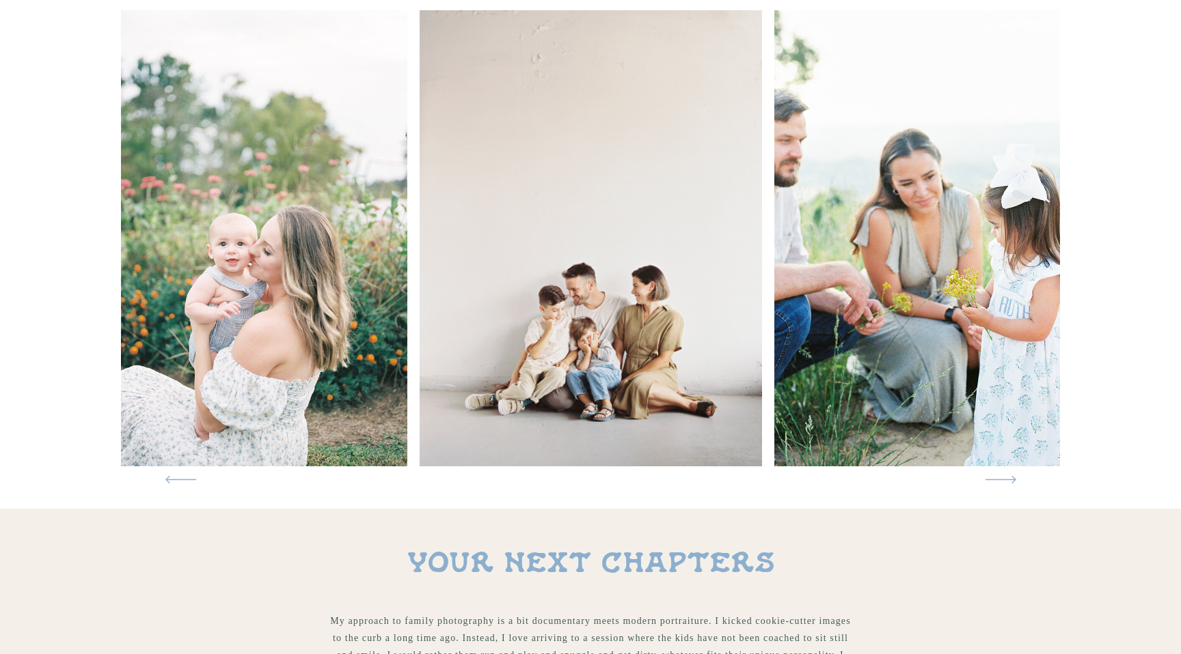
click at [1008, 481] on icon at bounding box center [1000, 480] width 43 height 40
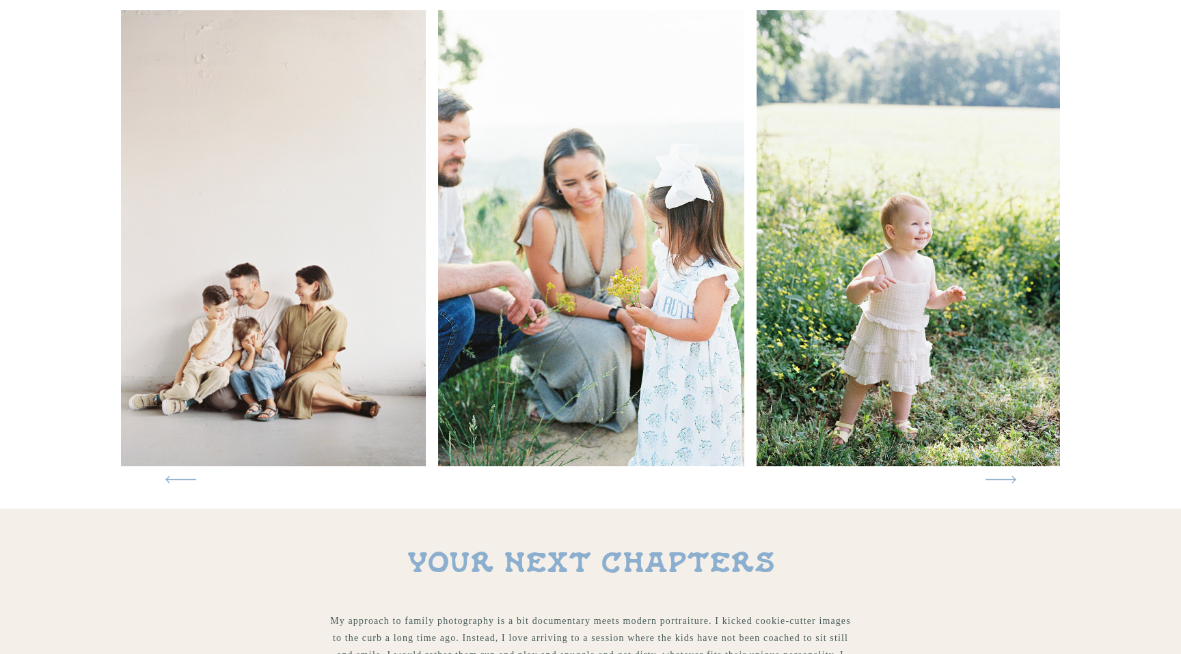
click at [1008, 481] on icon at bounding box center [1000, 480] width 43 height 40
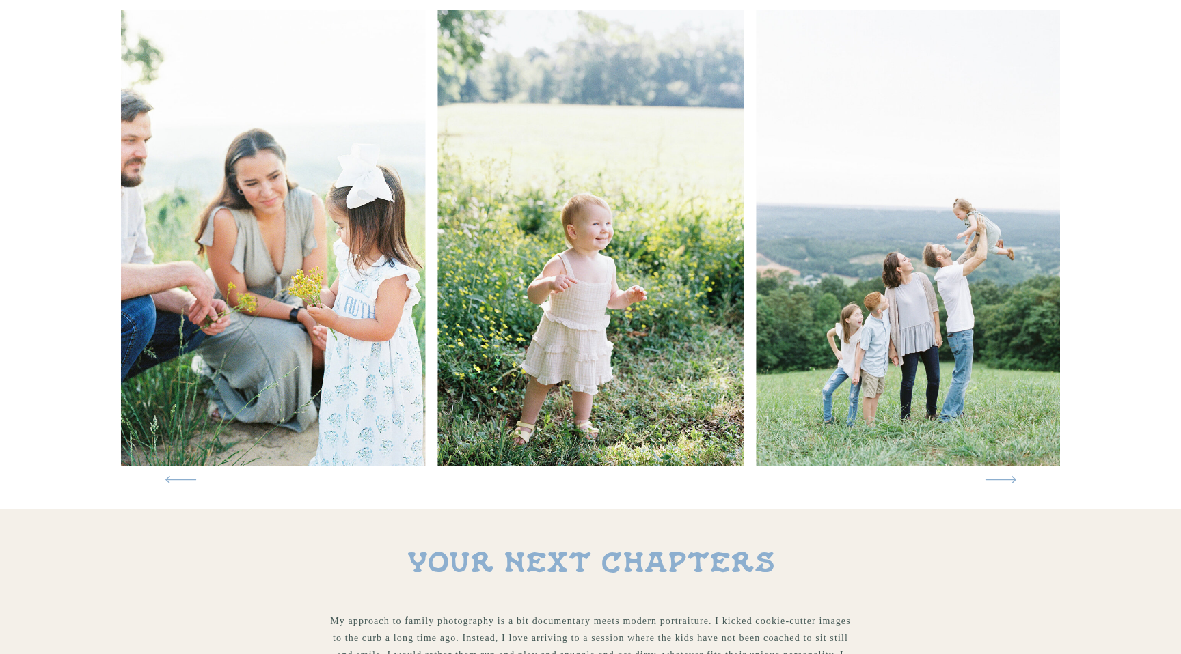
click at [1008, 481] on icon at bounding box center [1000, 480] width 43 height 40
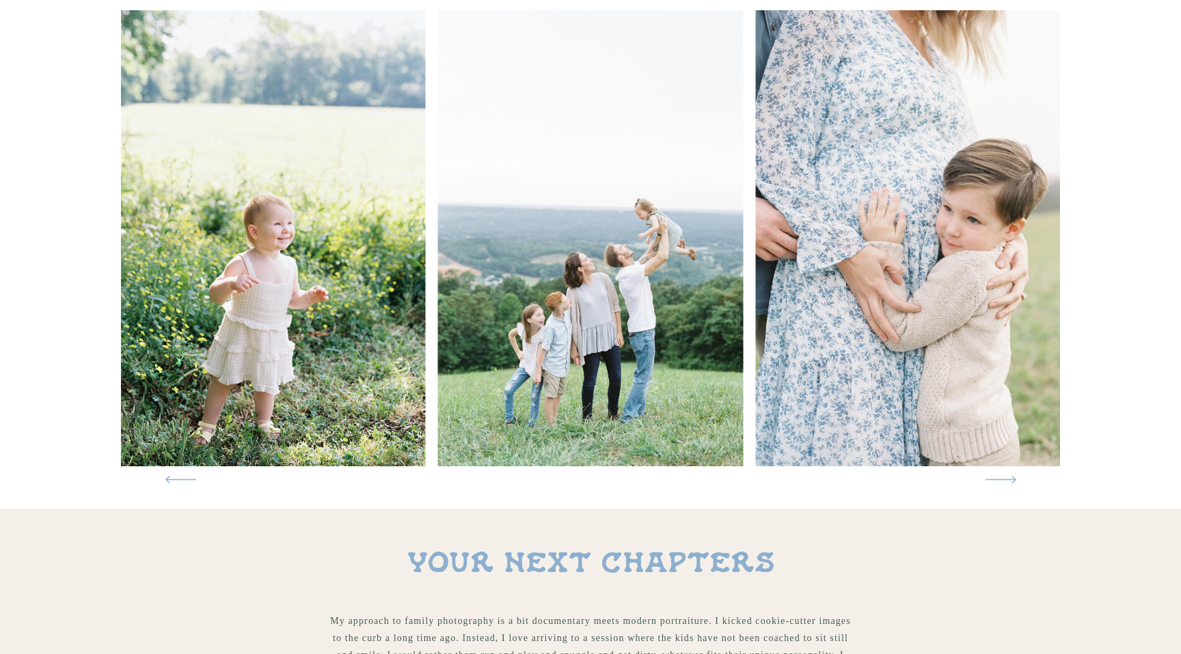
click at [1008, 481] on icon at bounding box center [1000, 480] width 43 height 40
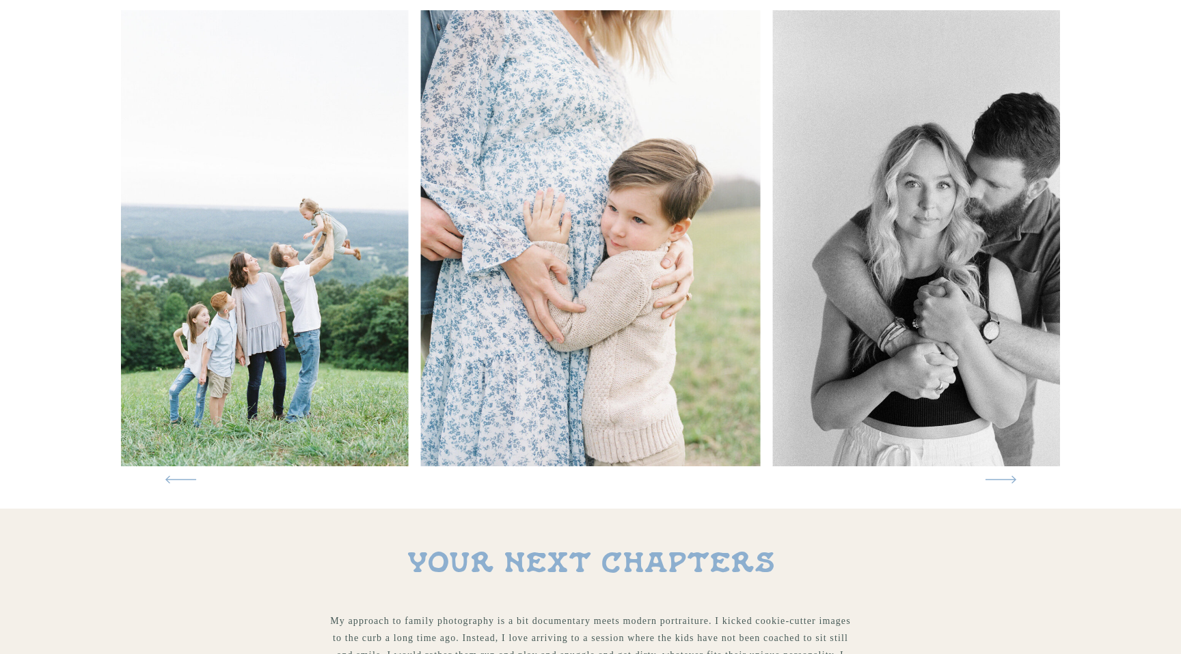
click at [1008, 481] on icon at bounding box center [1000, 480] width 43 height 40
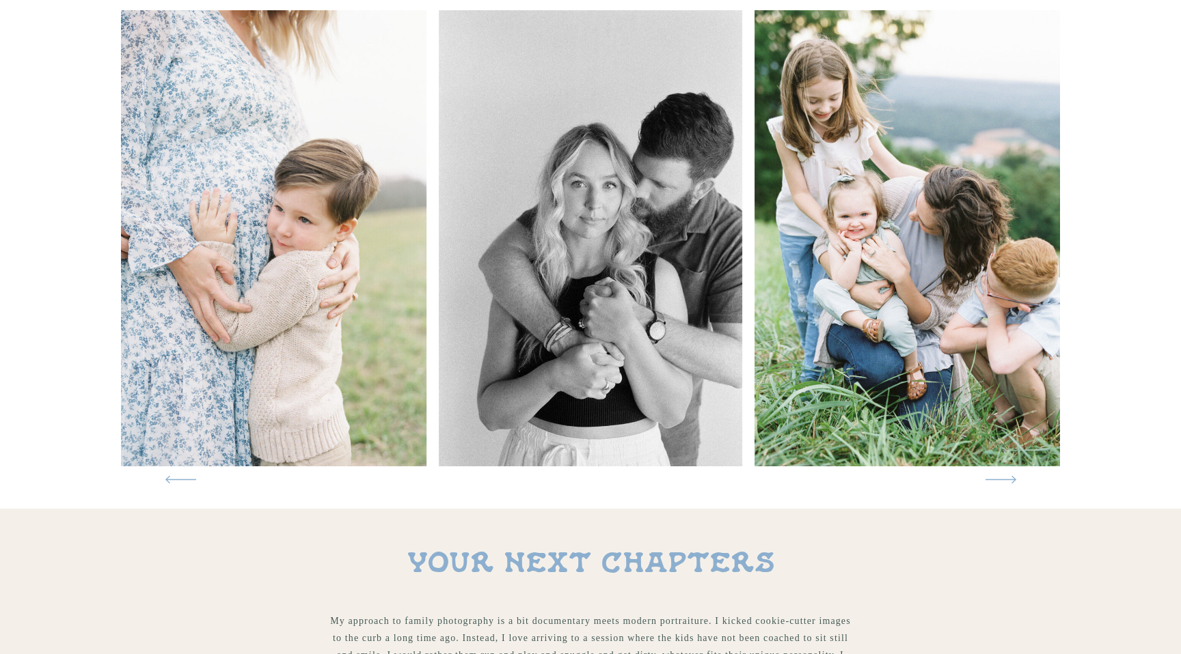
click at [1008, 481] on icon at bounding box center [1000, 480] width 43 height 40
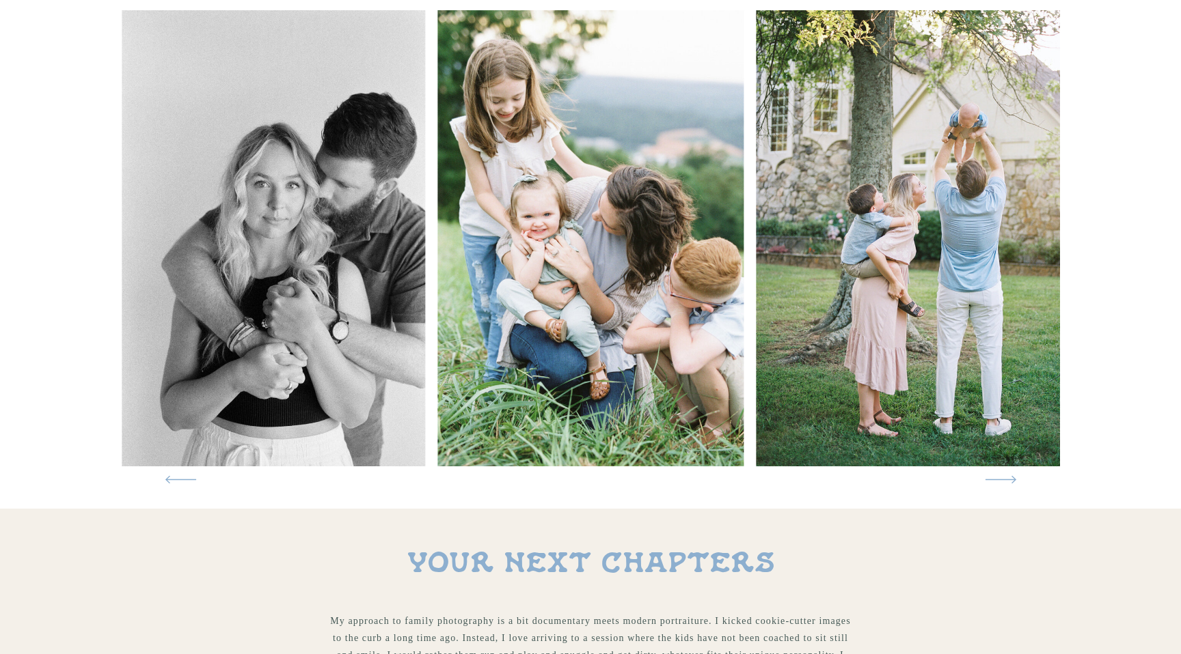
click at [1008, 481] on icon at bounding box center [1000, 480] width 43 height 40
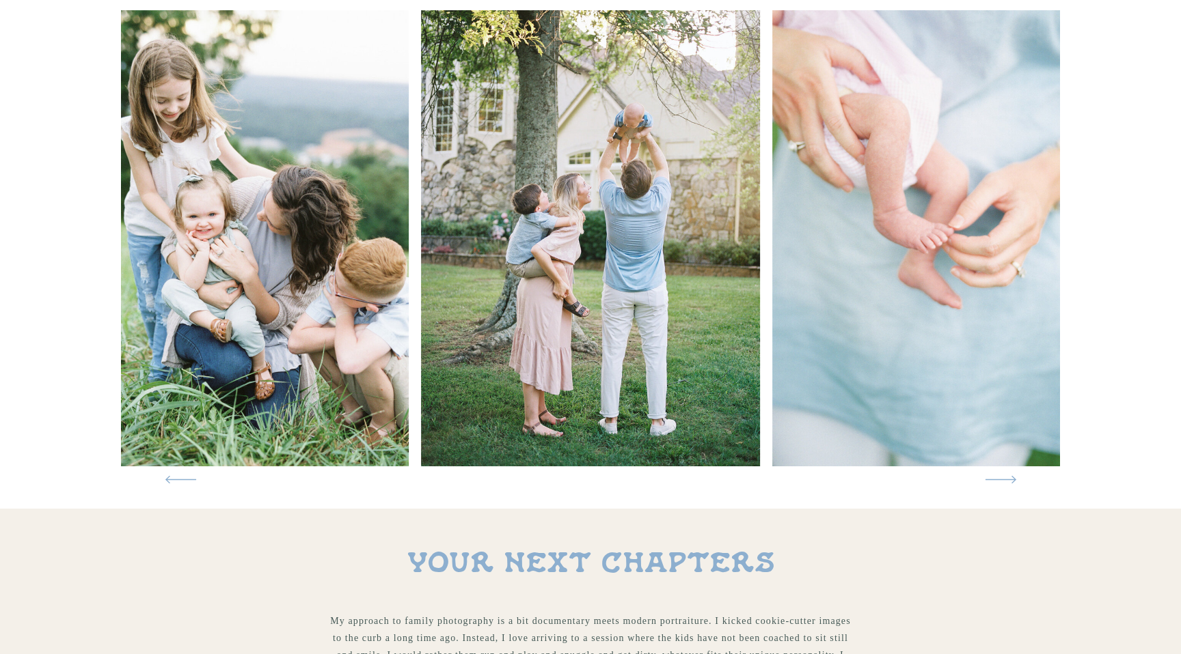
click at [1008, 481] on icon at bounding box center [1000, 480] width 43 height 40
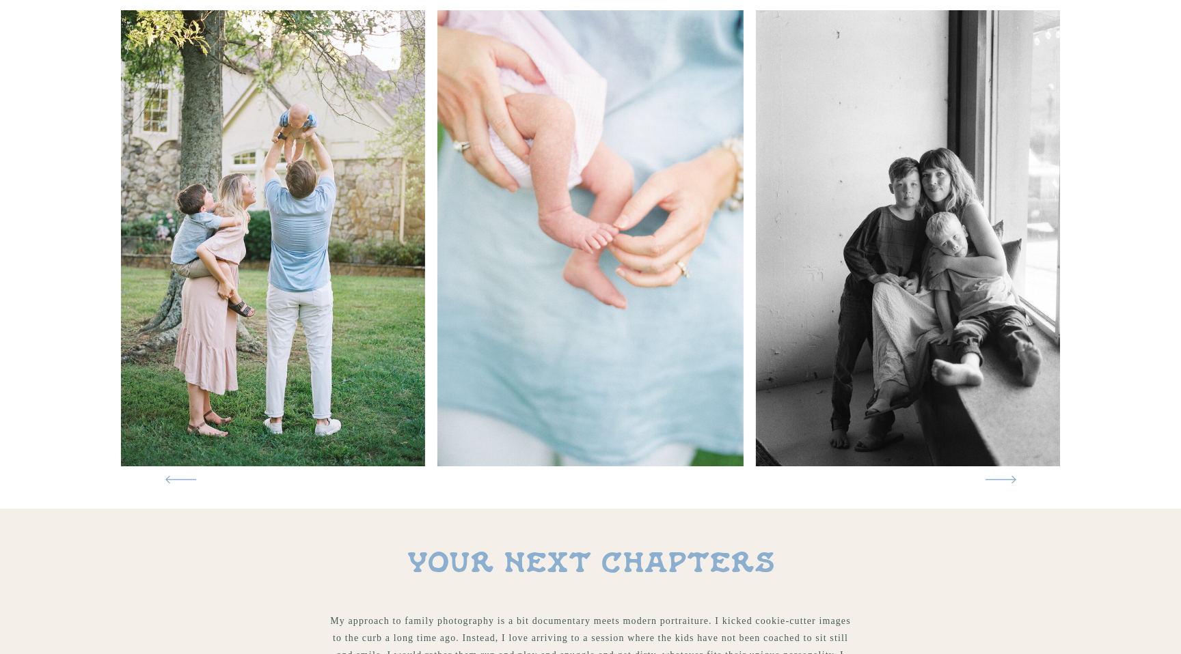
click at [1008, 481] on icon at bounding box center [1000, 480] width 43 height 40
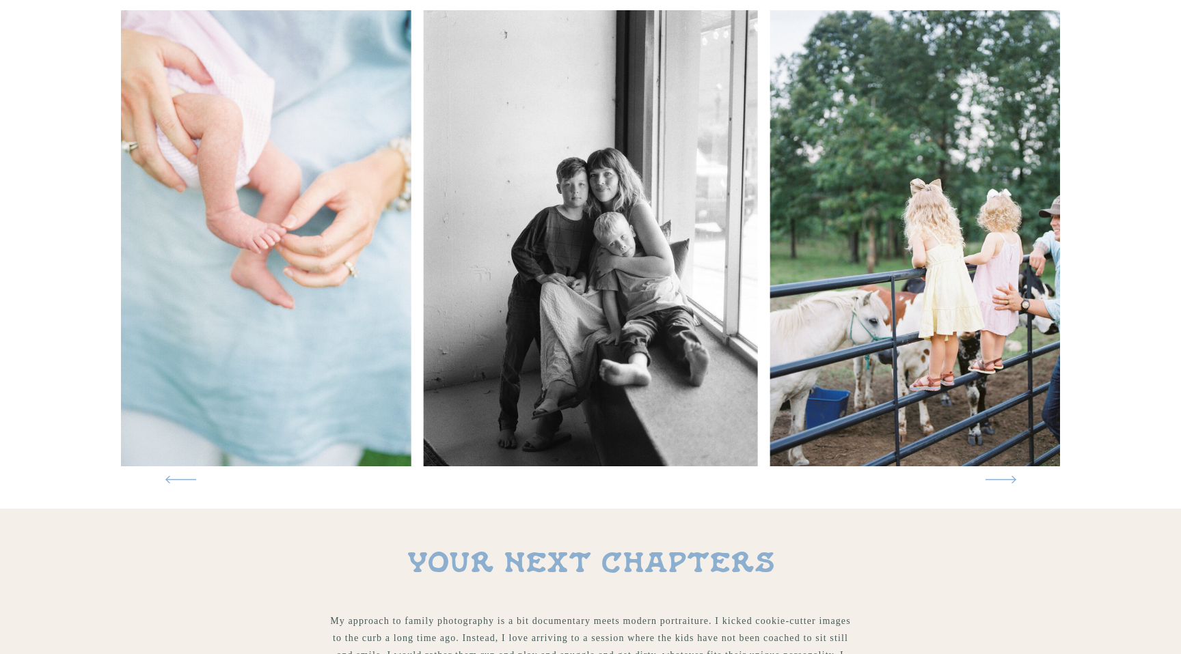
click at [1008, 481] on icon at bounding box center [1000, 480] width 43 height 40
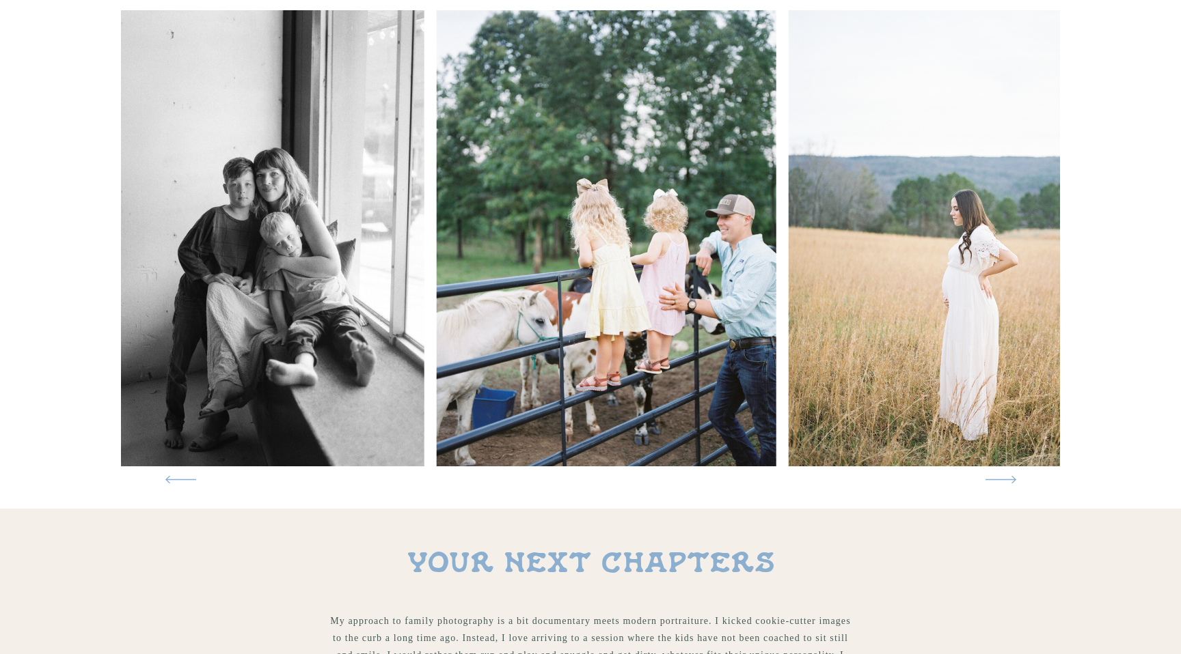
click at [1008, 481] on icon at bounding box center [1000, 480] width 43 height 40
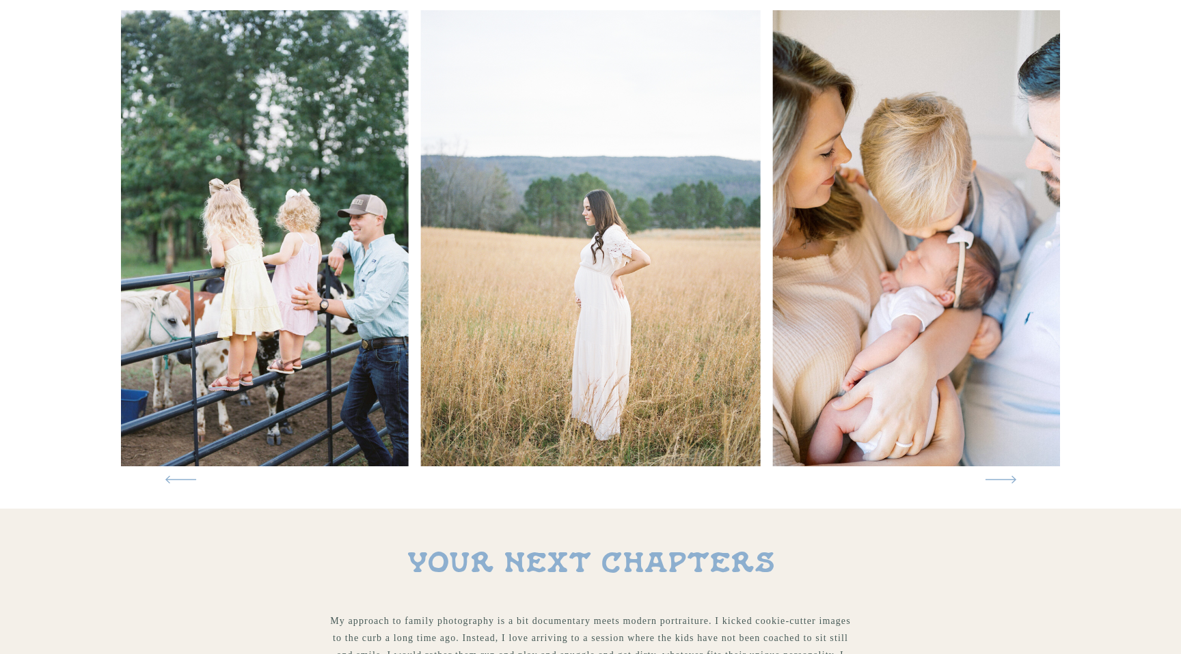
click at [1008, 481] on icon at bounding box center [1000, 480] width 43 height 40
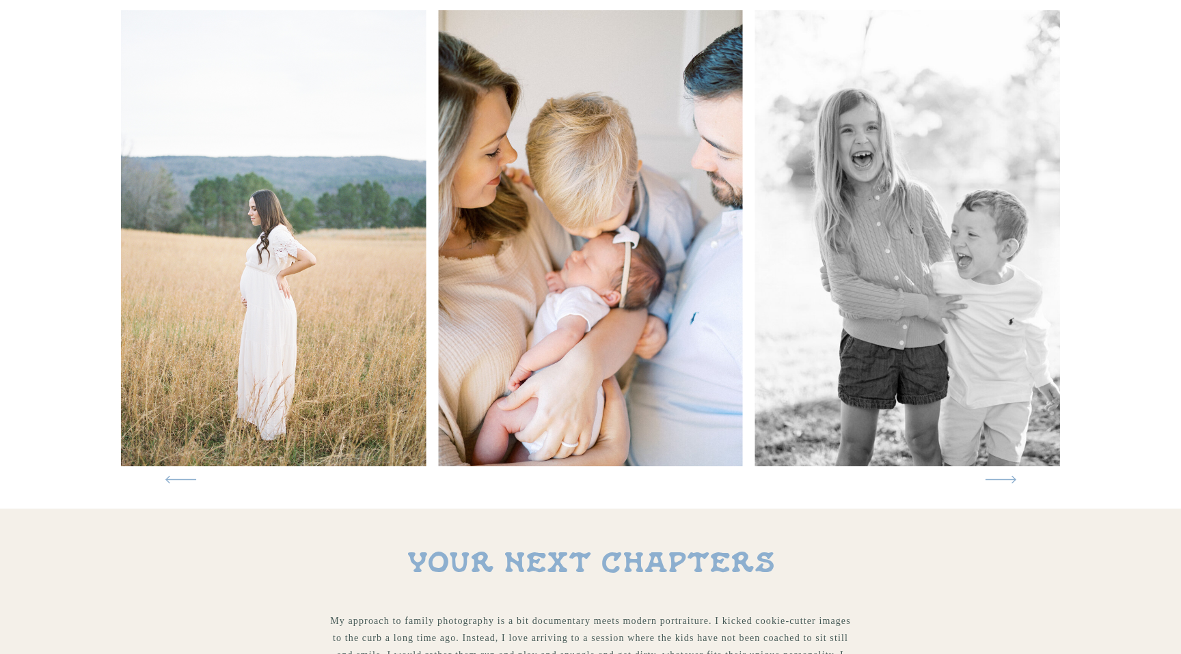
click at [1008, 481] on icon at bounding box center [1000, 480] width 43 height 40
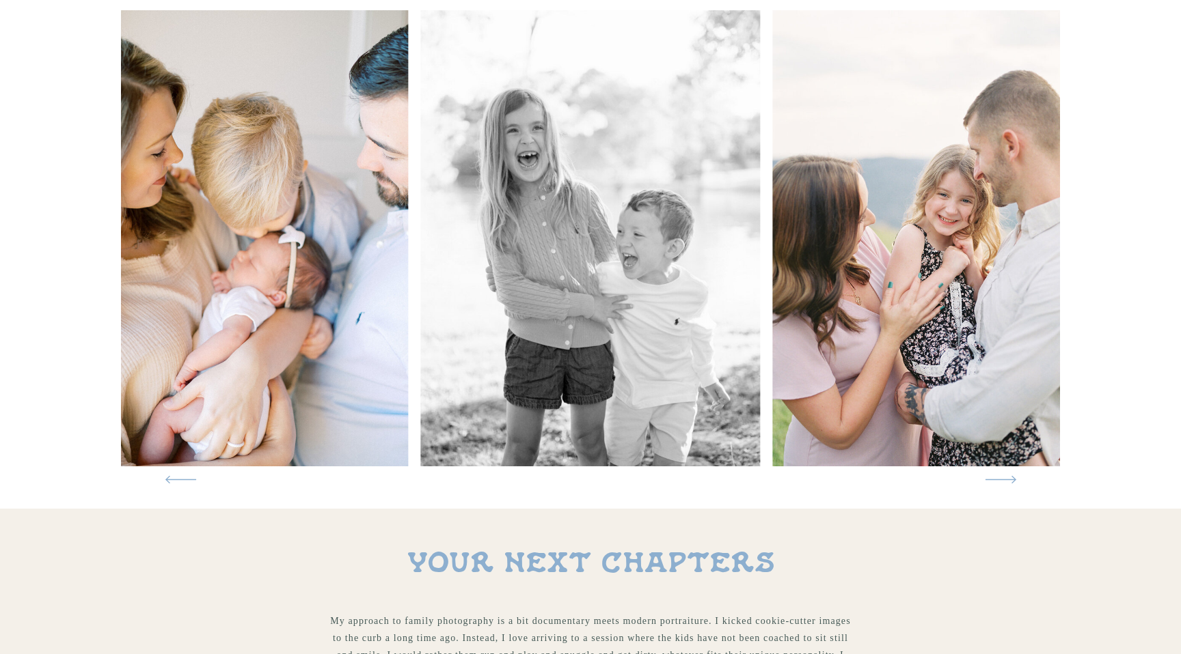
click at [1008, 481] on icon at bounding box center [1000, 480] width 43 height 40
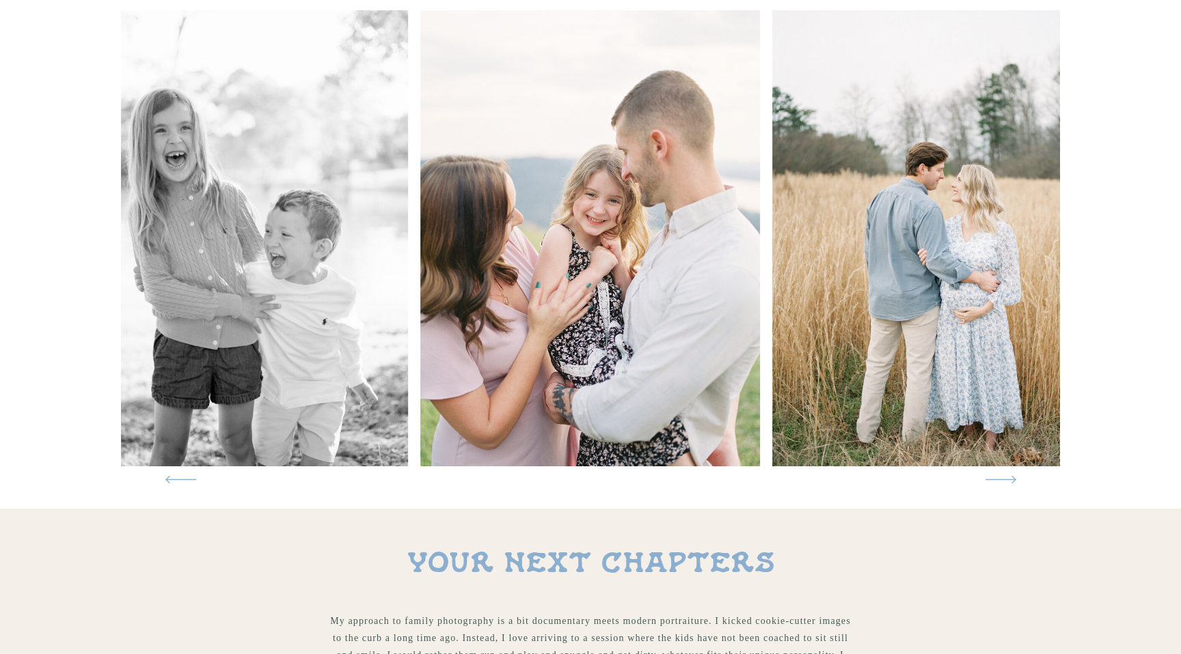
click at [1008, 481] on icon at bounding box center [1000, 480] width 43 height 40
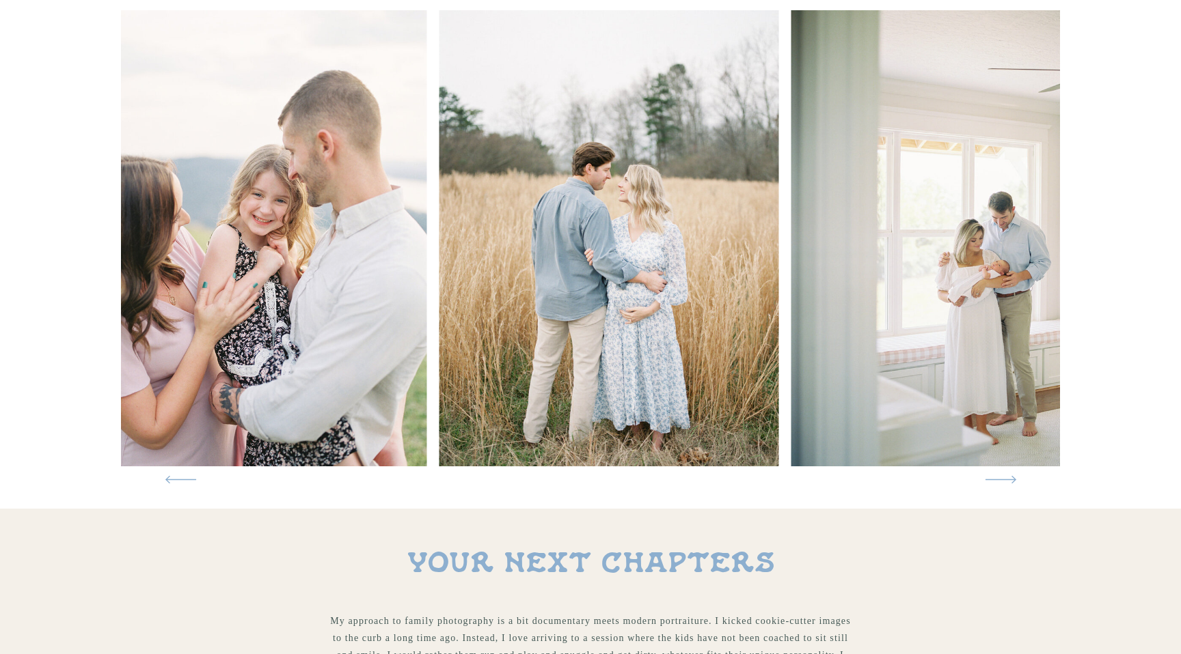
click at [1008, 481] on icon at bounding box center [1000, 480] width 43 height 40
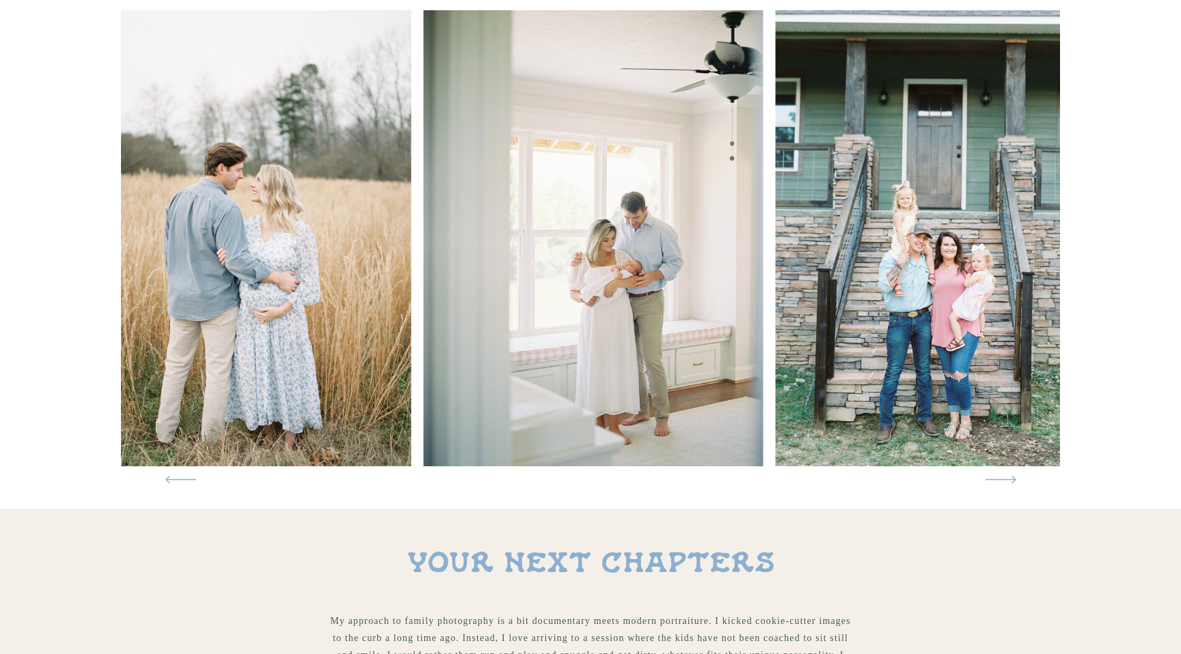
click at [1008, 481] on icon at bounding box center [1000, 480] width 43 height 40
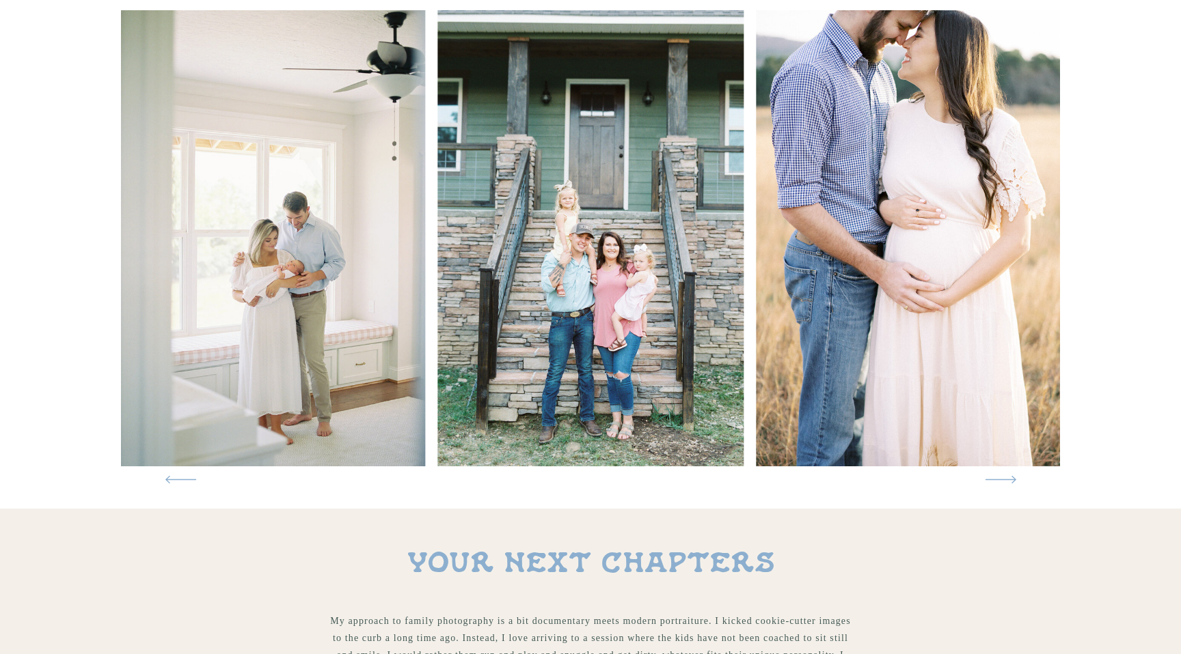
click at [1008, 481] on icon at bounding box center [1000, 480] width 43 height 40
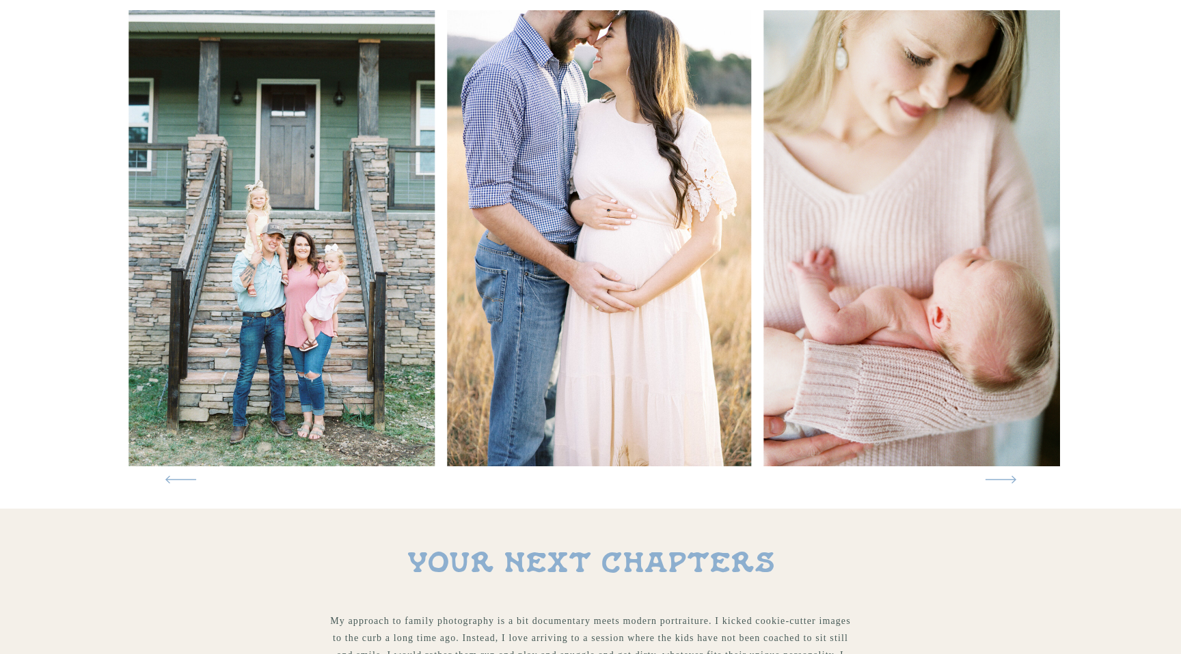
click at [1008, 481] on icon at bounding box center [1000, 480] width 43 height 40
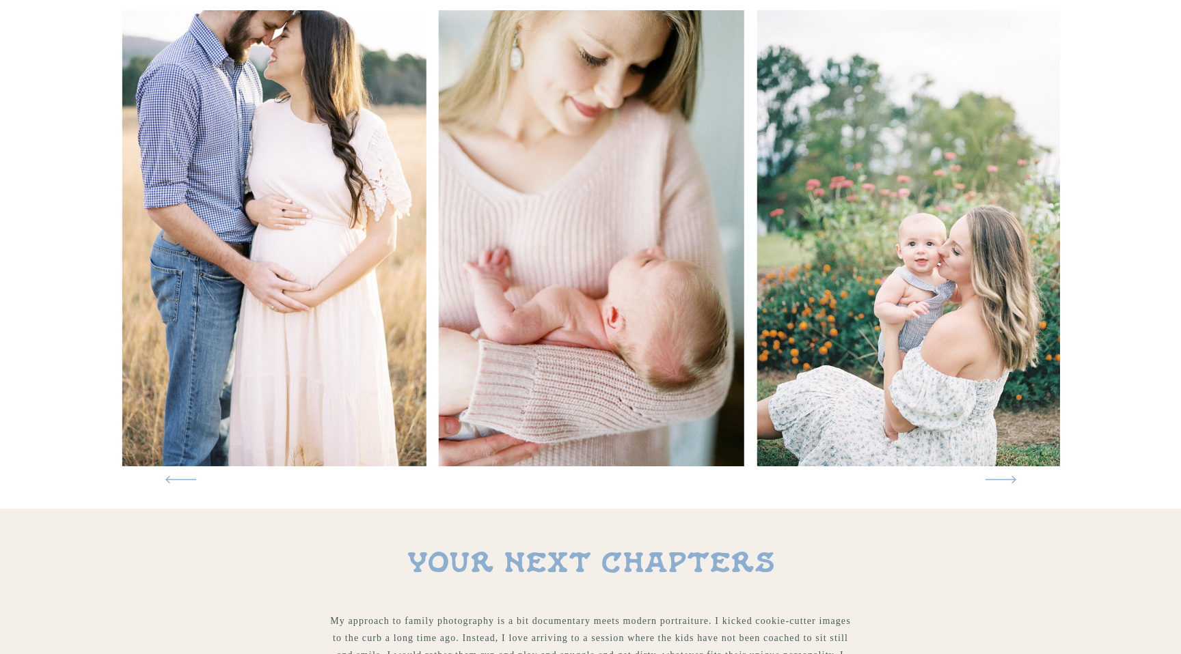
click at [1008, 481] on icon at bounding box center [1000, 480] width 43 height 40
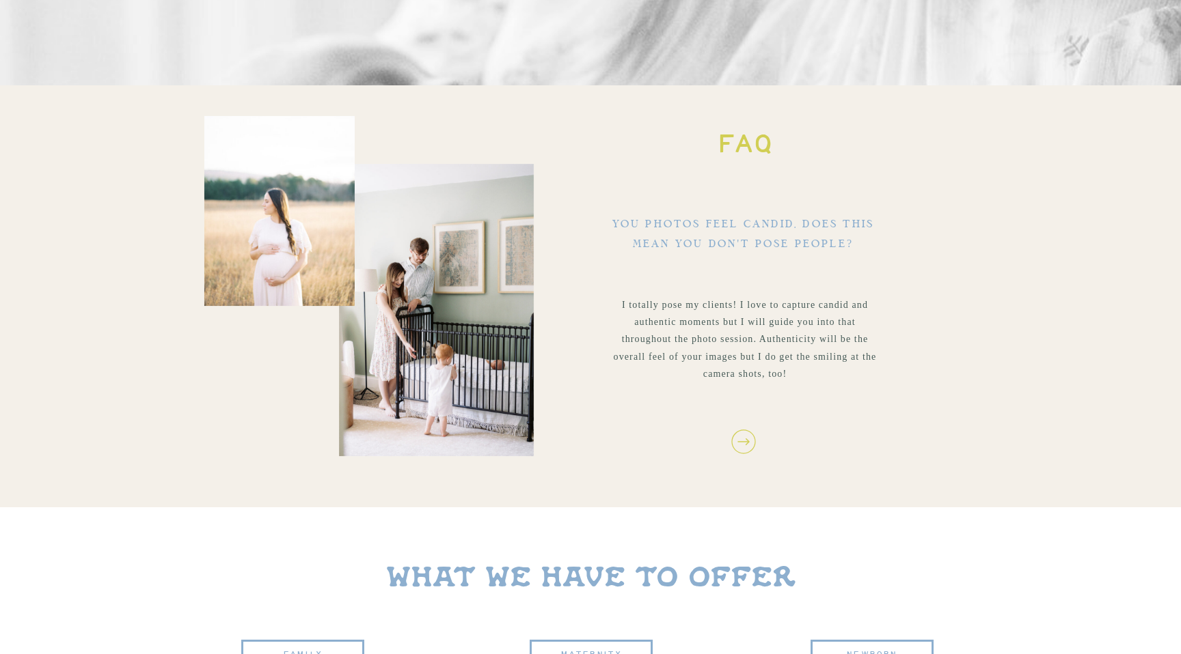
scroll to position [2187, 0]
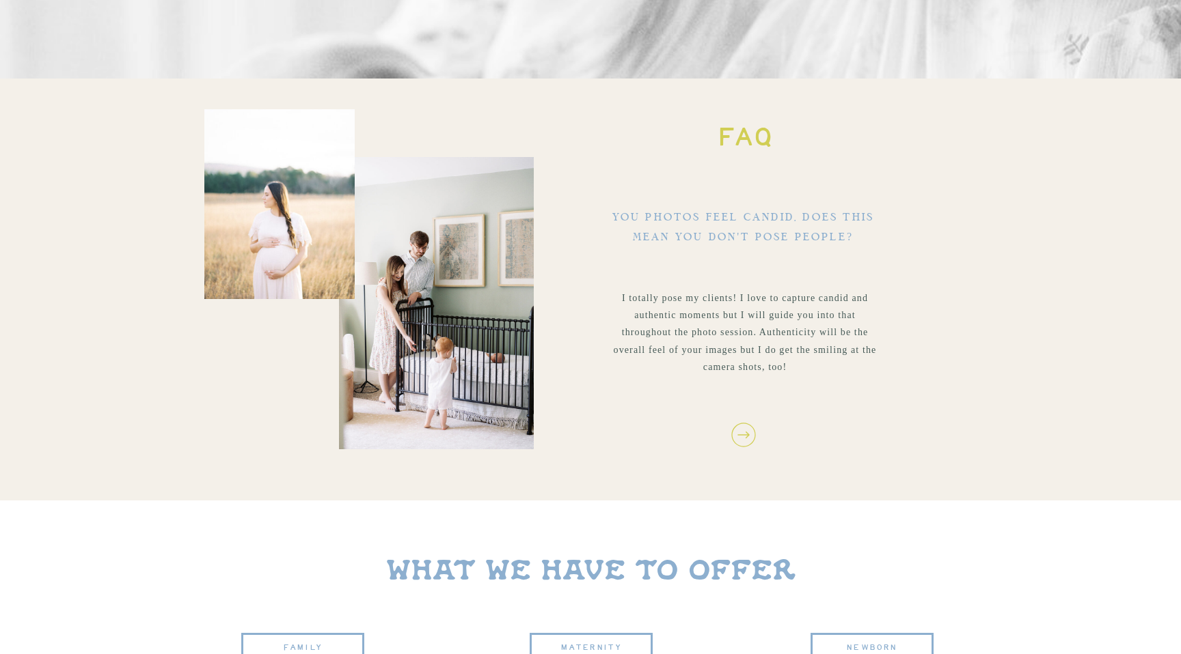
click at [747, 432] on icon at bounding box center [743, 435] width 29 height 29
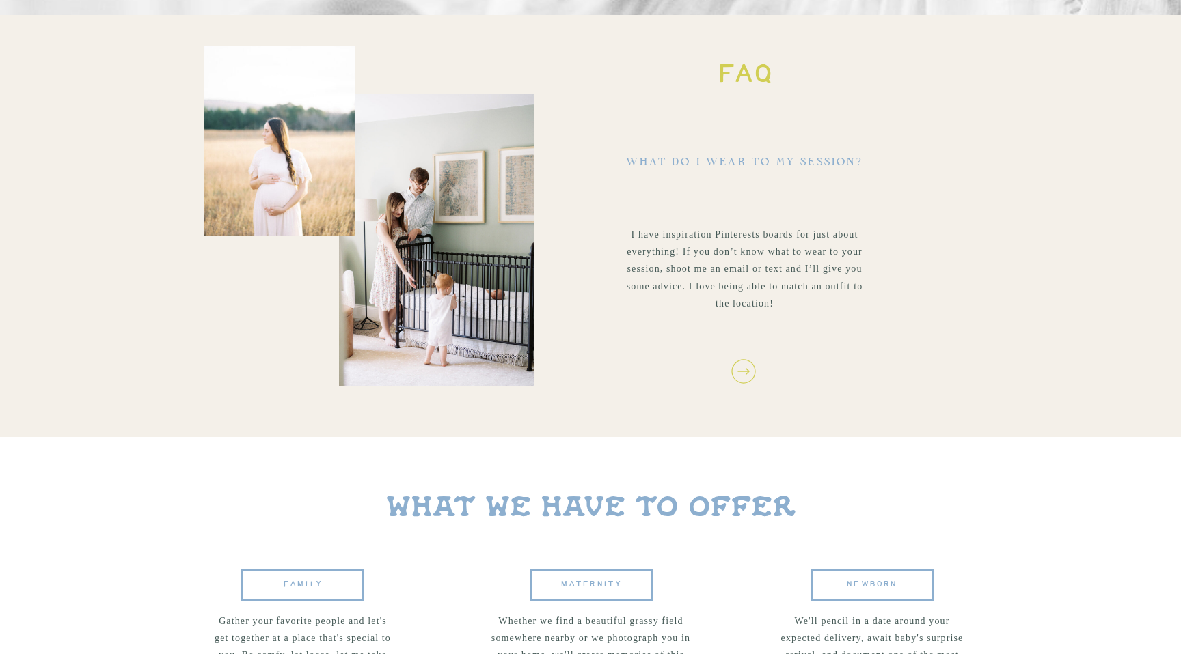
click at [747, 432] on div "films ABOUT experience weddings families blog contact Documenting connection, r…" at bounding box center [590, 387] width 1181 height 5274
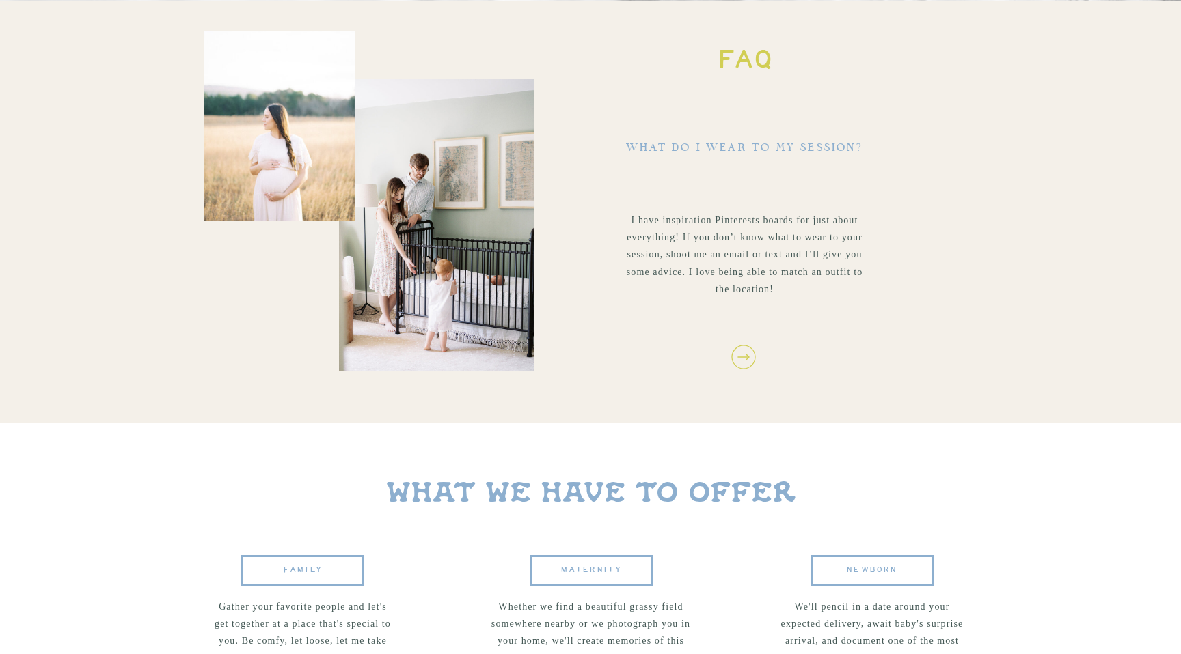
scroll to position [2265, 0]
click at [747, 363] on icon at bounding box center [743, 356] width 29 height 29
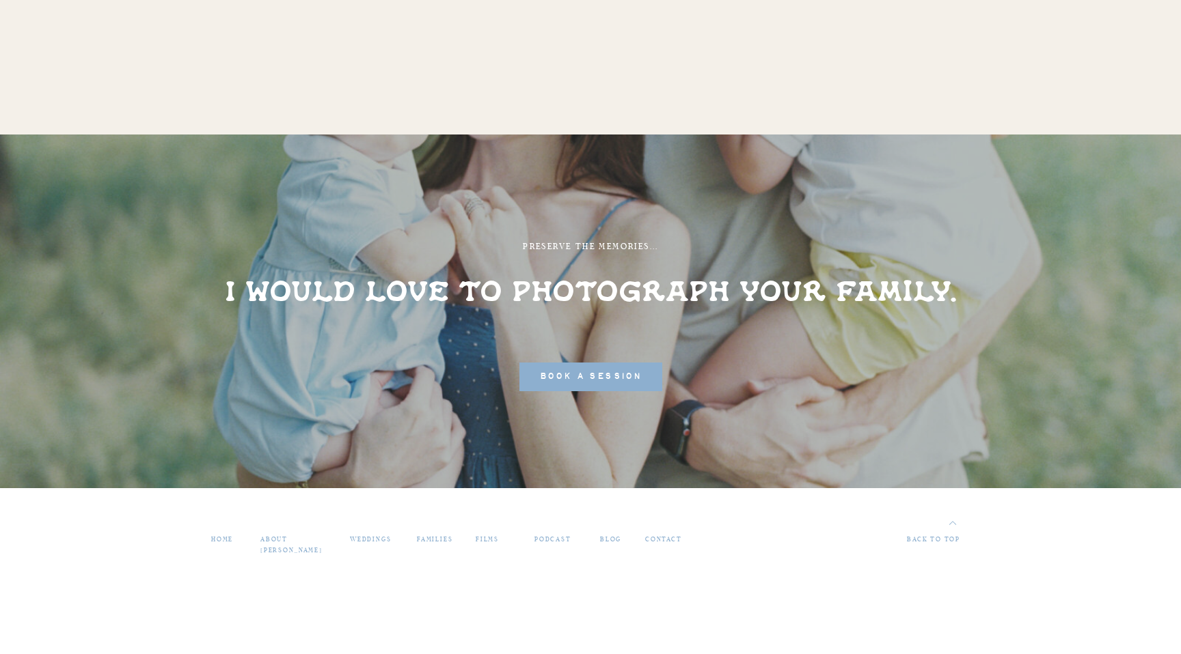
scroll to position [4620, 0]
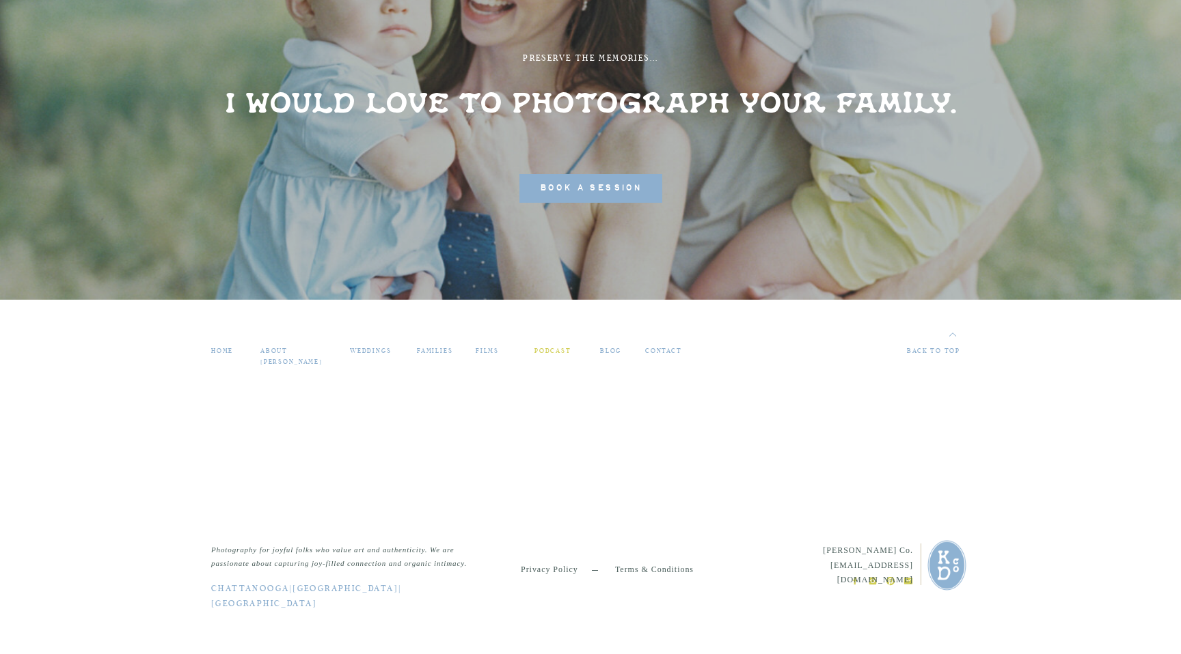
click at [547, 348] on nav "PODCAST" at bounding box center [556, 352] width 44 height 12
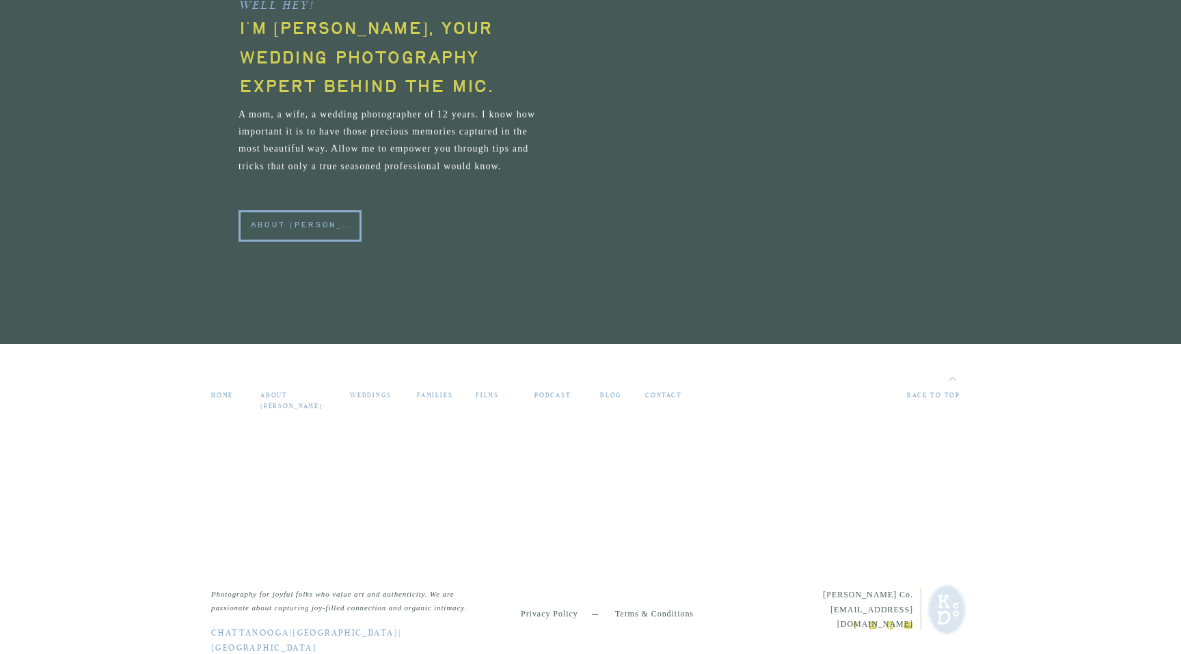
scroll to position [3093, 0]
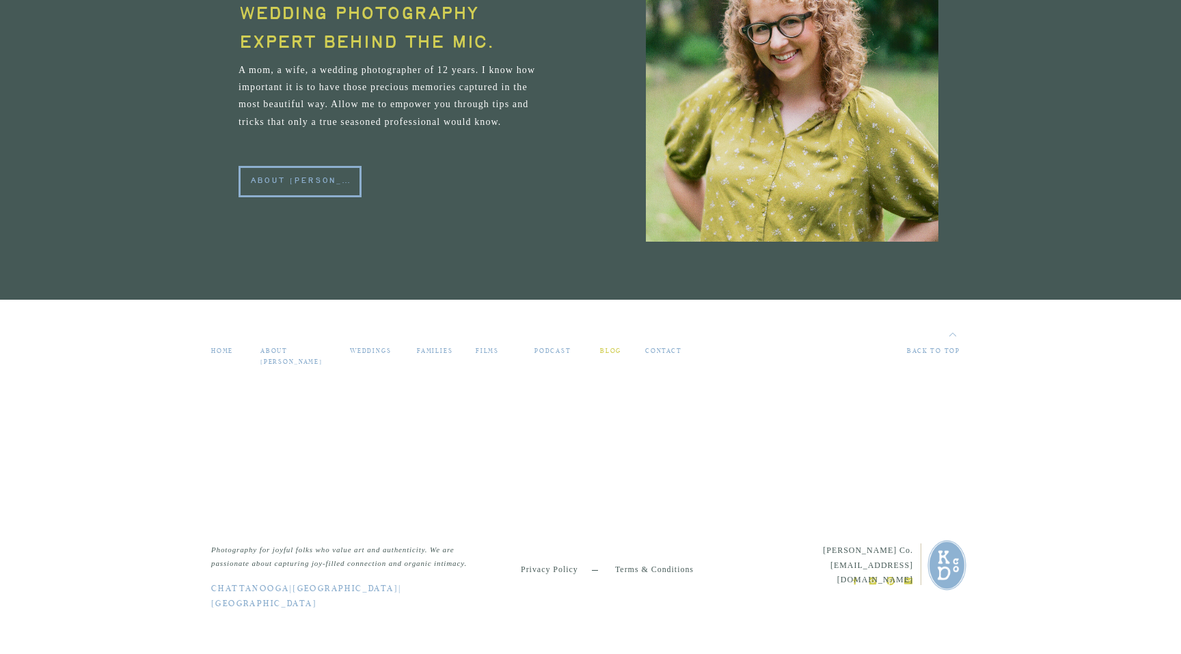
click at [612, 351] on nav "blog" at bounding box center [612, 352] width 25 height 12
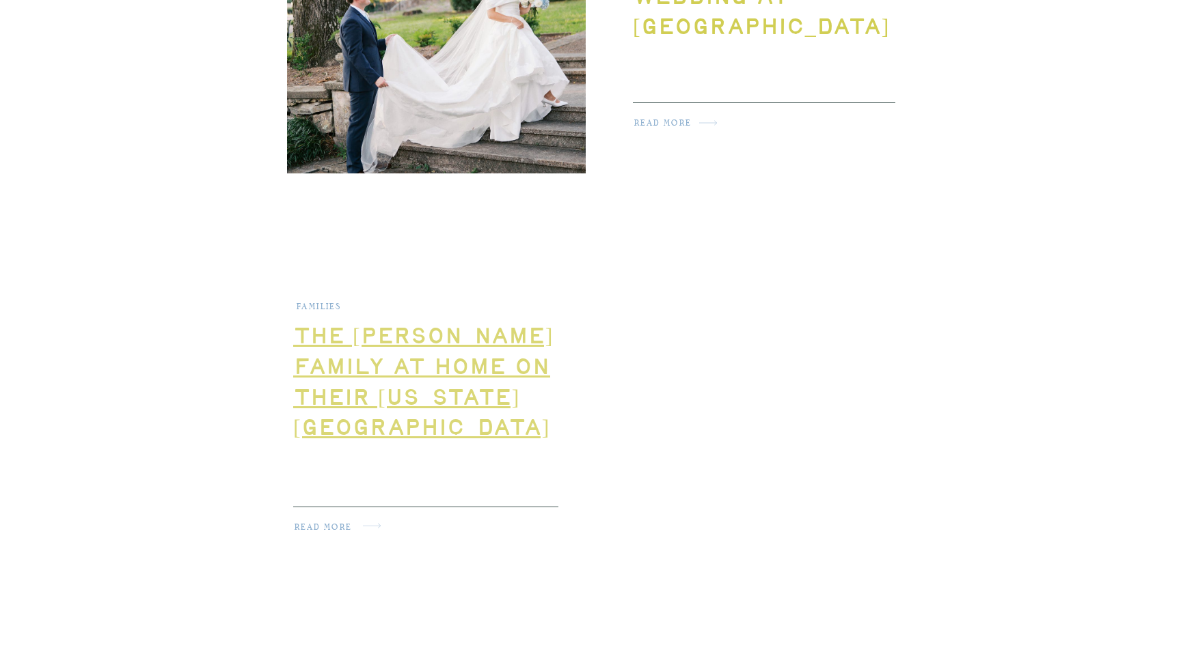
scroll to position [951, 0]
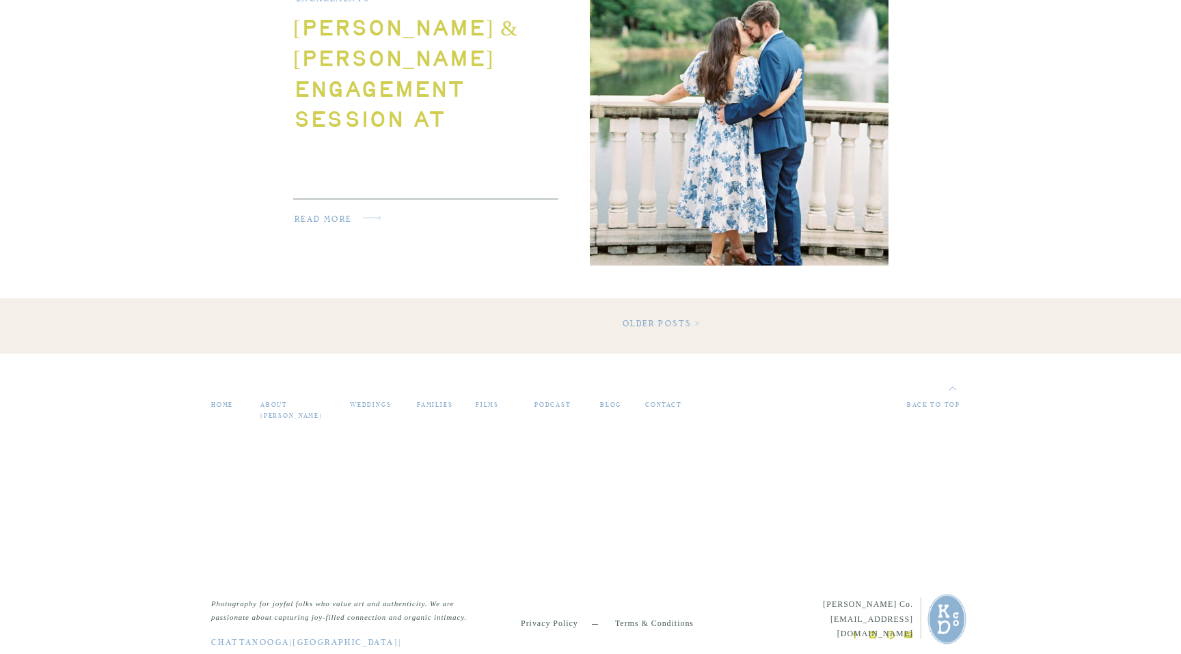
scroll to position [2364, 0]
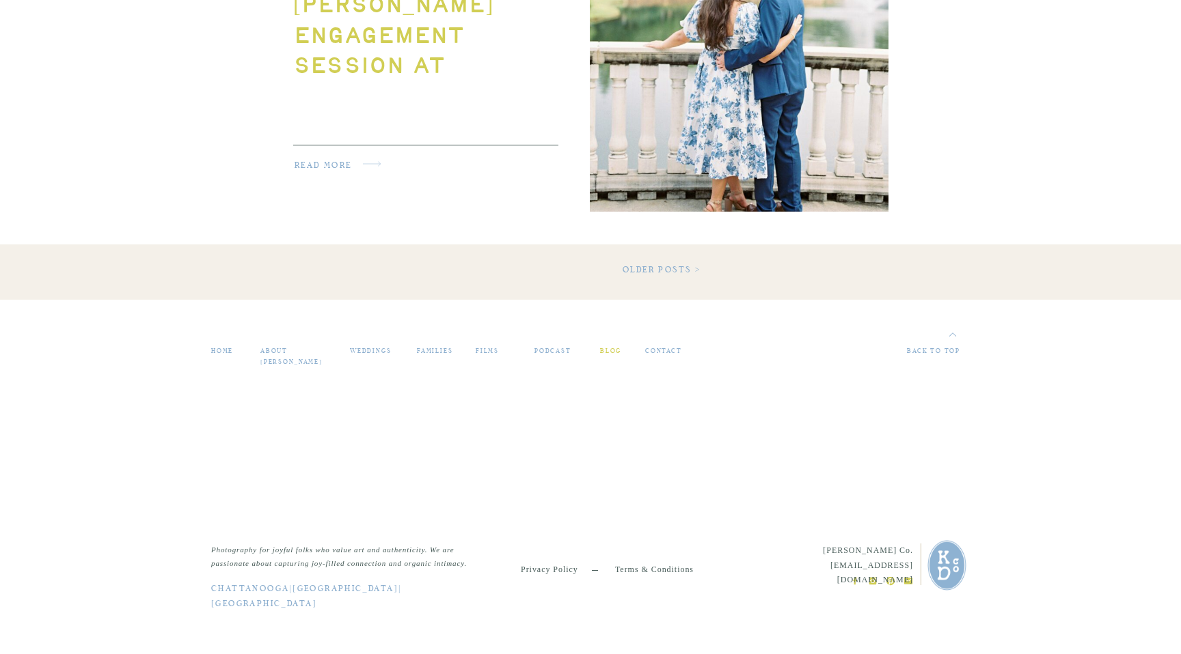
click at [613, 353] on nav "blog" at bounding box center [612, 352] width 25 height 12
click at [663, 349] on nav "contact" at bounding box center [667, 352] width 44 height 12
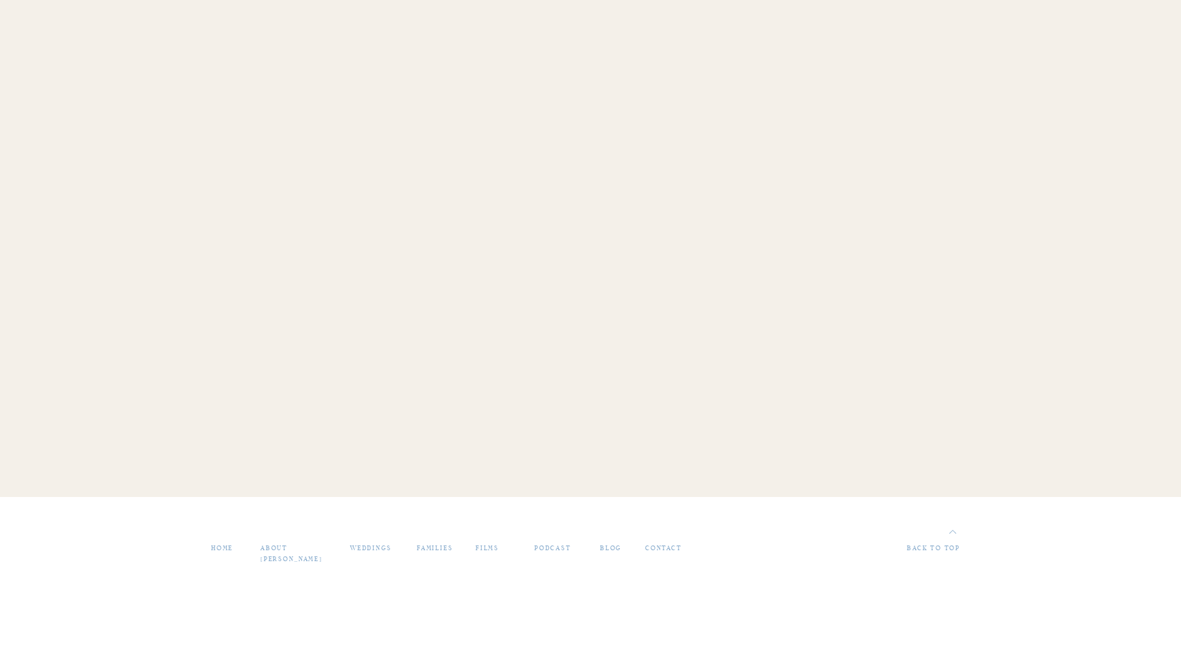
scroll to position [1375, 0]
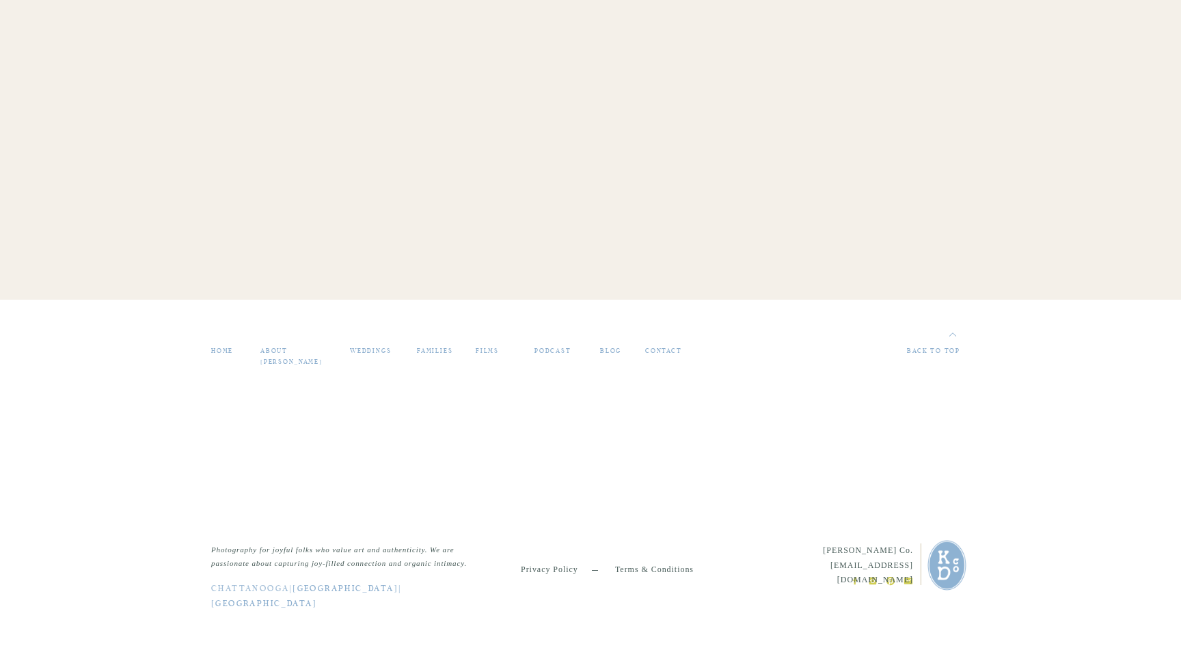
click at [274, 590] on link "Chattanooga" at bounding box center [250, 589] width 78 height 8
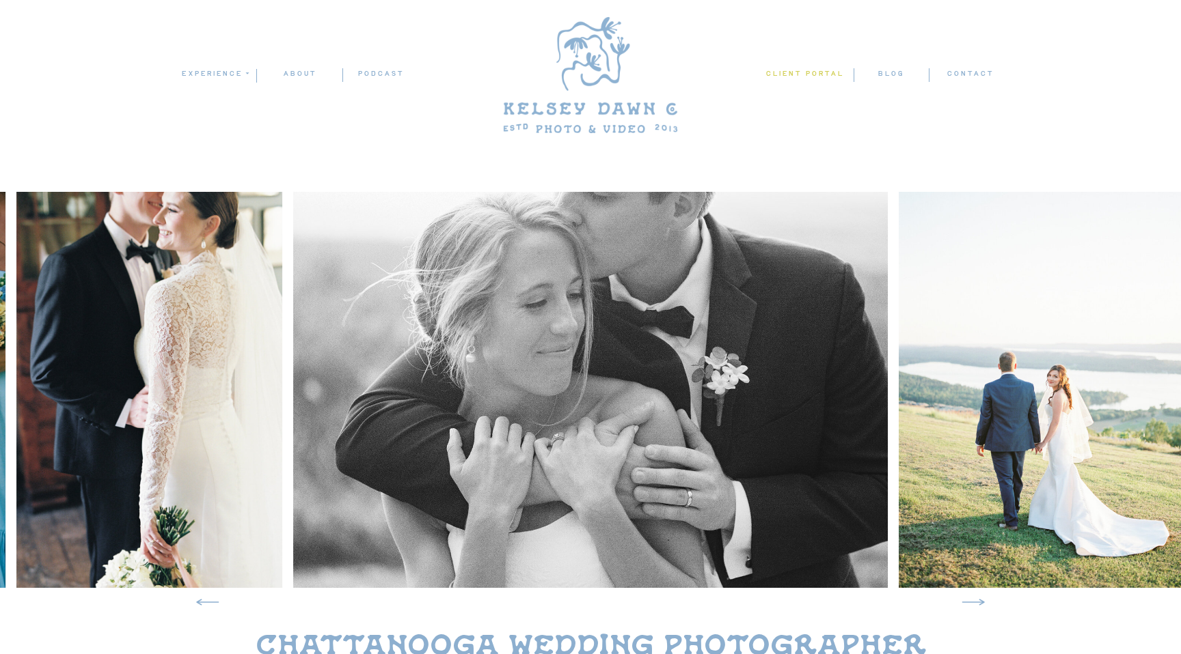
click at [804, 75] on nav "client portal" at bounding box center [805, 75] width 81 height 14
click at [596, 58] on div at bounding box center [590, 75] width 221 height 133
click at [957, 72] on nav "contact" at bounding box center [970, 75] width 48 height 14
